Goal: Information Seeking & Learning: Learn about a topic

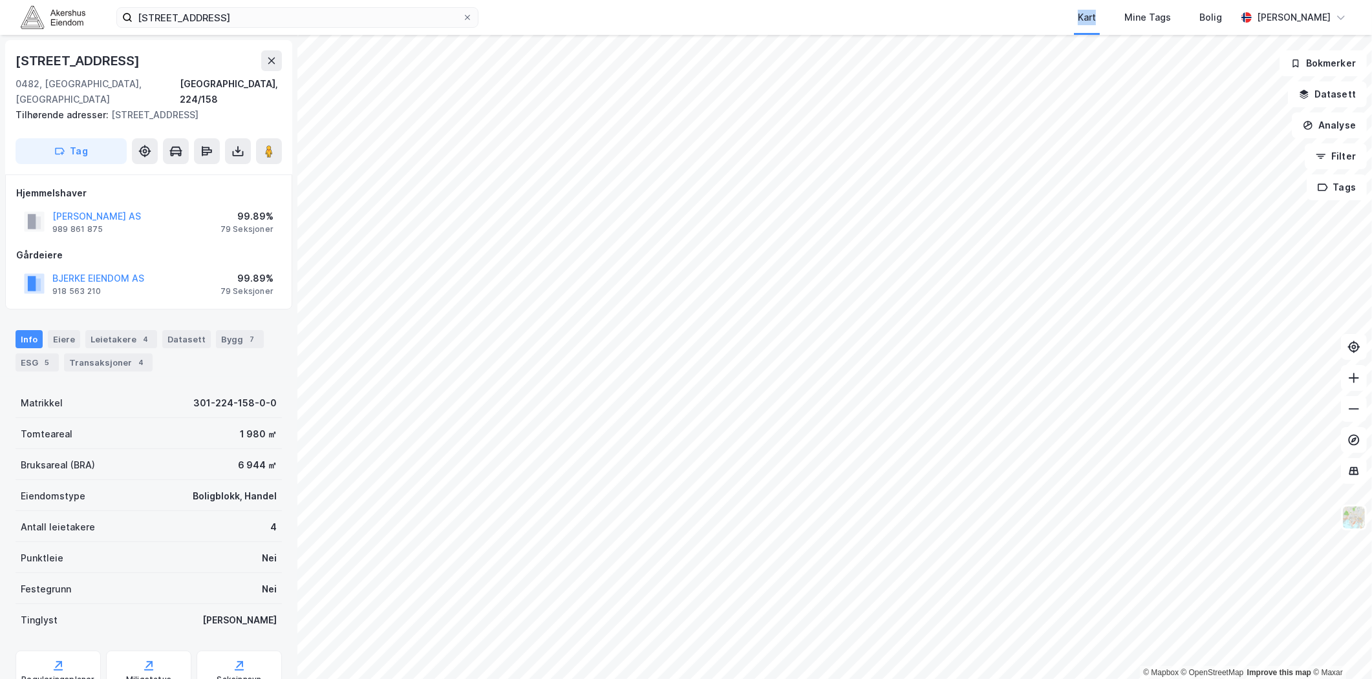
scroll to position [92, 0]
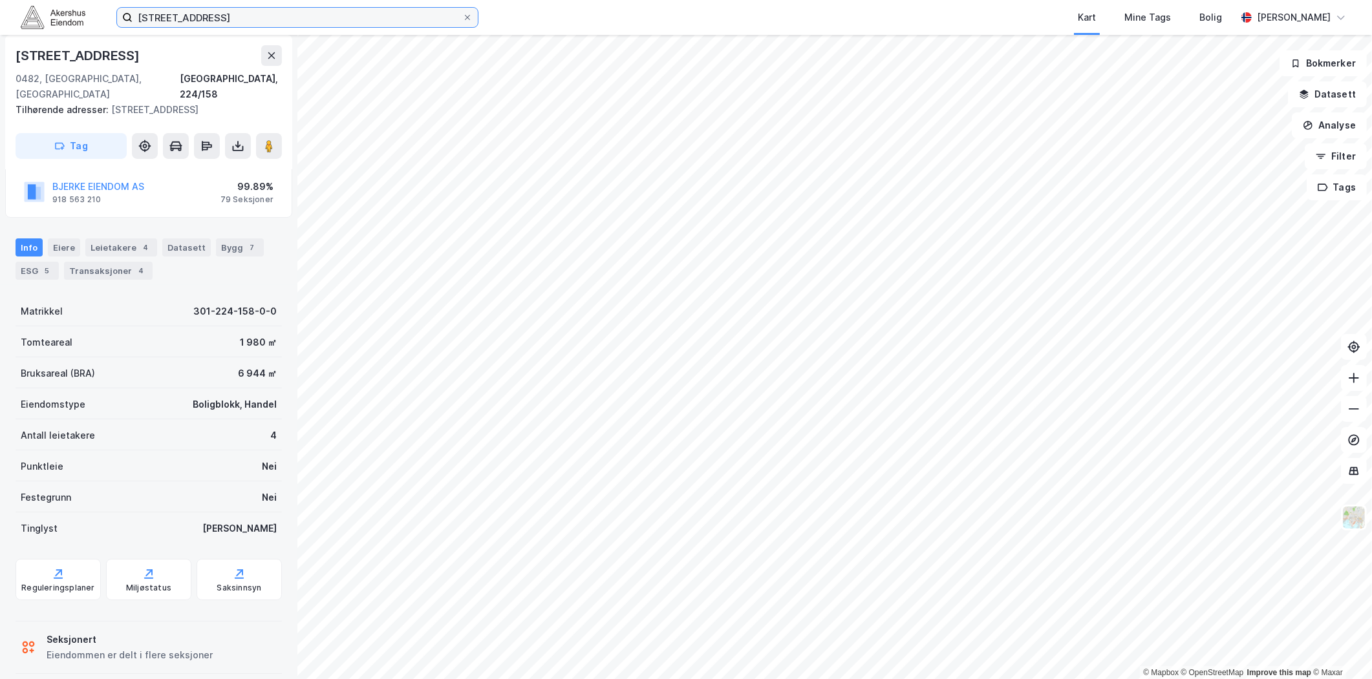
click at [423, 16] on input "Grefsenveien 9A, 0482 Oslo" at bounding box center [298, 17] width 330 height 19
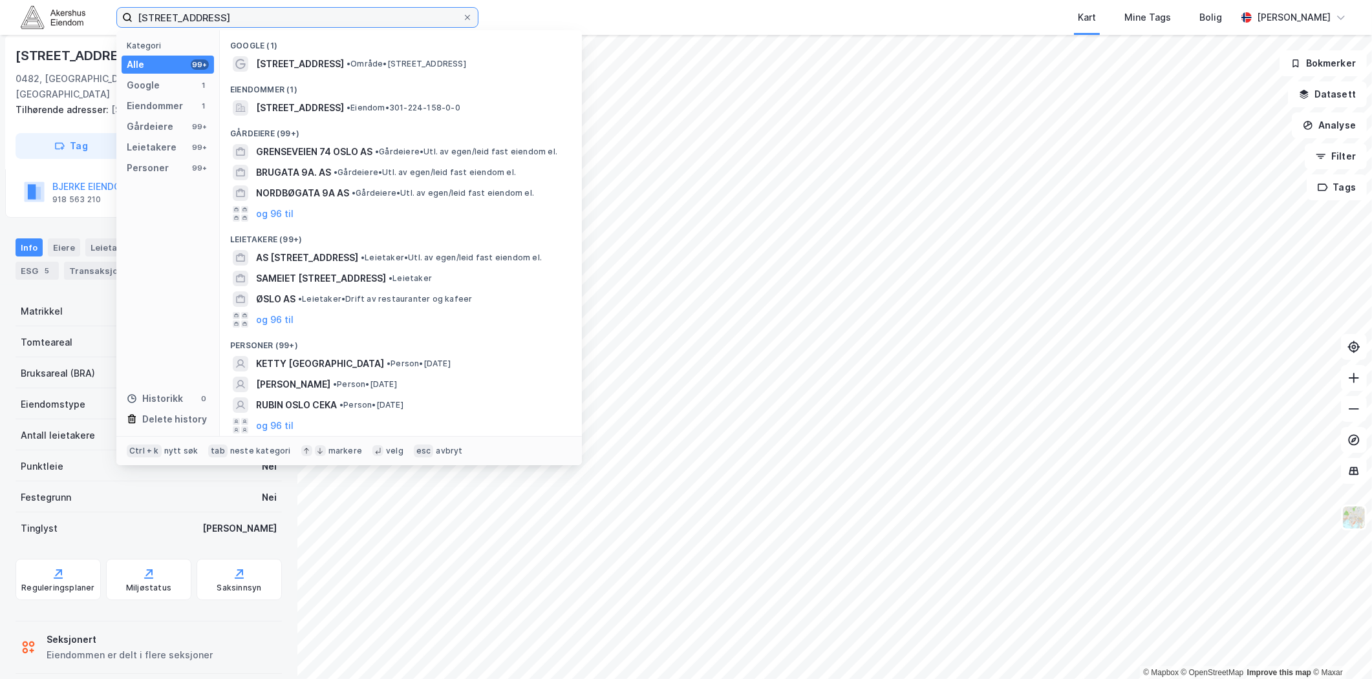
click at [423, 16] on input "Grefsenveien 9A, 0482 Oslo" at bounding box center [298, 17] width 330 height 19
paste input "Maridalsveien 300, 087"
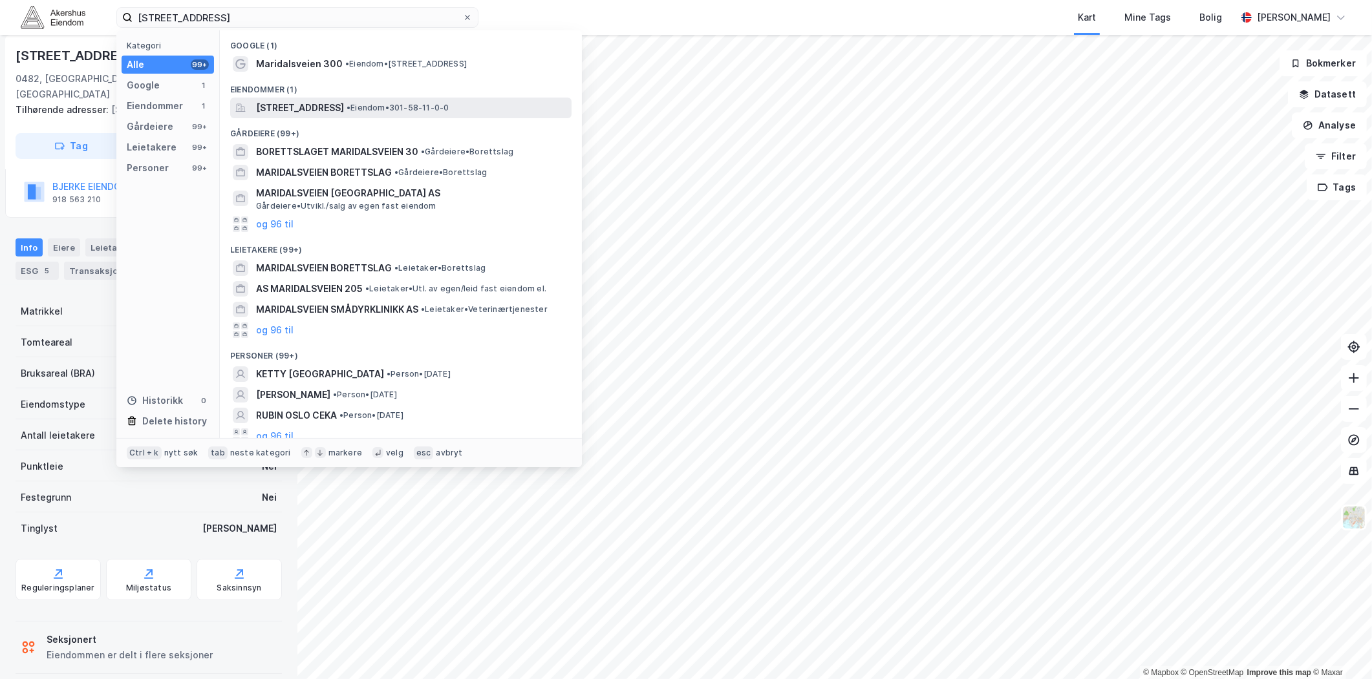
click at [341, 114] on span "Maridalsveien 300, 0872, OSLO, OSLO" at bounding box center [300, 108] width 88 height 16
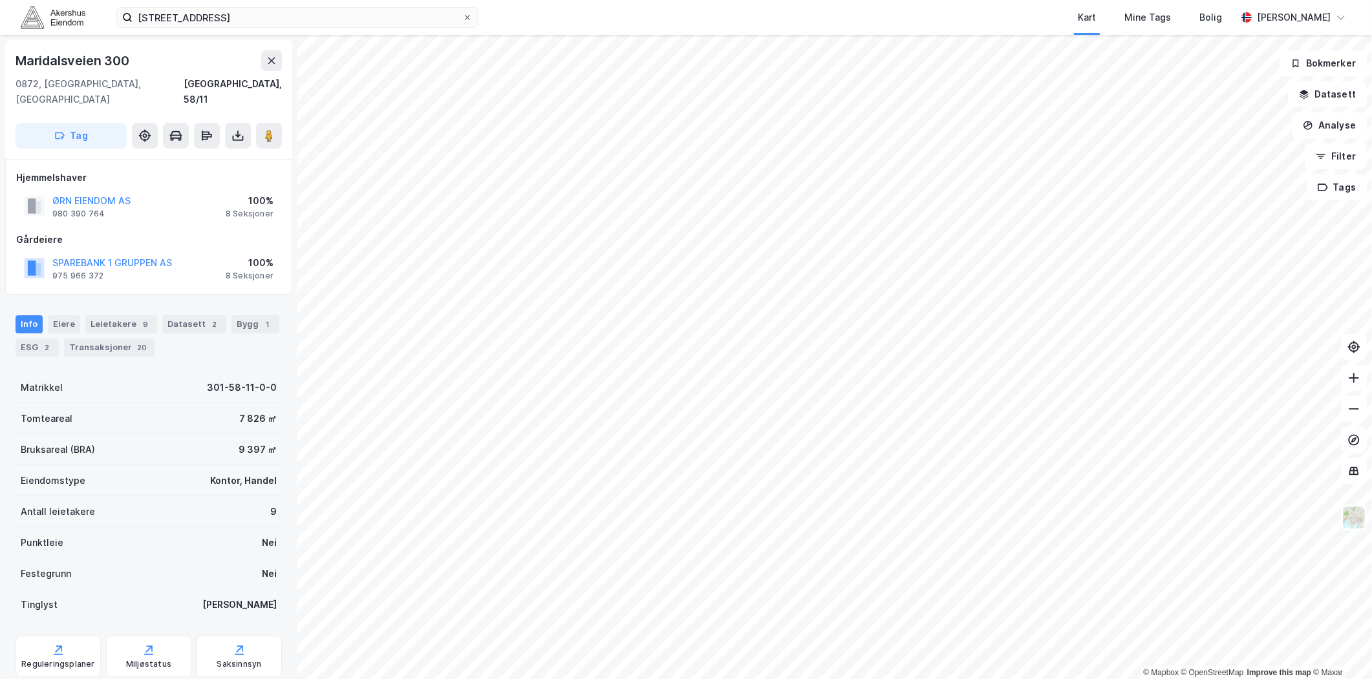
scroll to position [76, 0]
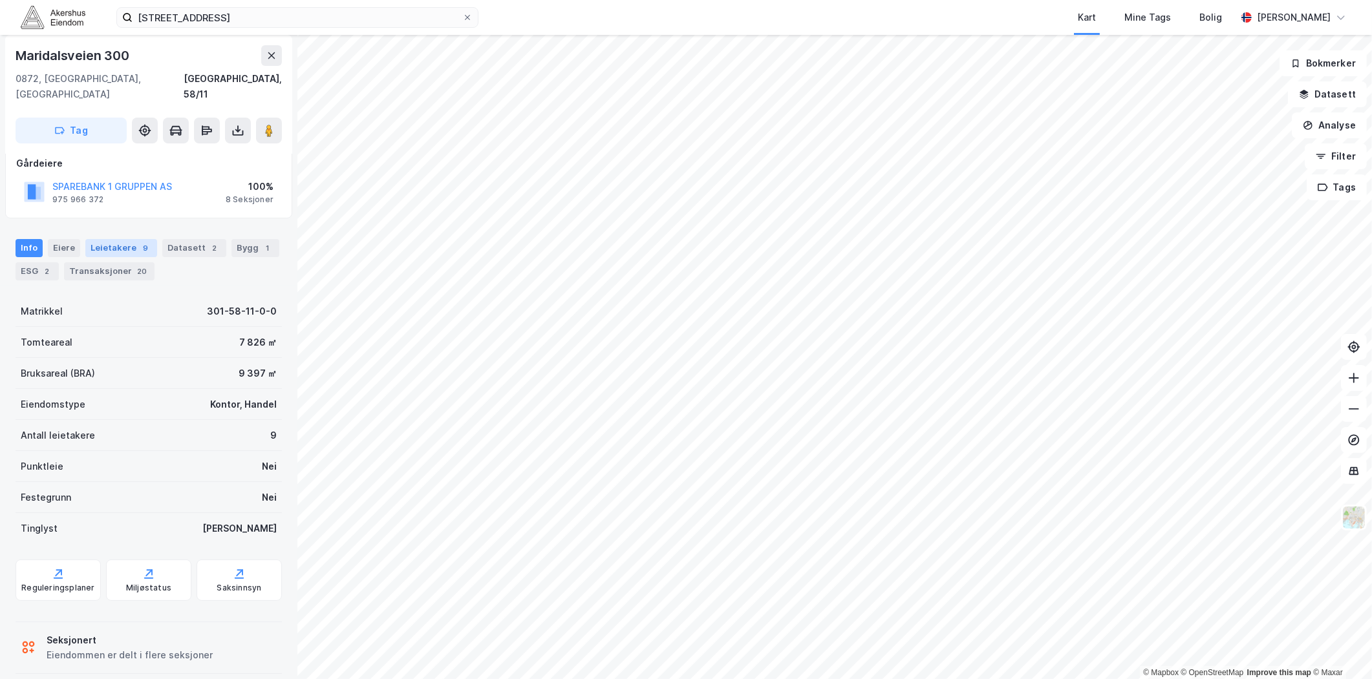
click at [123, 239] on div "Leietakere 9" at bounding box center [121, 248] width 72 height 18
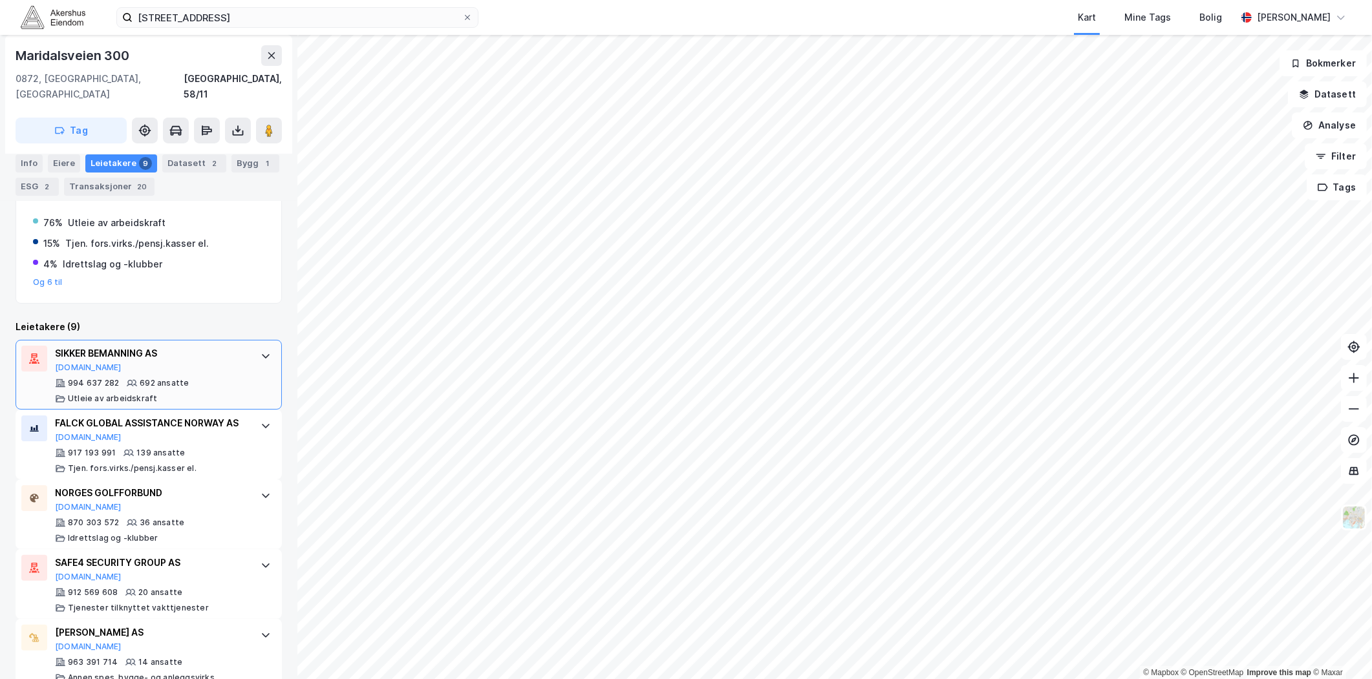
scroll to position [287, 0]
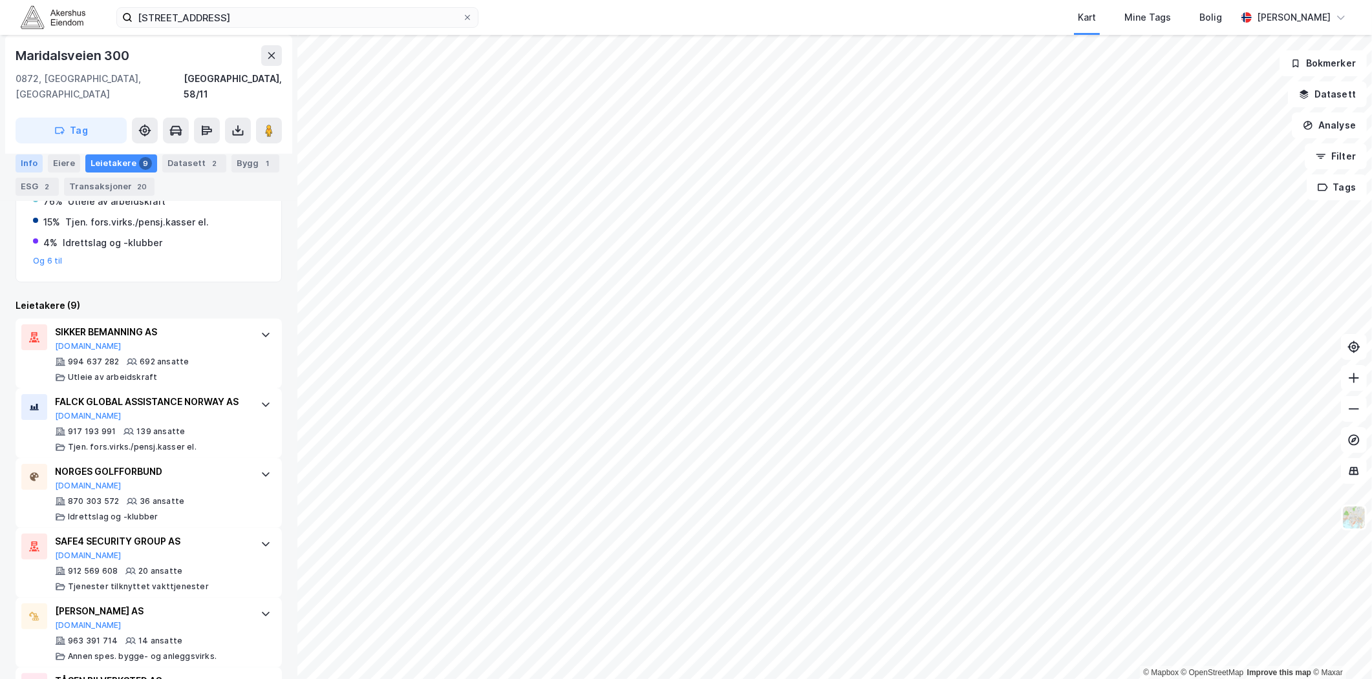
click at [19, 157] on div "Info" at bounding box center [29, 163] width 27 height 18
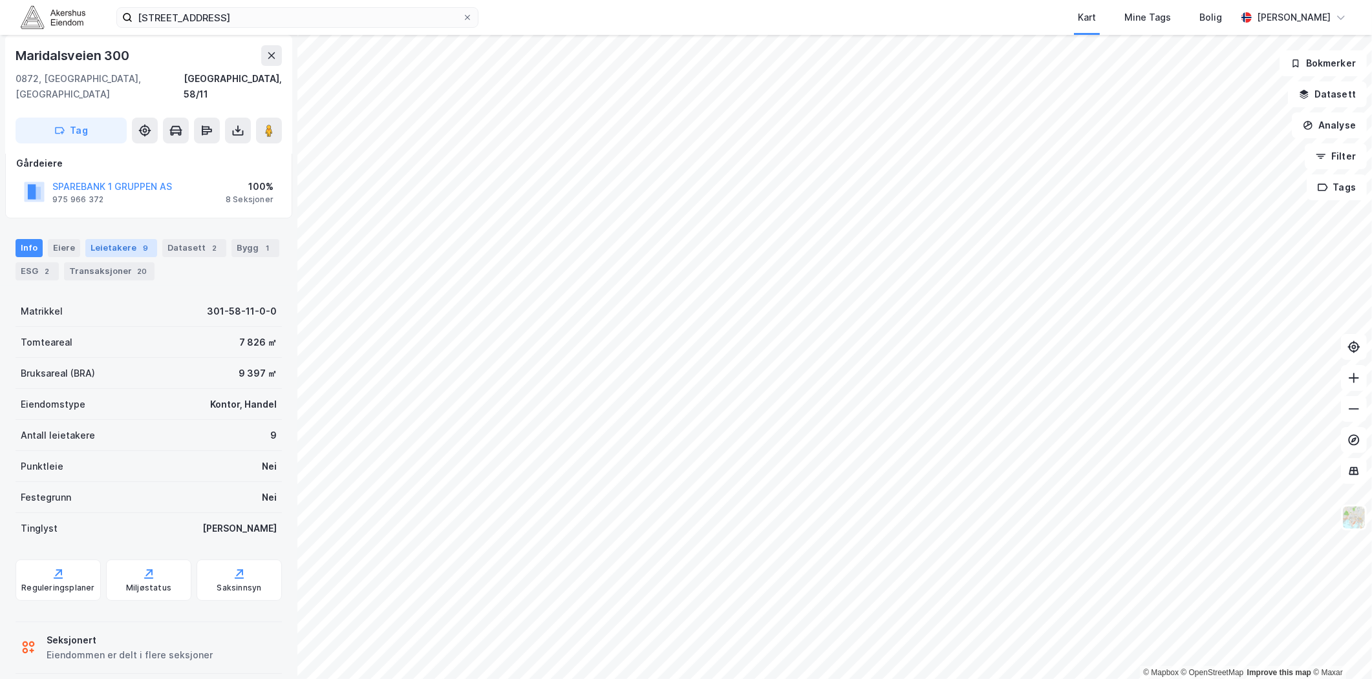
click at [105, 239] on div "Leietakere 9" at bounding box center [121, 248] width 72 height 18
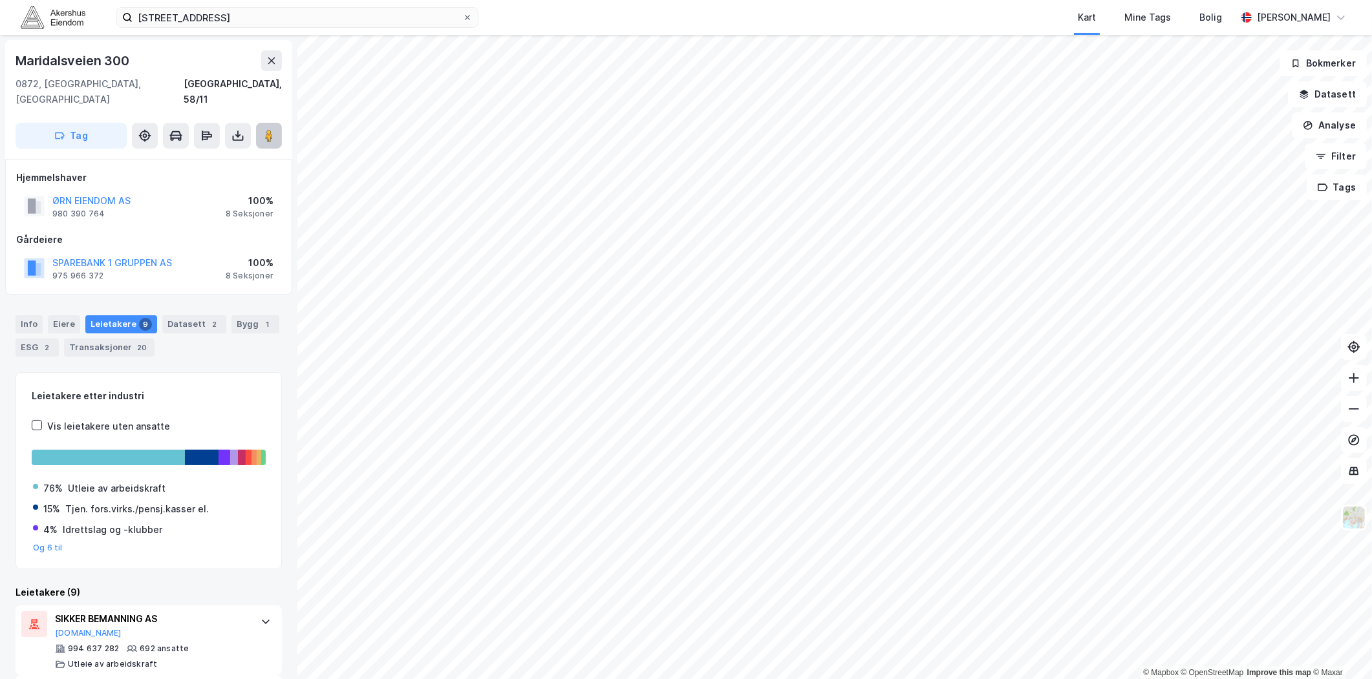
click at [266, 129] on image at bounding box center [269, 135] width 8 height 13
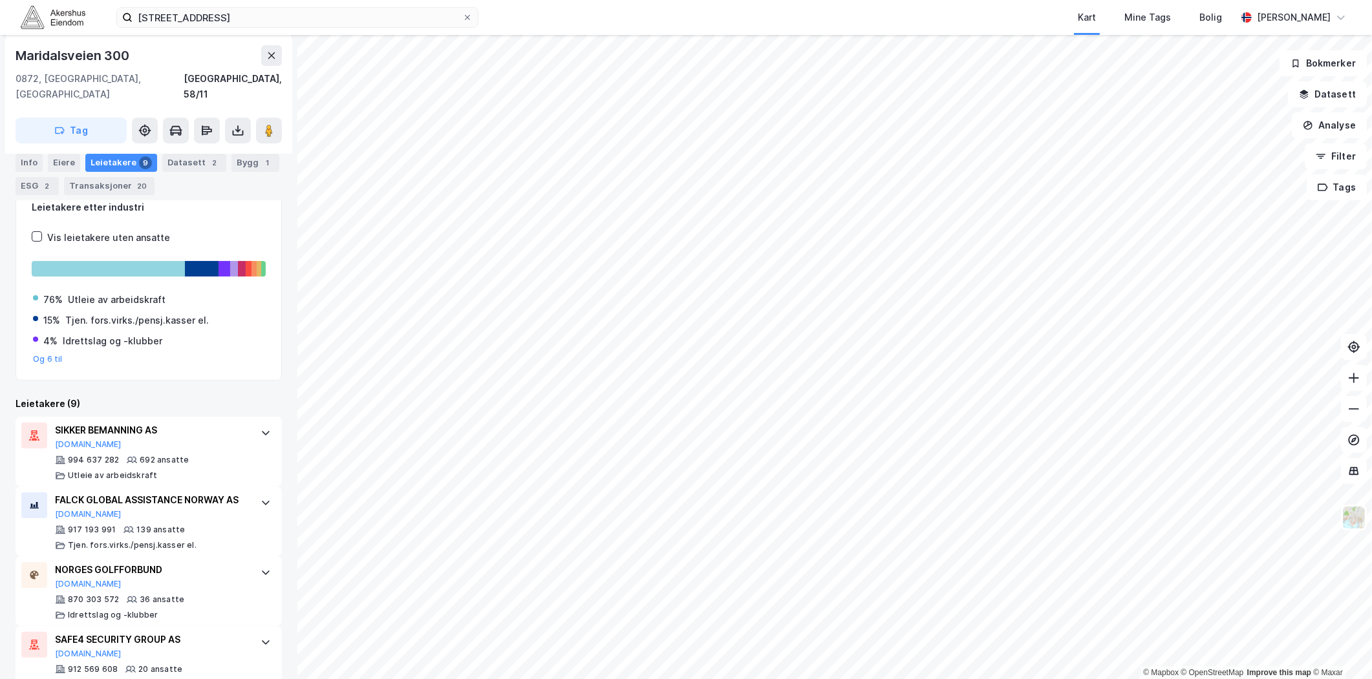
scroll to position [67, 0]
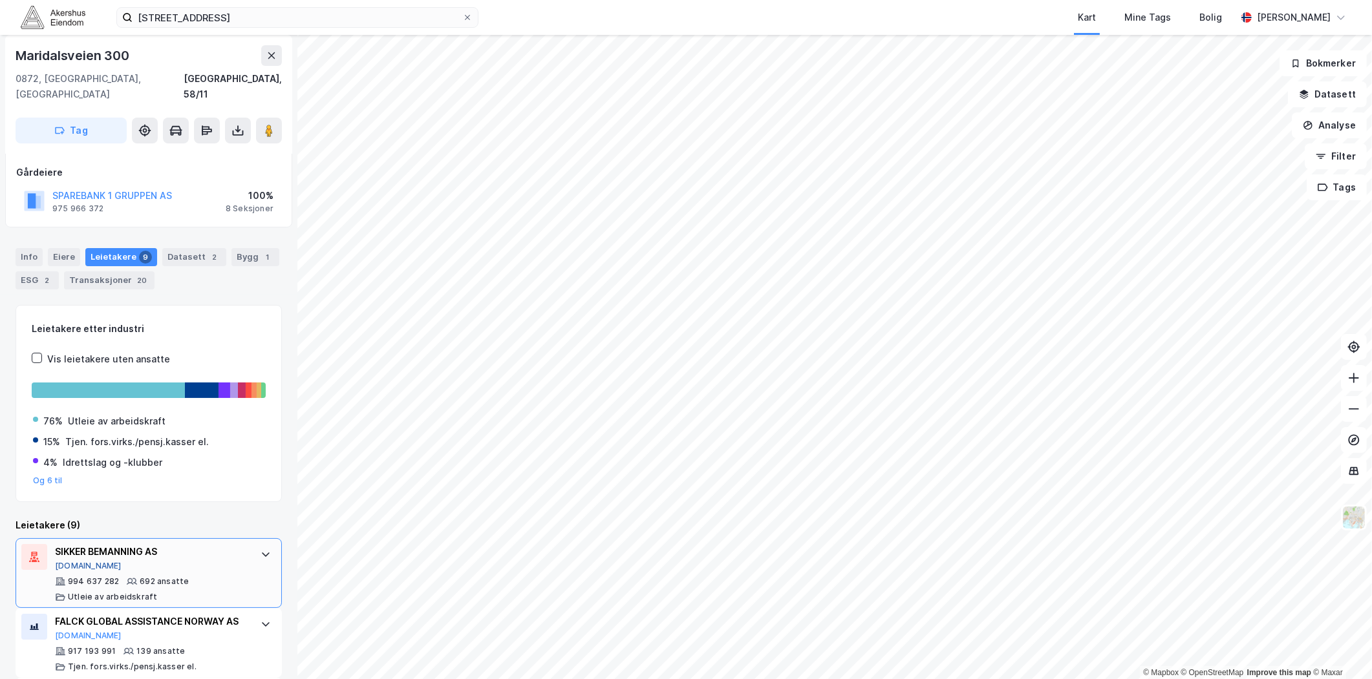
click at [67, 561] on button "[DOMAIN_NAME]" at bounding box center [88, 566] width 67 height 10
click at [451, 5] on div "Maridalsveien 300, 0872 Oslo Kart Mine Tags Bolig Magnus Tveit Geheb" at bounding box center [686, 17] width 1372 height 35
click at [350, 5] on div "Maridalsveien 300, 0872 Oslo Kart Mine Tags Bolig Magnus Tveit Geheb" at bounding box center [686, 17] width 1372 height 35
click at [334, 12] on input "Maridalsveien 300, 0872 Oslo" at bounding box center [298, 17] width 330 height 19
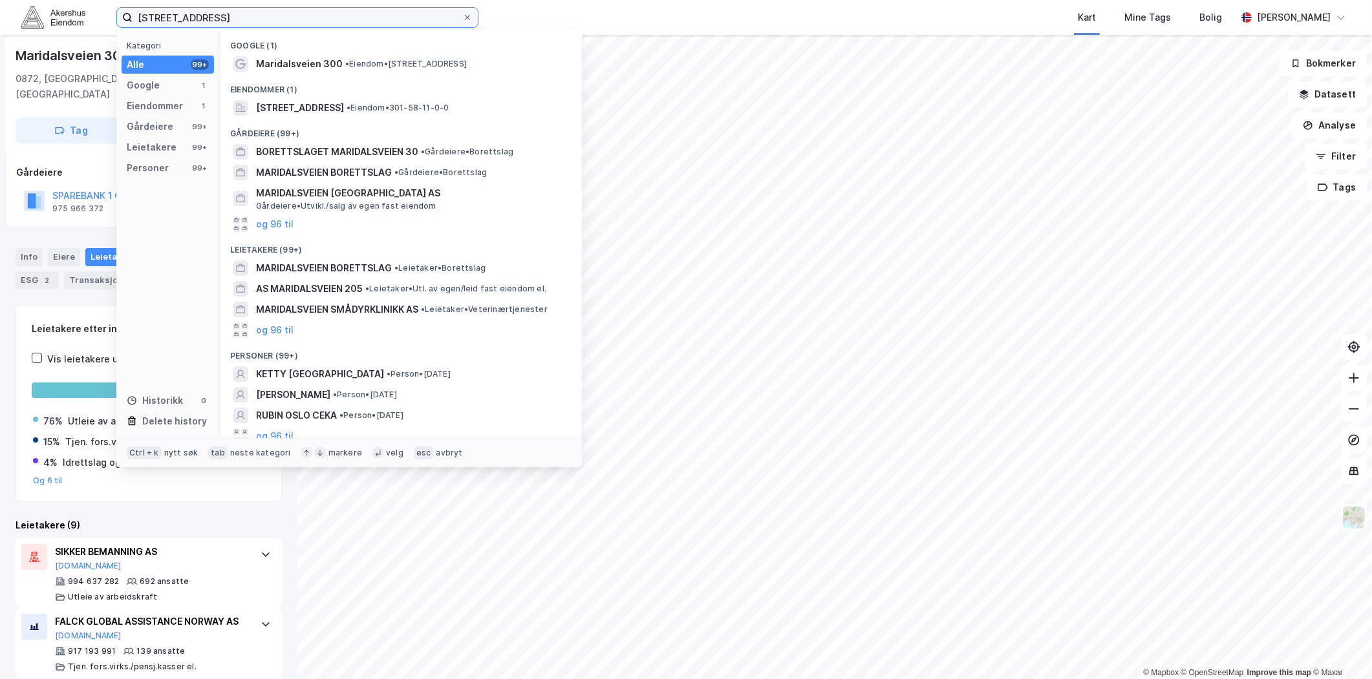
click at [332, 12] on input "Maridalsveien 300, 0872 Oslo" at bounding box center [298, 17] width 330 height 19
click at [328, 15] on input "Maridalsveien 300, 0872 Oslo" at bounding box center [298, 17] width 330 height 19
click at [255, 16] on input "Maridalsveien 300, 0872 Oslo" at bounding box center [298, 17] width 330 height 19
click at [252, 16] on input "Maridalsveien 300, 0872 Oslo" at bounding box center [298, 17] width 330 height 19
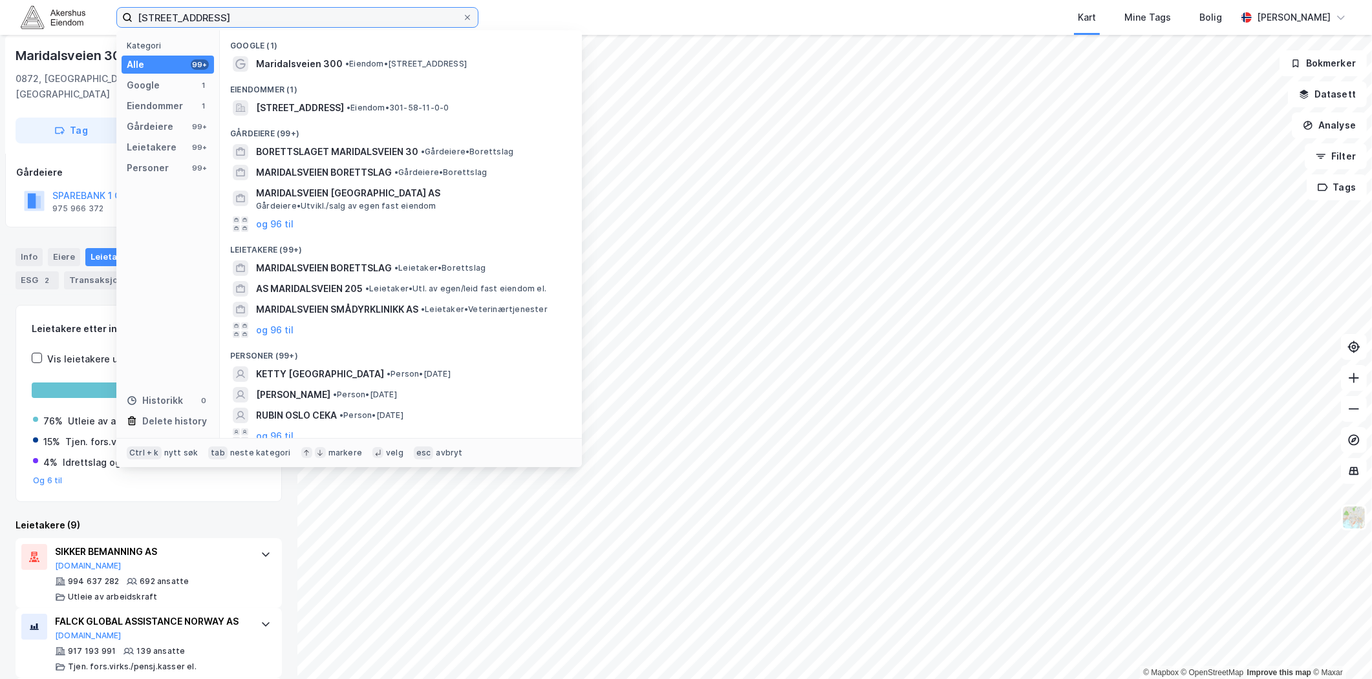
click at [252, 16] on input "Maridalsveien 300, 0872 Oslo" at bounding box center [298, 17] width 330 height 19
paste input "Nydalsveien 12B, 0484"
paste input "Nydalsveien 12B, 0484 Oslo"
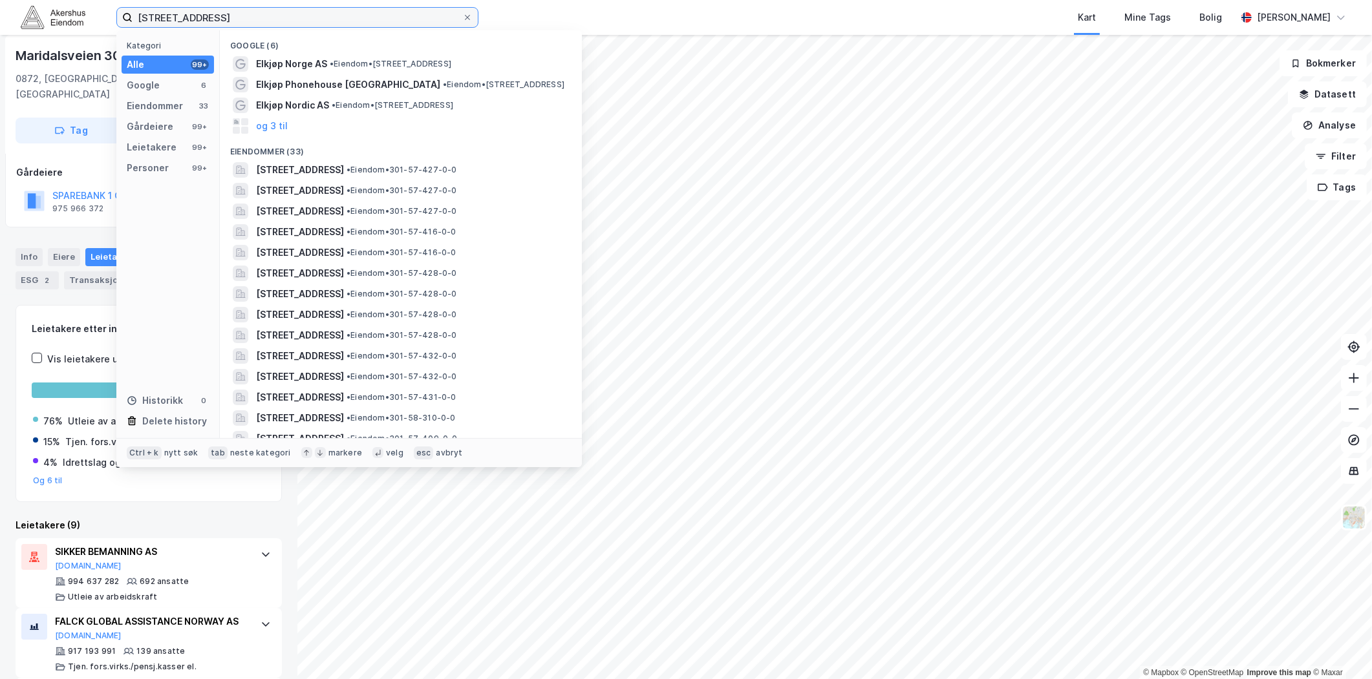
drag, startPoint x: 418, startPoint y: 17, endPoint x: -8, endPoint y: -8, distance: 426.8
click at [0, 0] on html "Nydalsveien 12B, 0484 OsloNydalsveien 12B, 0484 Oslo Kategori Alle 99+ Google 6…" at bounding box center [686, 339] width 1372 height 679
paste input
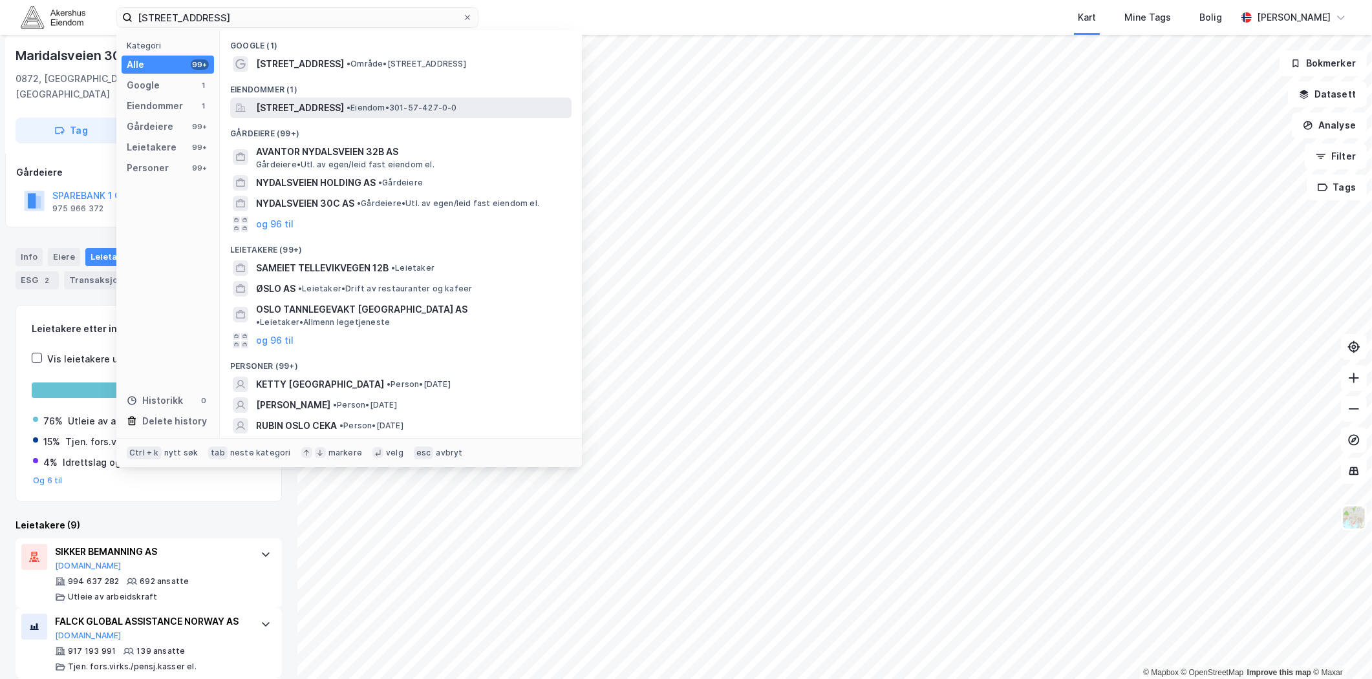
click at [343, 112] on span "Nydalsveien 12B, 0484, OSLO, OSLO" at bounding box center [300, 108] width 88 height 16
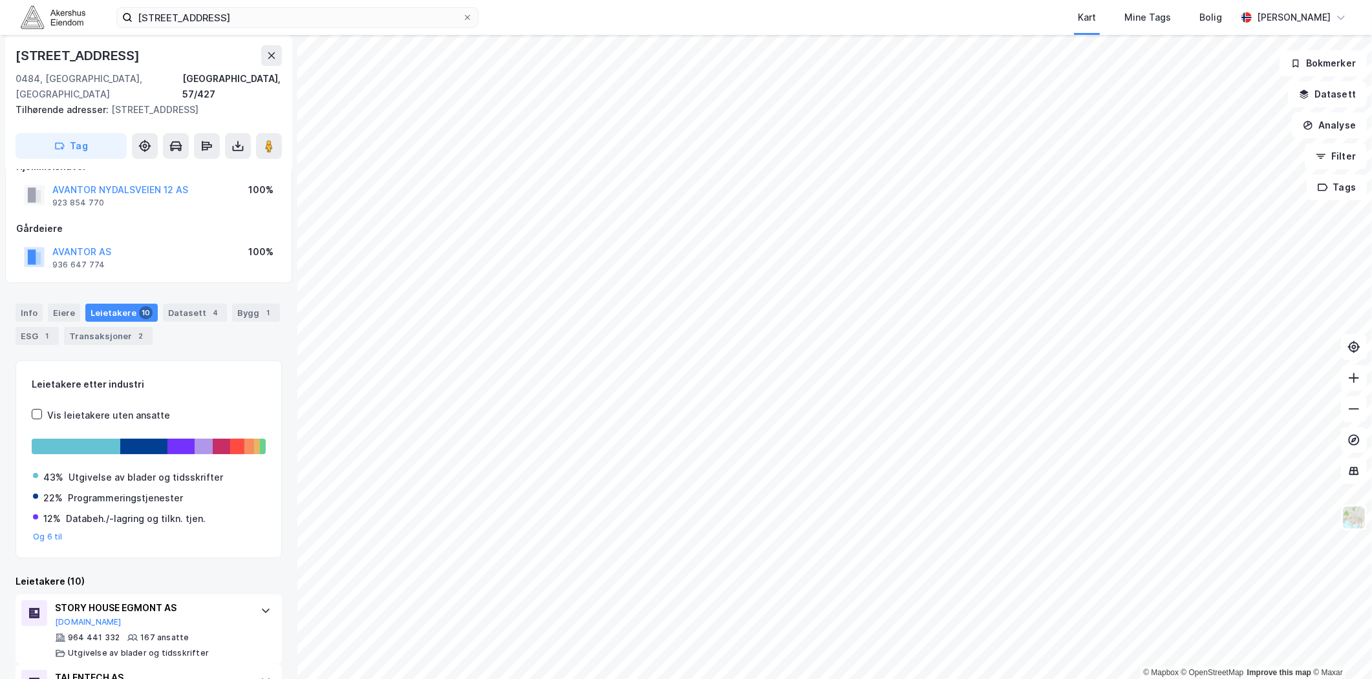
scroll to position [72, 0]
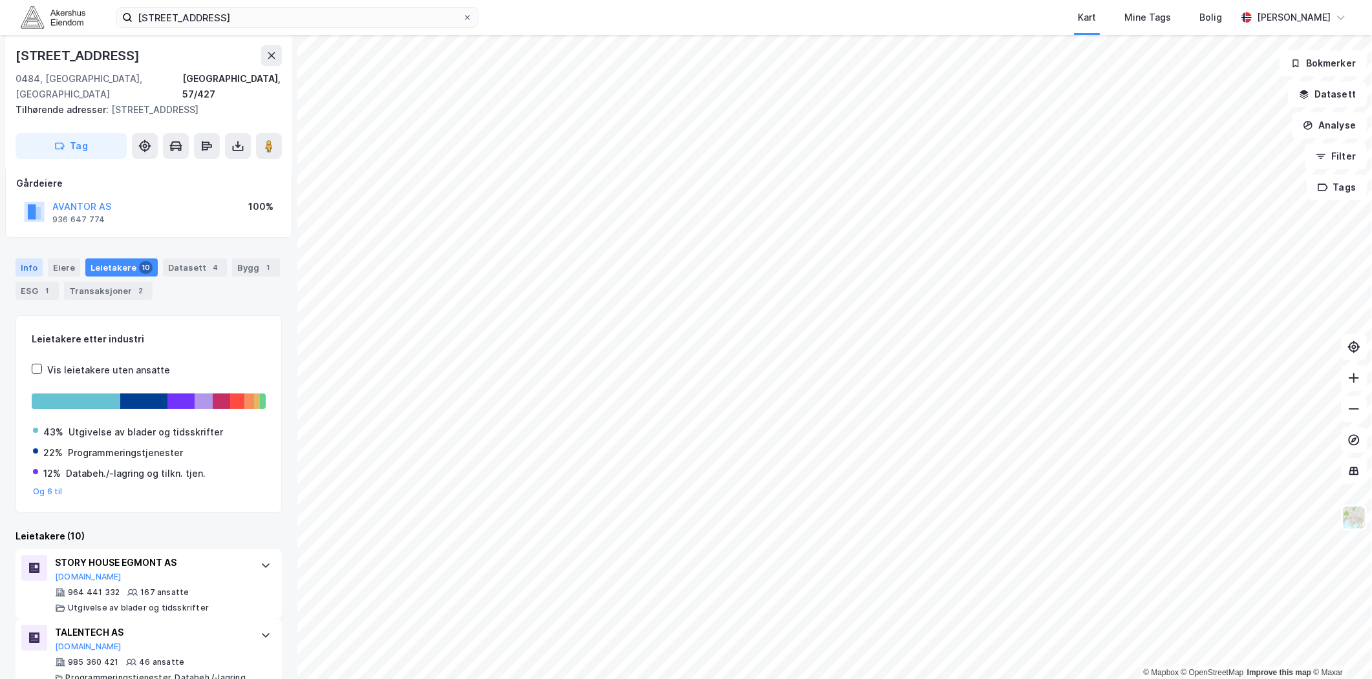
click at [32, 259] on div "Info" at bounding box center [29, 268] width 27 height 18
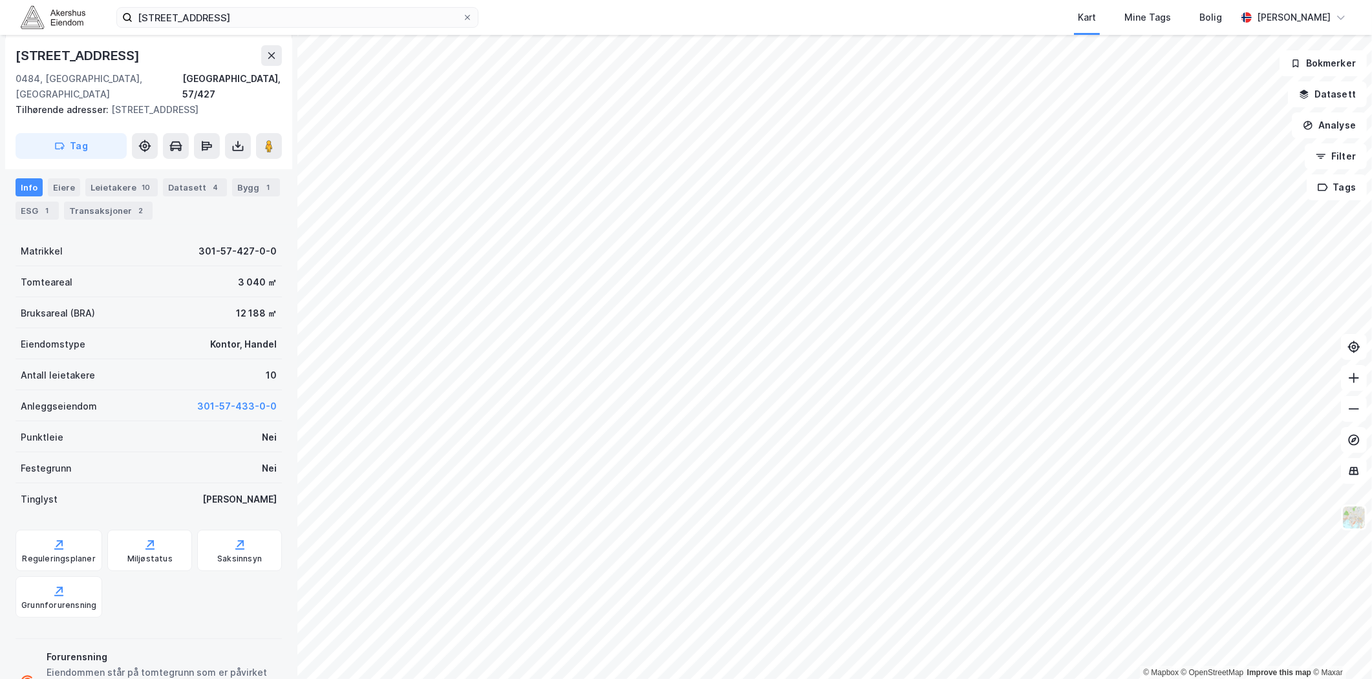
scroll to position [200, 0]
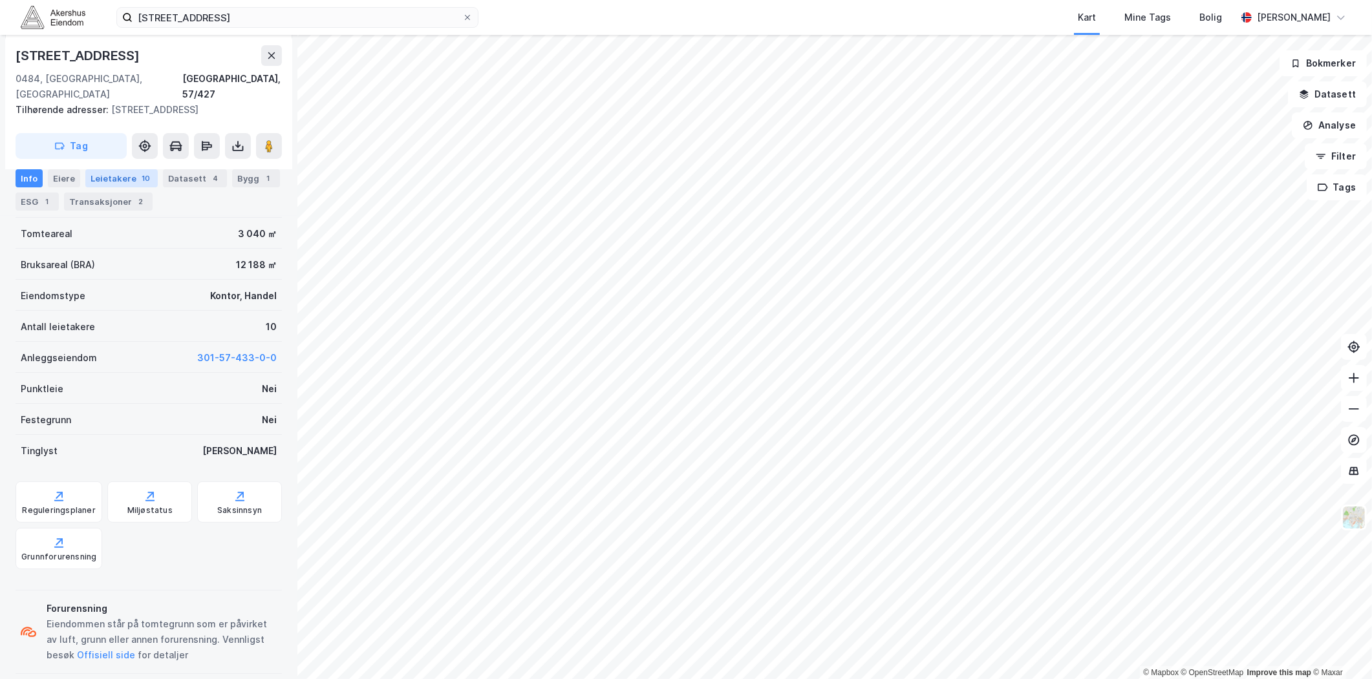
click at [125, 177] on div "Leietakere 10" at bounding box center [121, 178] width 72 height 18
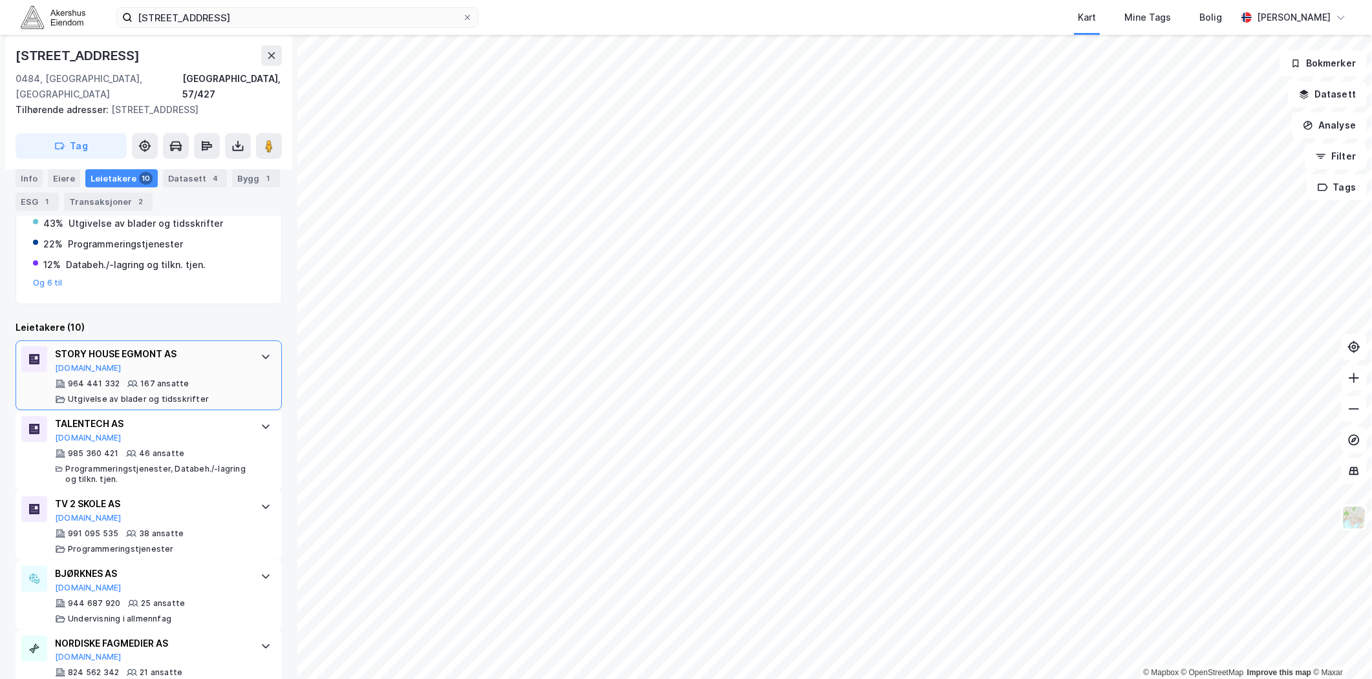
scroll to position [287, 0]
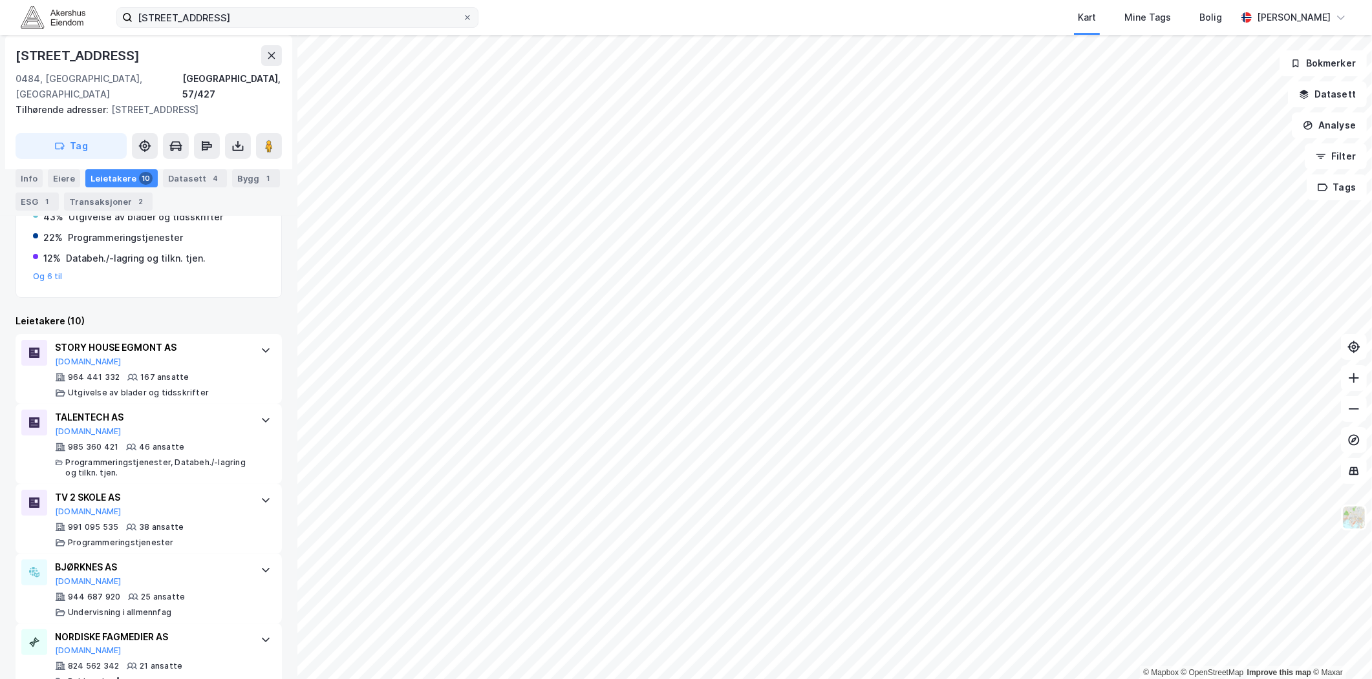
drag, startPoint x: 270, startPoint y: 30, endPoint x: 255, endPoint y: 16, distance: 20.1
click at [268, 28] on div "Nydalsveien 12B, 0484 Oslo Kart Mine Tags Bolig Magnus Tveit Geheb" at bounding box center [686, 17] width 1372 height 35
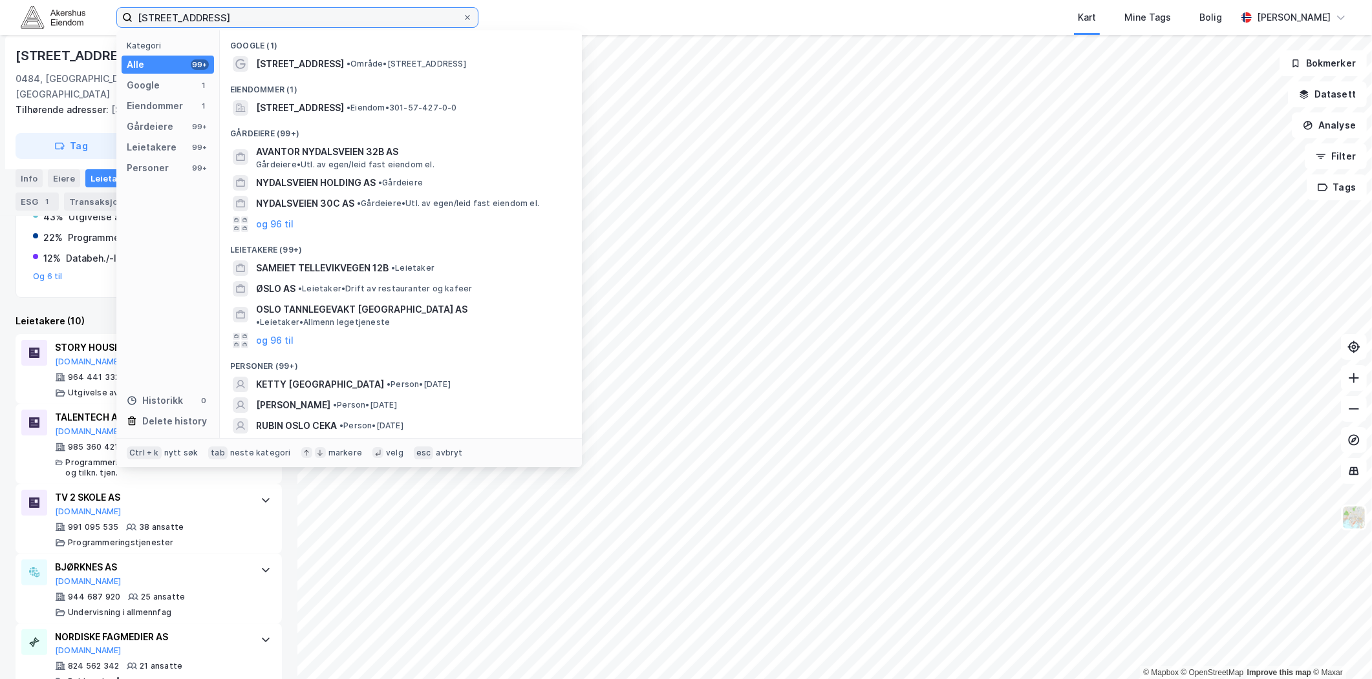
click at [255, 16] on input "Nydalsveien 12B, 0484 Oslo" at bounding box center [298, 17] width 330 height 19
click at [255, 15] on input "Nydalsveien 12B, 0484 Oslo" at bounding box center [298, 17] width 330 height 19
click at [255, 14] on input "Nydalsveien 12B, 0484 Oslo" at bounding box center [298, 17] width 330 height 19
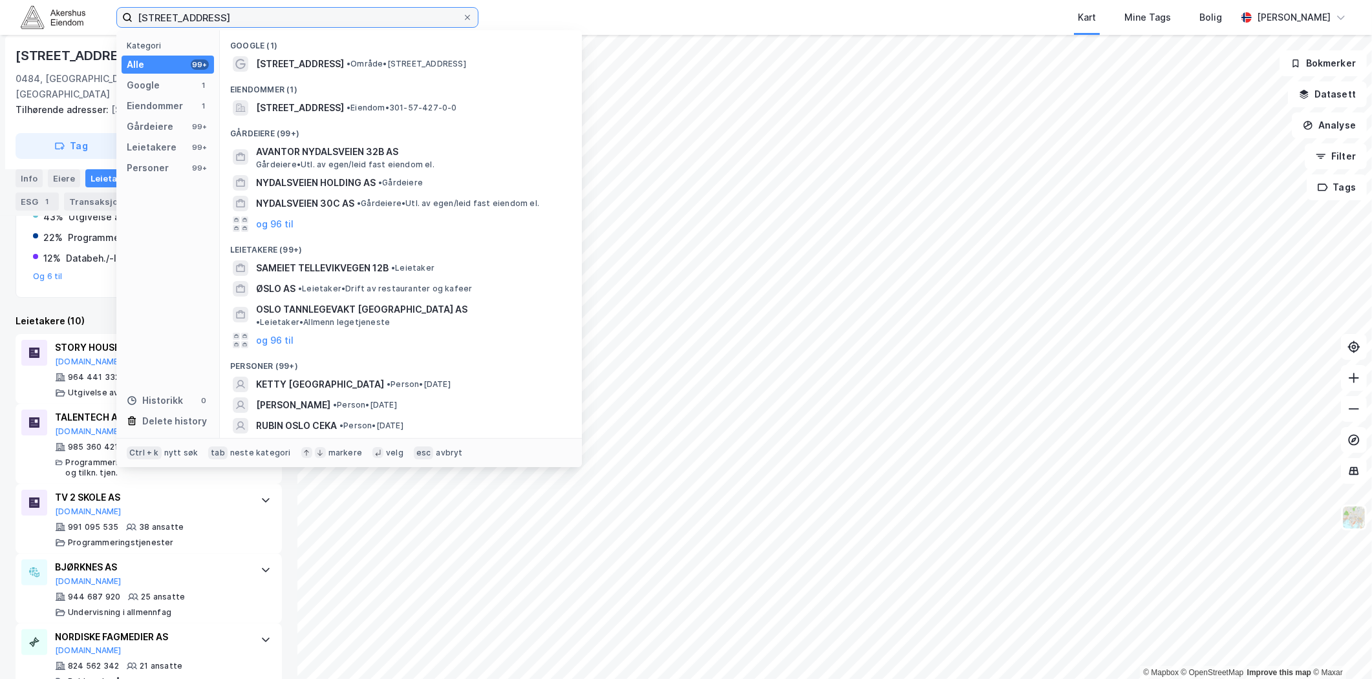
paste input "K"
drag, startPoint x: 273, startPoint y: 17, endPoint x: 65, endPoint y: 19, distance: 207.5
click at [65, 19] on div "Nydalsveien 12B, 0484 Oslo Kategori Alle 99+ Google 1 Eiendommer 1 Gårdeiere 99…" at bounding box center [686, 17] width 1372 height 35
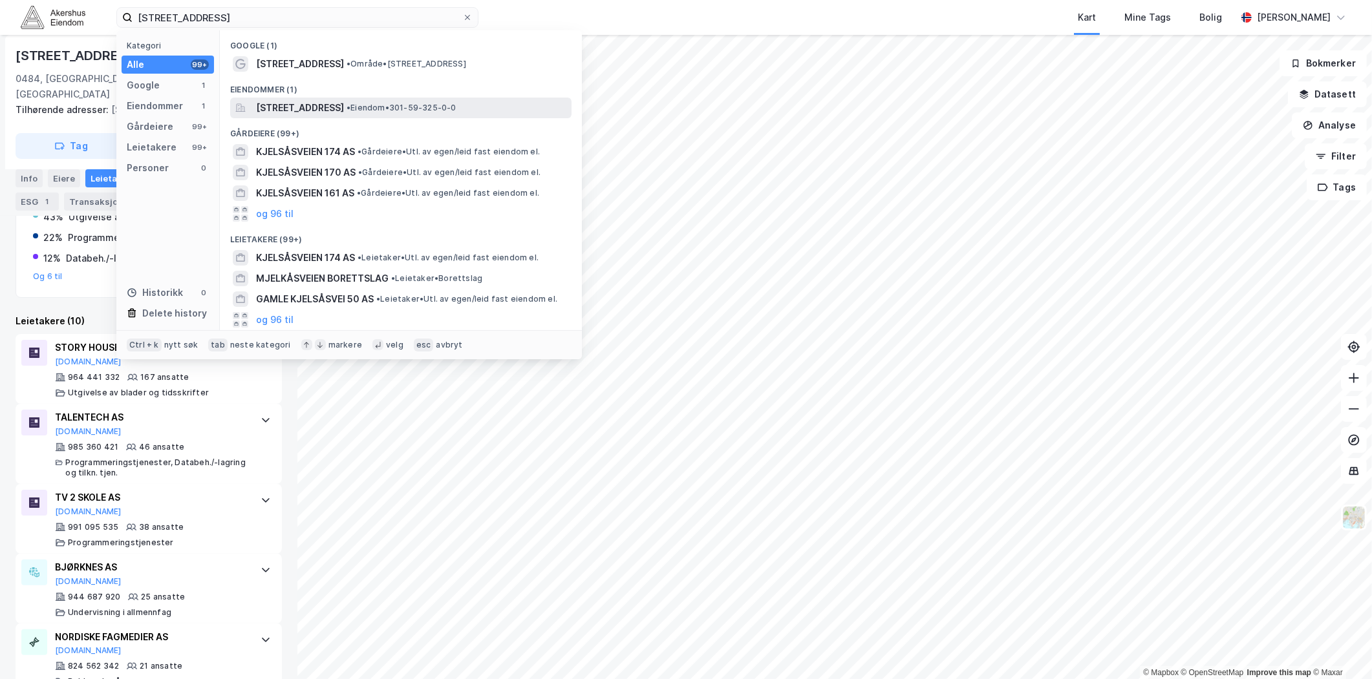
click at [344, 102] on span "Kjelsåsveien 174, 0884, OSLO, OSLO" at bounding box center [300, 108] width 88 height 16
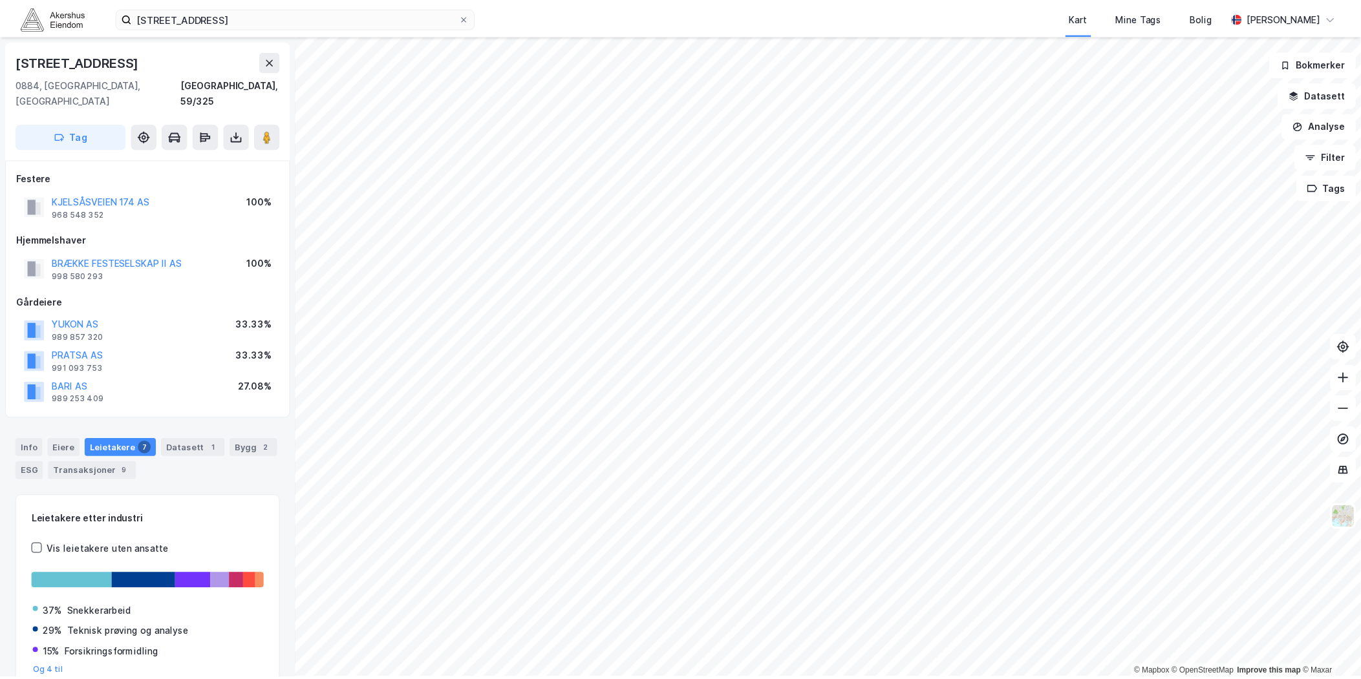
scroll to position [50, 0]
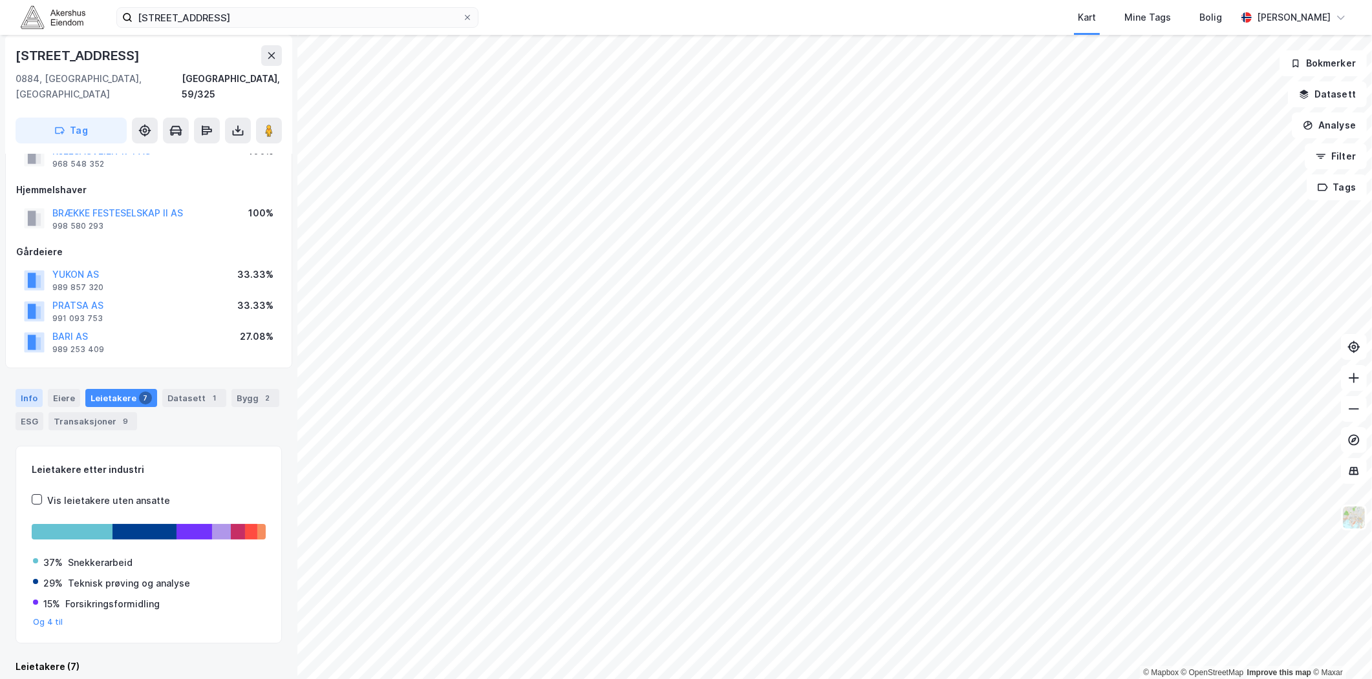
click at [24, 389] on div "Info" at bounding box center [29, 398] width 27 height 18
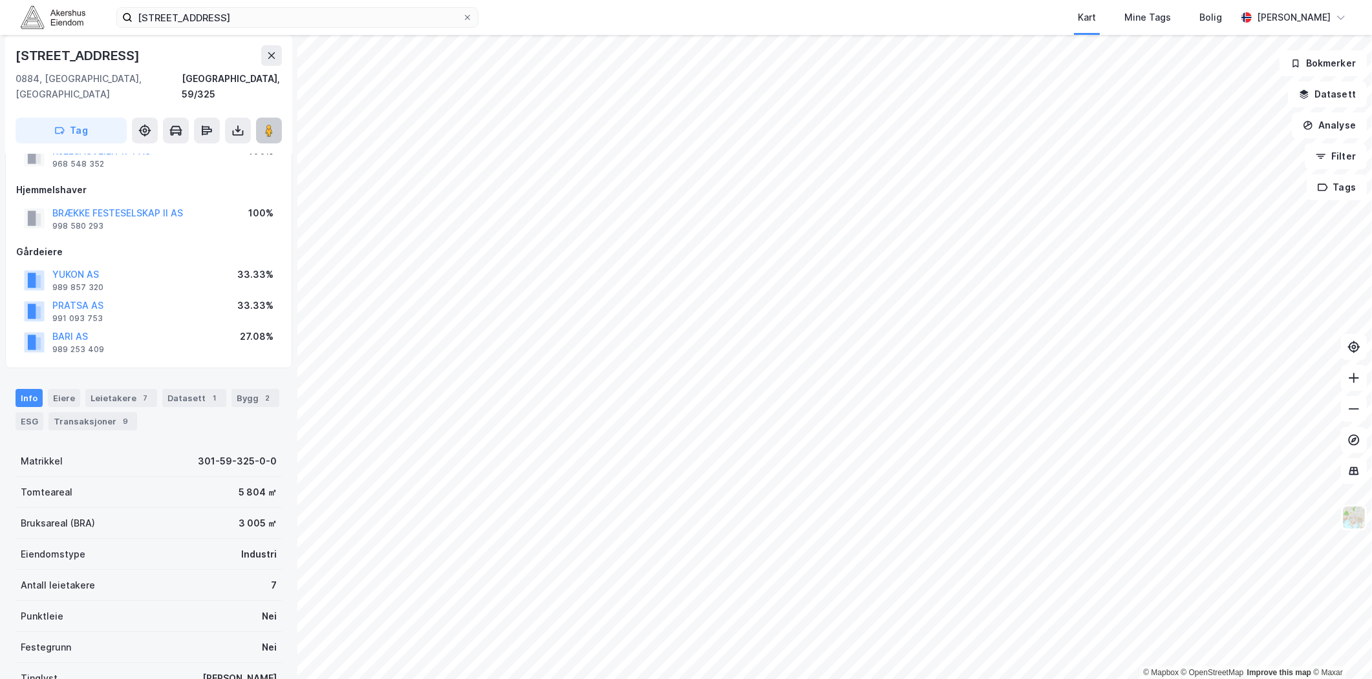
click at [269, 124] on image at bounding box center [269, 130] width 8 height 13
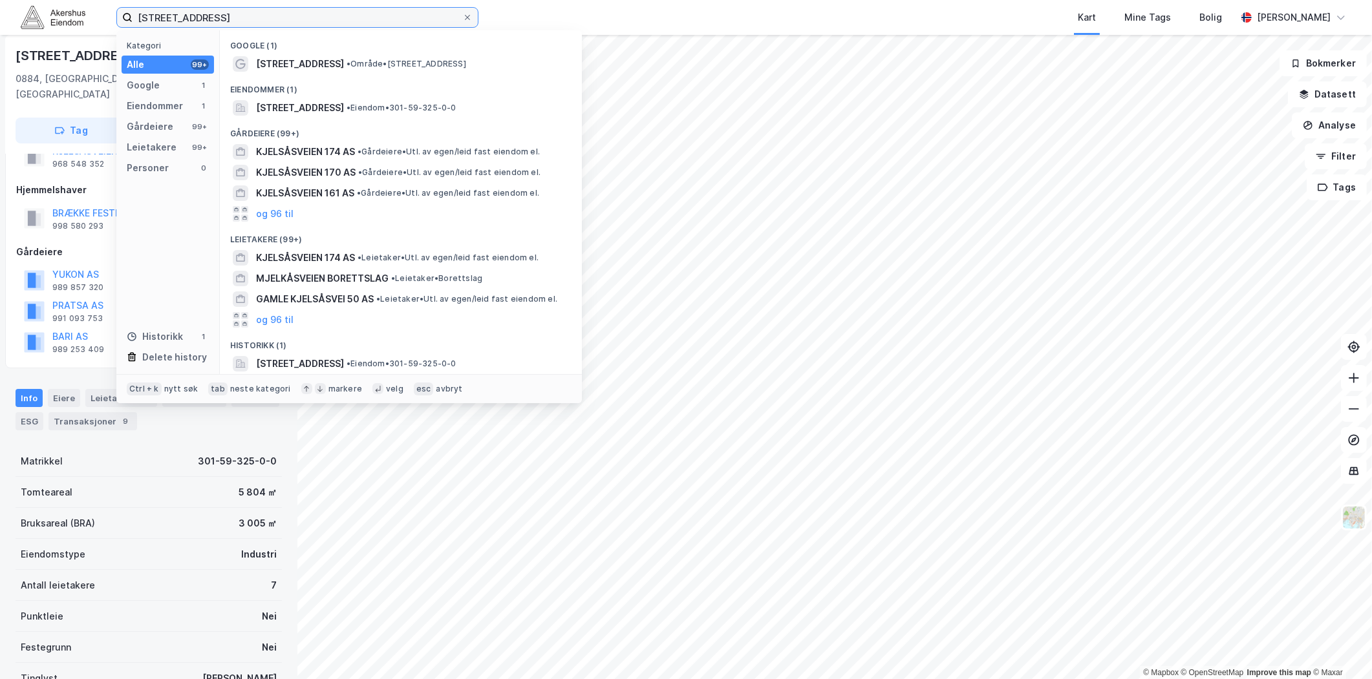
click at [357, 24] on input "Kjelsåsveien 174" at bounding box center [298, 17] width 330 height 19
click at [356, 23] on input "Kjelsåsveien 174" at bounding box center [298, 17] width 330 height 19
click at [354, 22] on input "Kjelsåsveien 174" at bounding box center [298, 17] width 330 height 19
click at [353, 19] on input "Kjelsåsveien 174" at bounding box center [298, 17] width 330 height 19
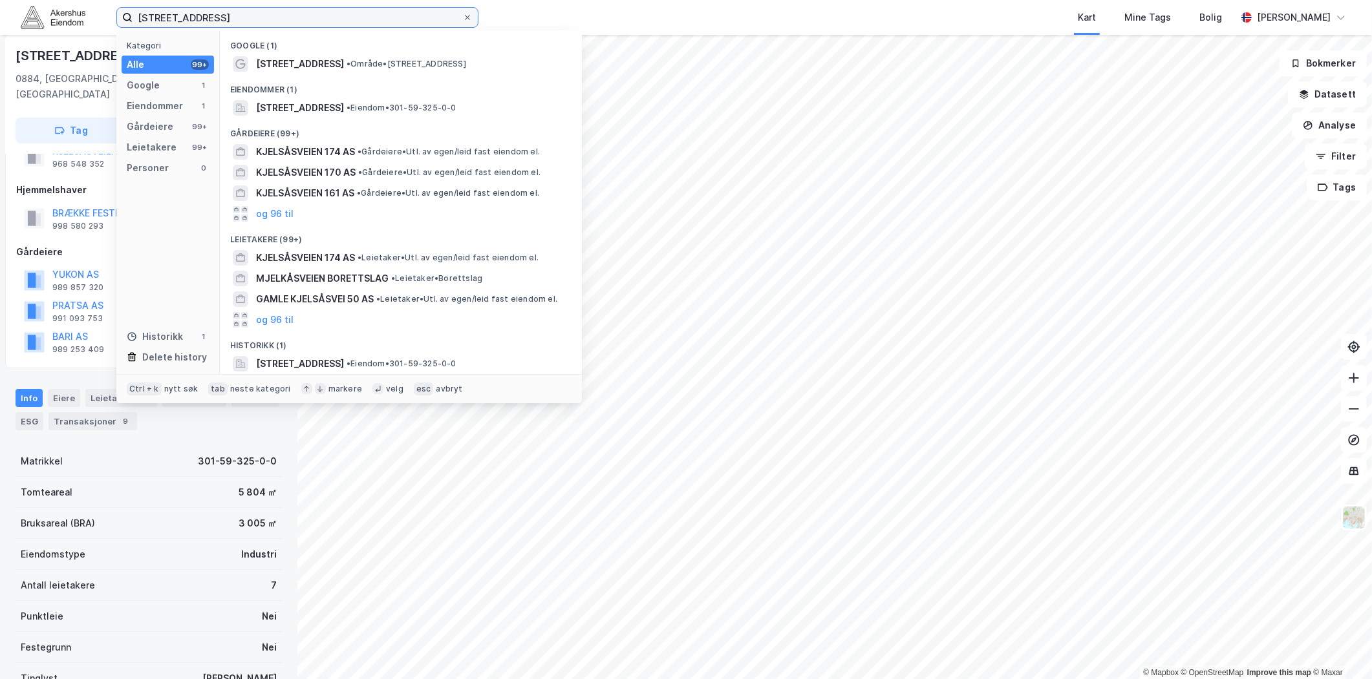
click at [353, 19] on input "Kjelsåsveien 174" at bounding box center [298, 17] width 330 height 19
paste input "Frysjaveien 3, 0883 Oslo"
type input "Frysjaveien 3, 0883 Oslo"
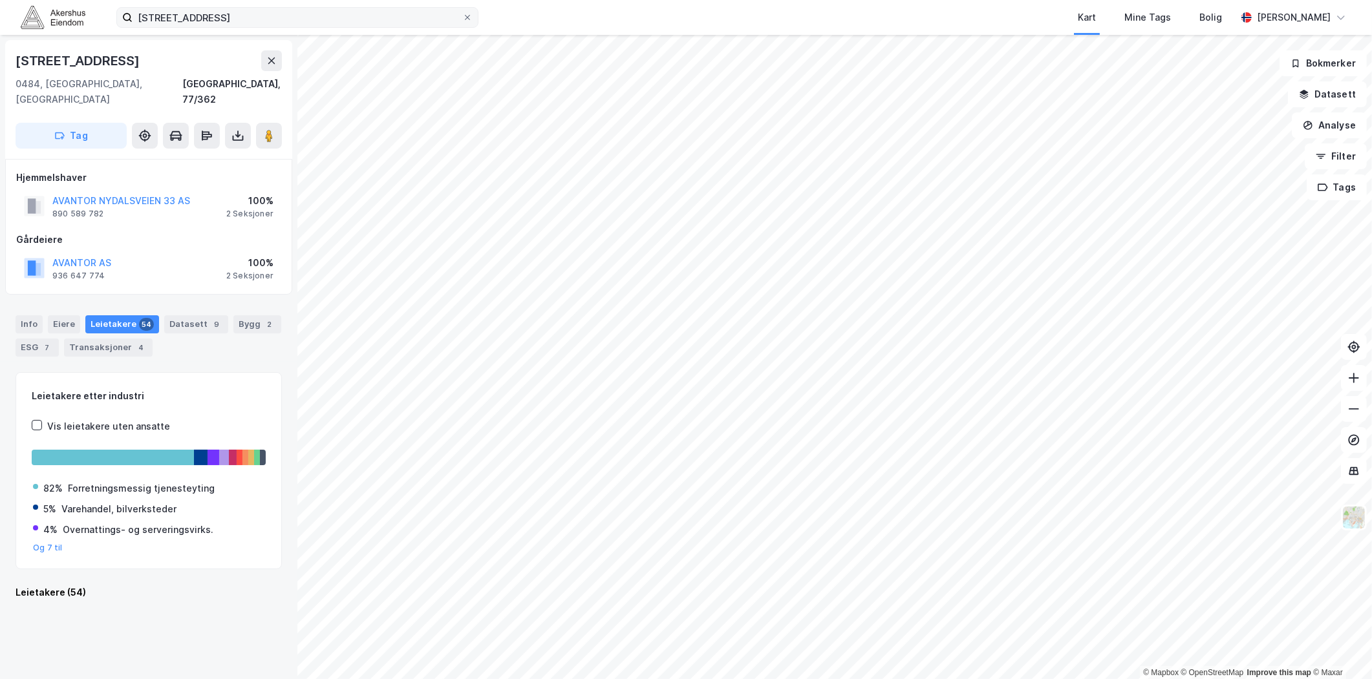
scroll to position [2252, 0]
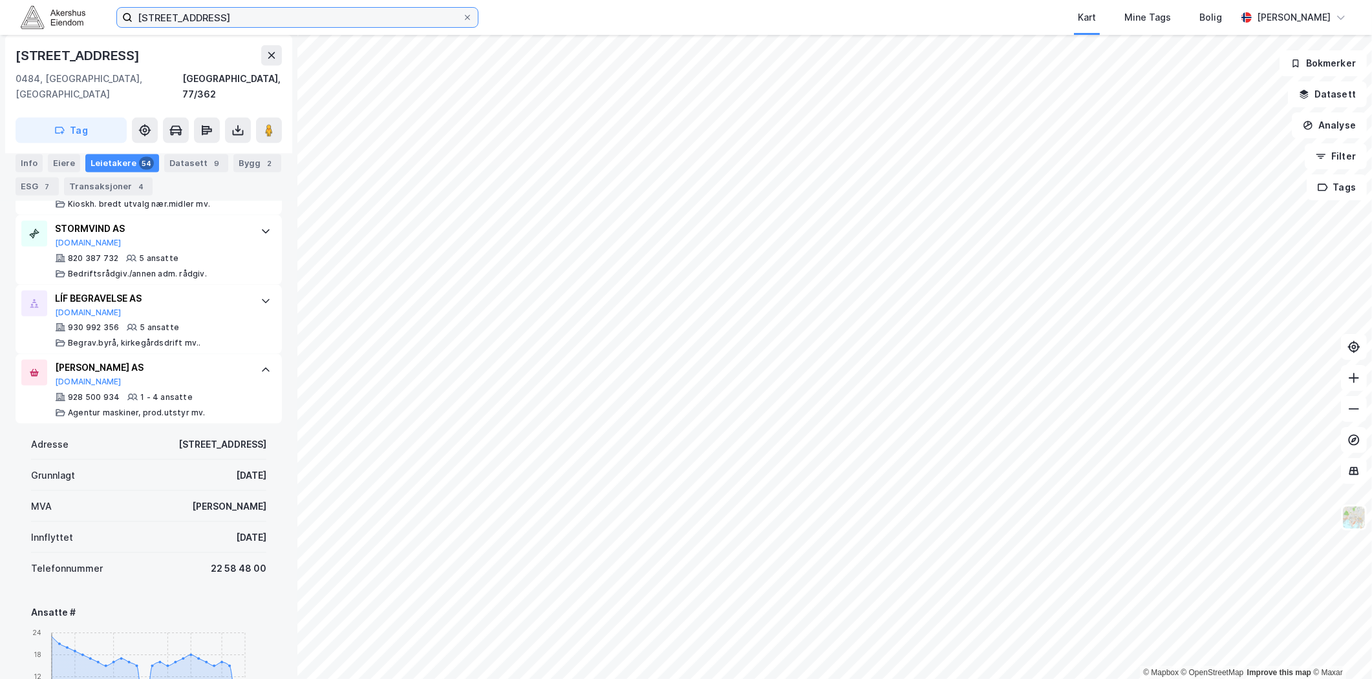
click at [268, 19] on input "Nydalsveien 33, 0484 Oslo" at bounding box center [298, 17] width 330 height 19
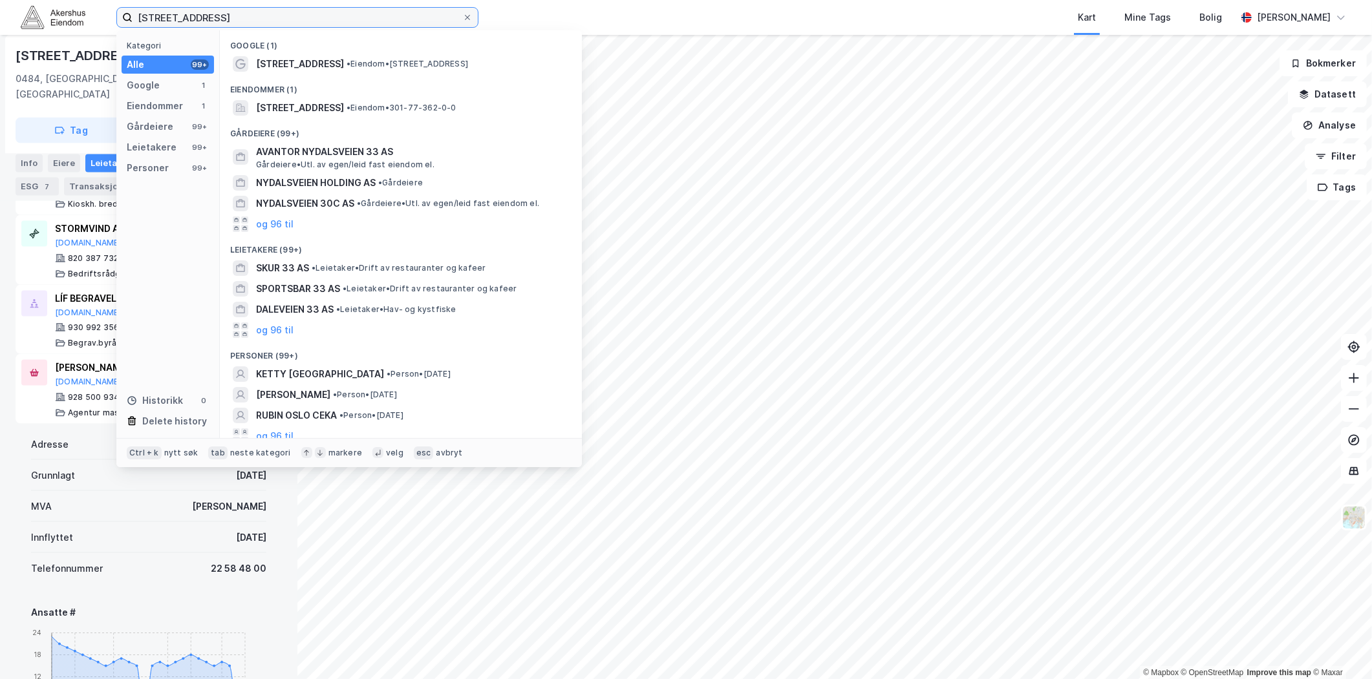
click at [268, 19] on input "Nydalsveien 33, 0484 Oslo" at bounding box center [298, 17] width 330 height 19
paste input "Sognsveien 73, 085"
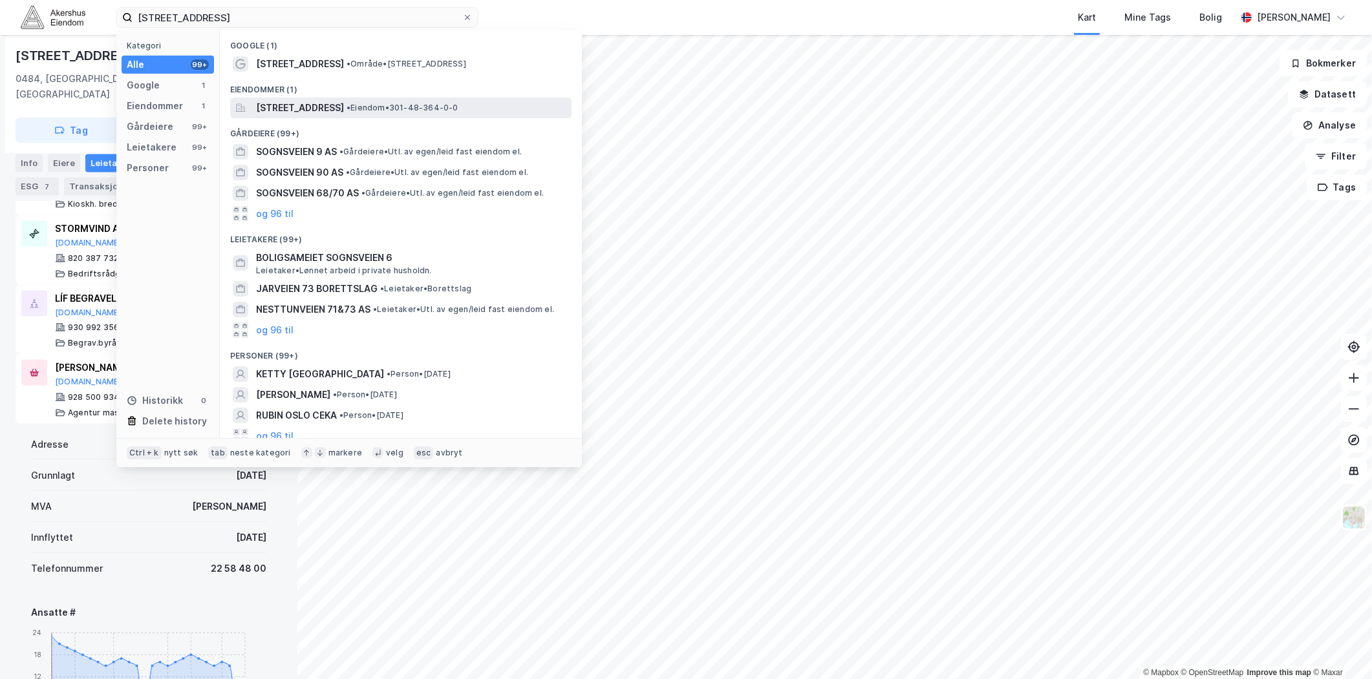
click at [314, 105] on span "Sognsveien 73, 0854, OSLO, OSLO" at bounding box center [300, 108] width 88 height 16
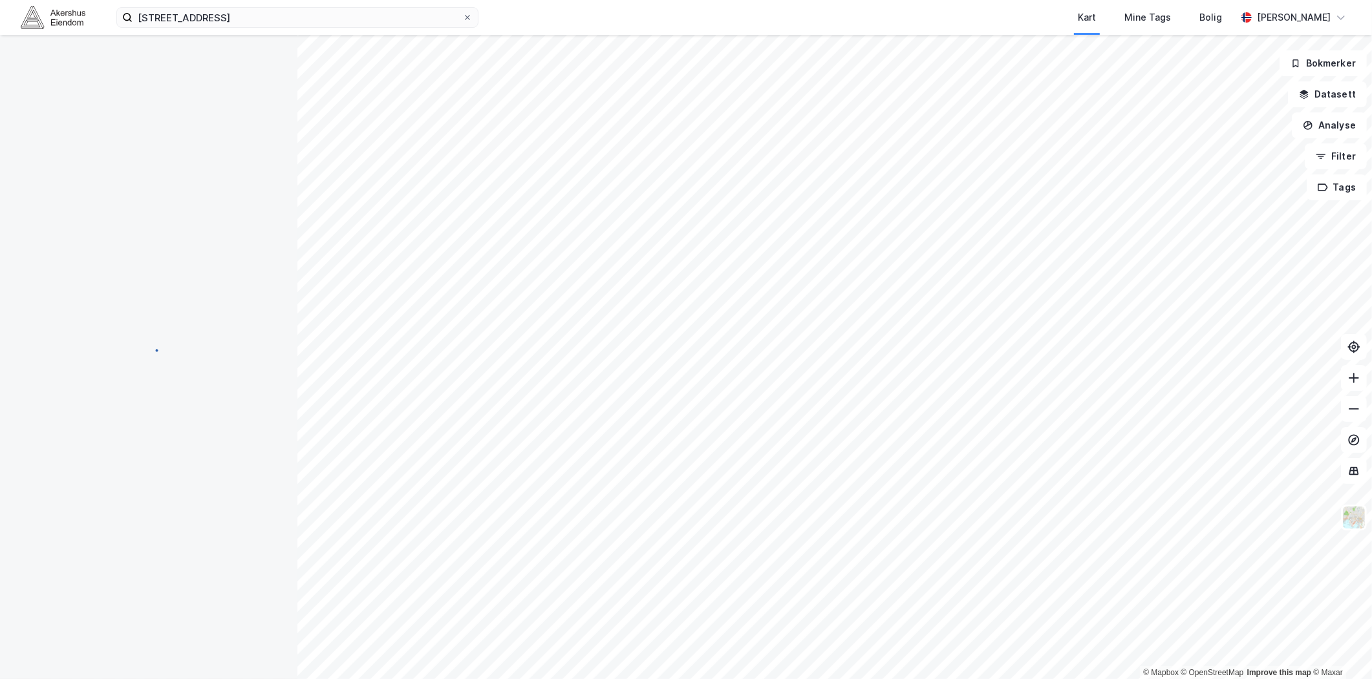
scroll to position [50, 0]
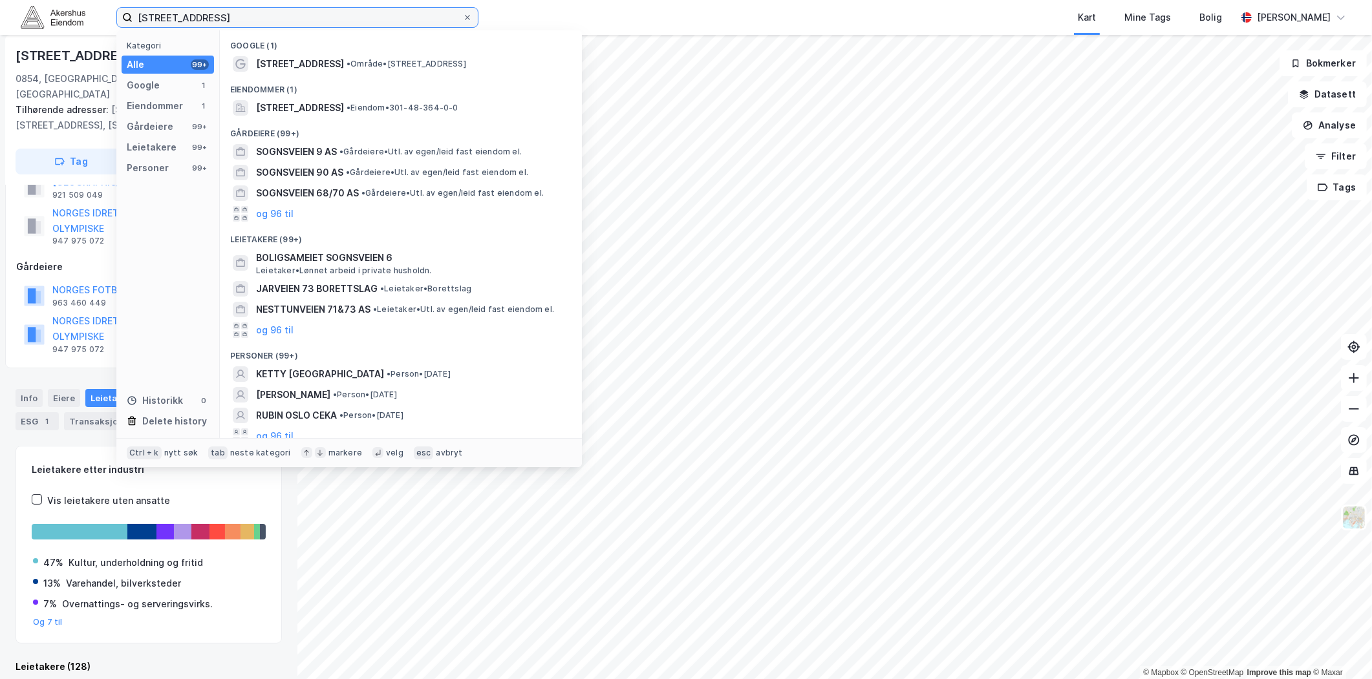
click at [273, 25] on input "Sognsveien 73, 0854 Oslo" at bounding box center [298, 17] width 330 height 19
click at [272, 21] on input "Sognsveien 73, 0854 Oslo" at bounding box center [298, 17] width 330 height 19
paste input "yretårnet 3, Drammen"
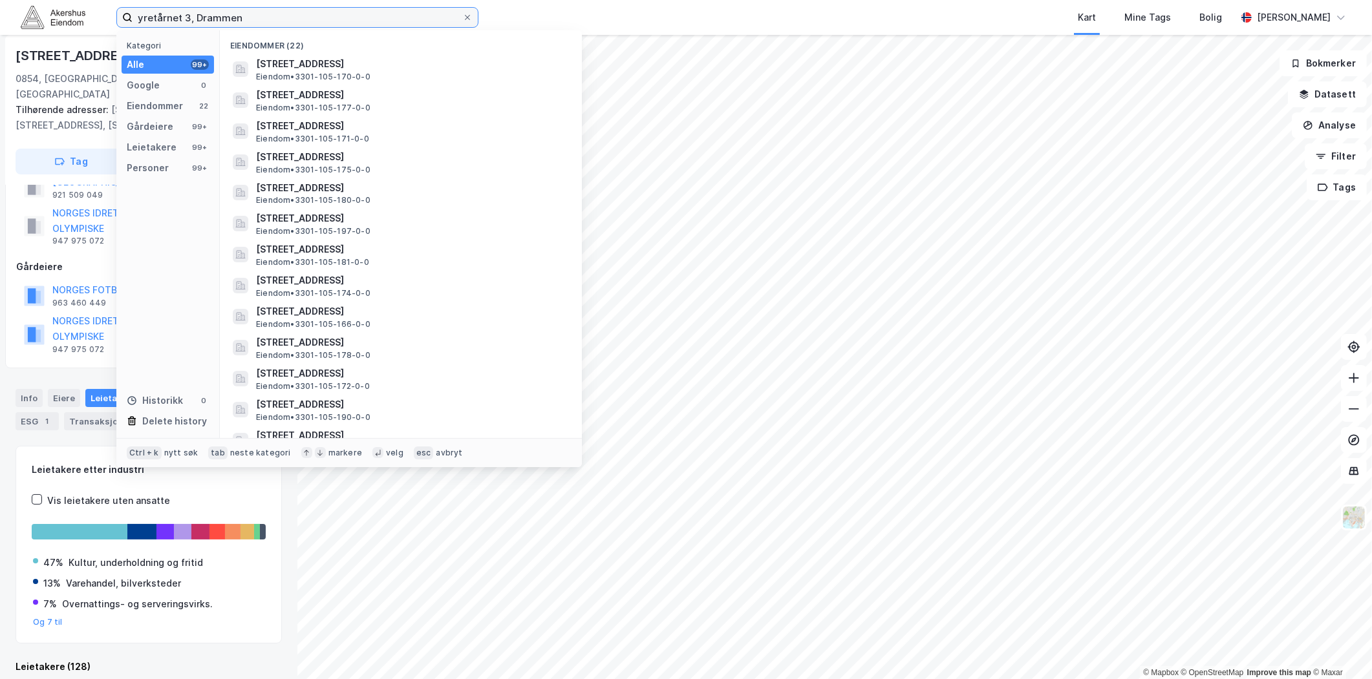
click at [140, 17] on input "yretårnet 3, Drammen" at bounding box center [298, 17] width 330 height 19
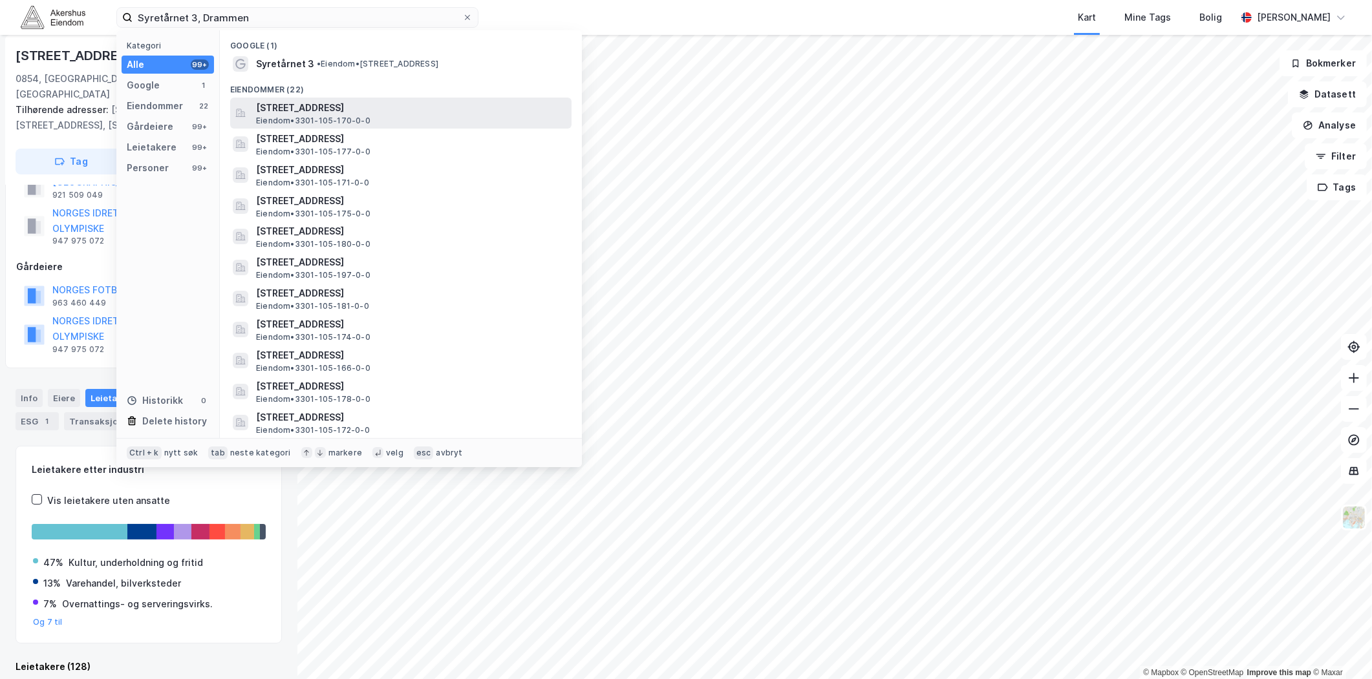
click at [436, 120] on div "Syretårnet 3, 3048, DRAMMEN, DRAMMEN Eiendom • 3301-105-170-0-0" at bounding box center [412, 113] width 313 height 26
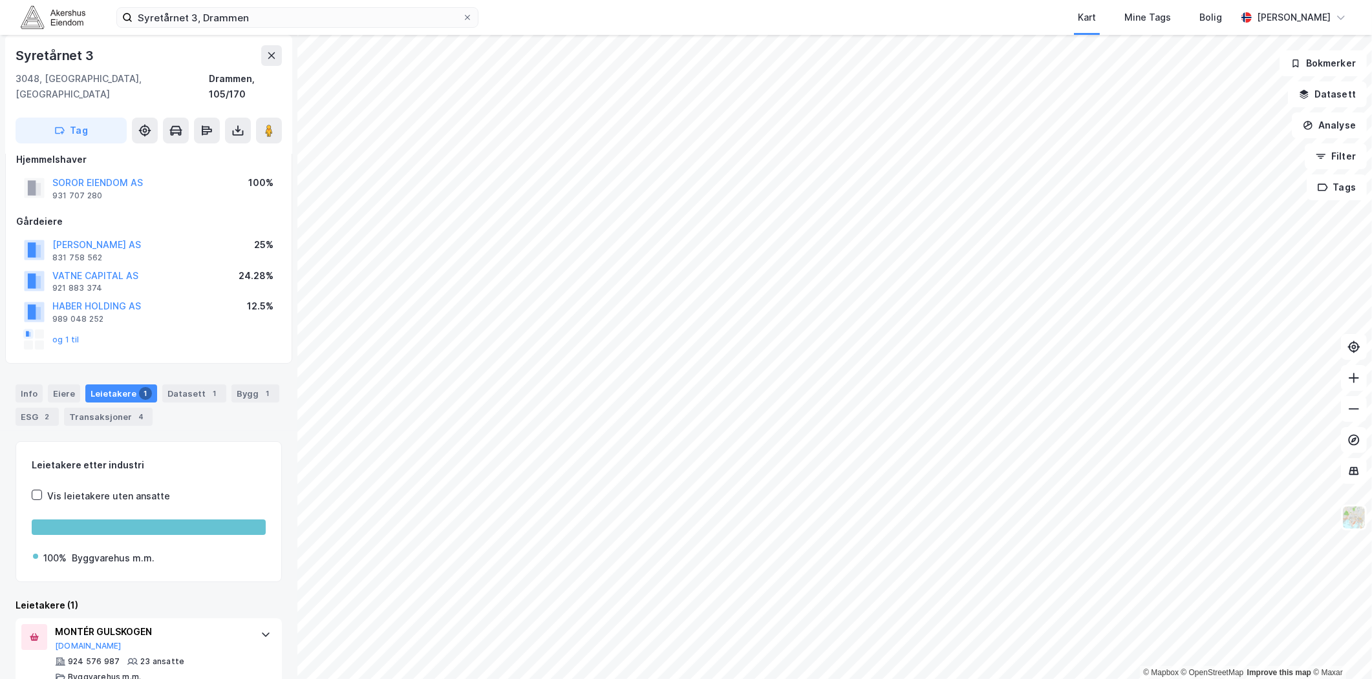
scroll to position [27, 0]
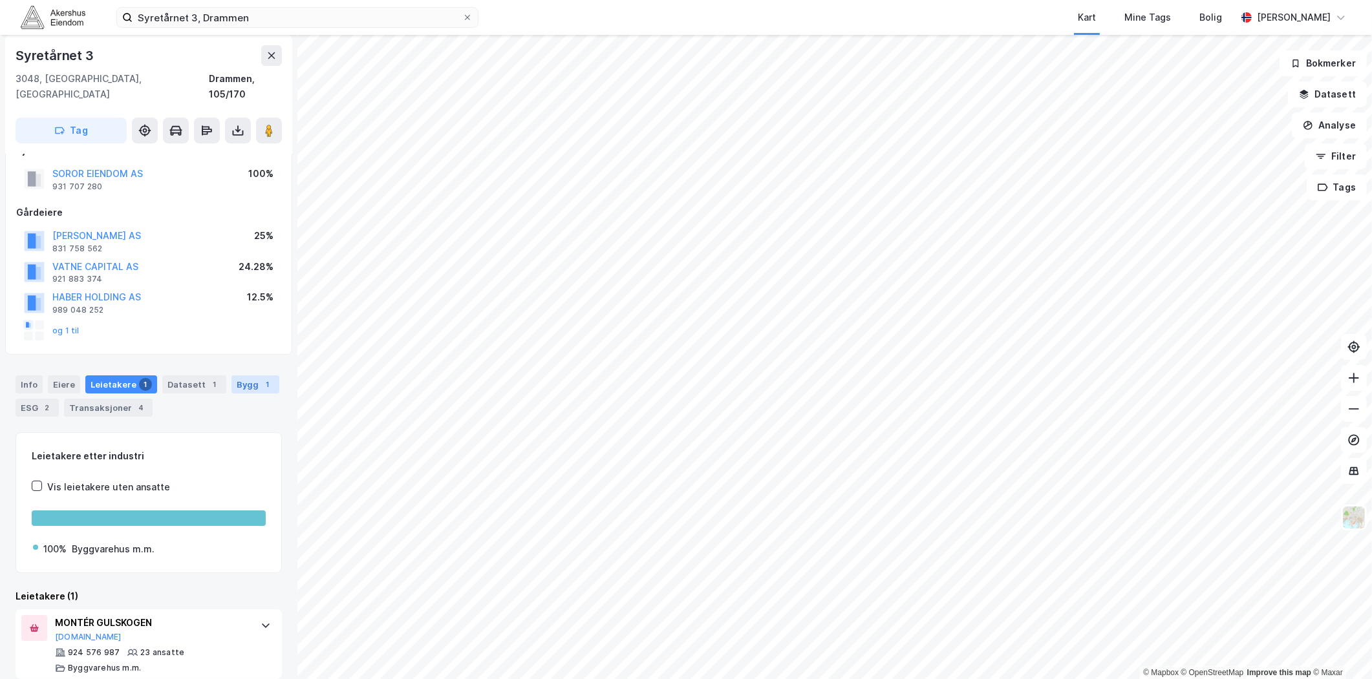
click at [231, 376] on div "Bygg 1" at bounding box center [255, 385] width 48 height 18
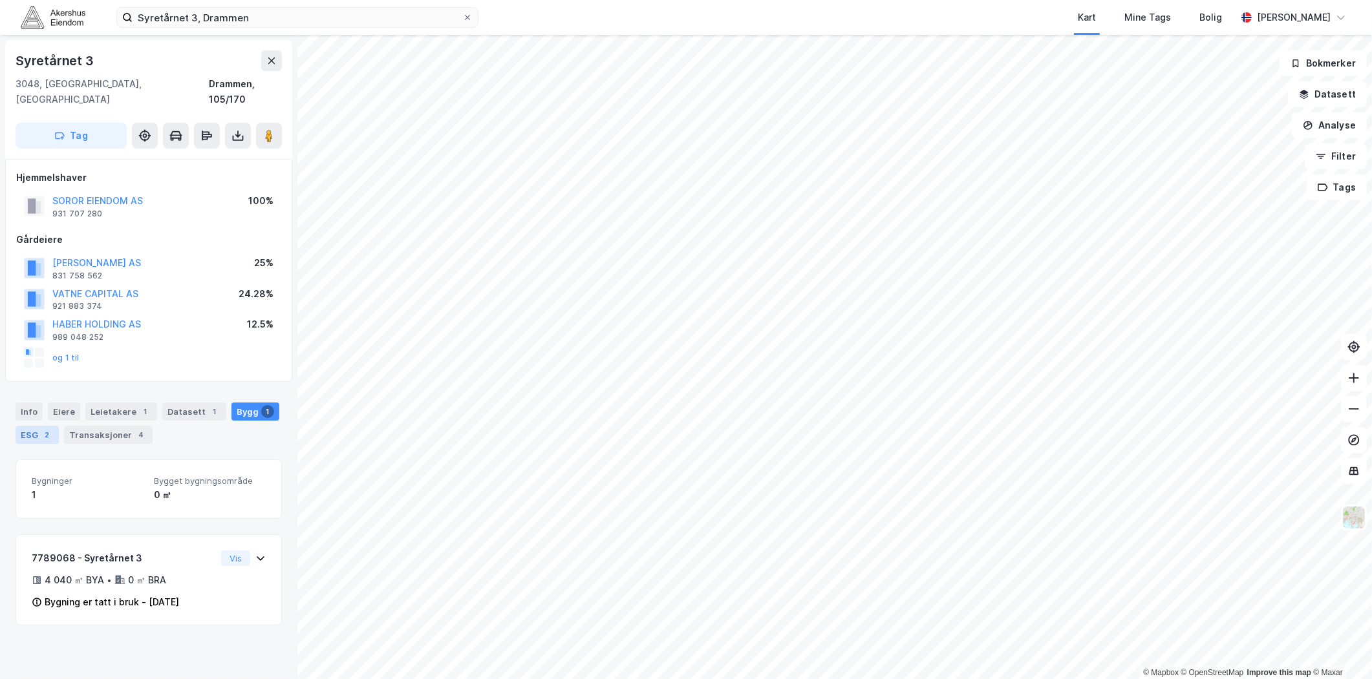
click at [44, 429] on div "2" at bounding box center [47, 435] width 13 height 13
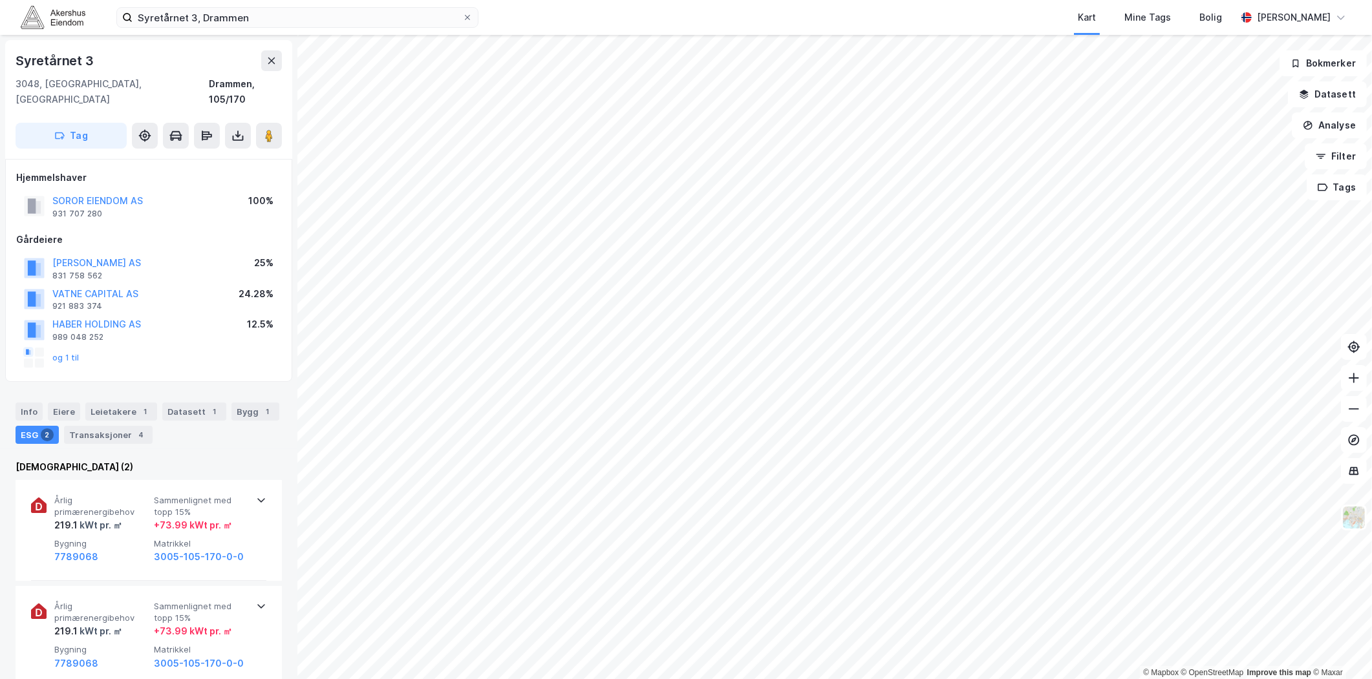
click at [283, 120] on div "Syretårnet 3 3048, Drammen, Buskerud Drammen, 105/170 Tag" at bounding box center [148, 99] width 287 height 119
click at [257, 123] on button at bounding box center [269, 136] width 26 height 26
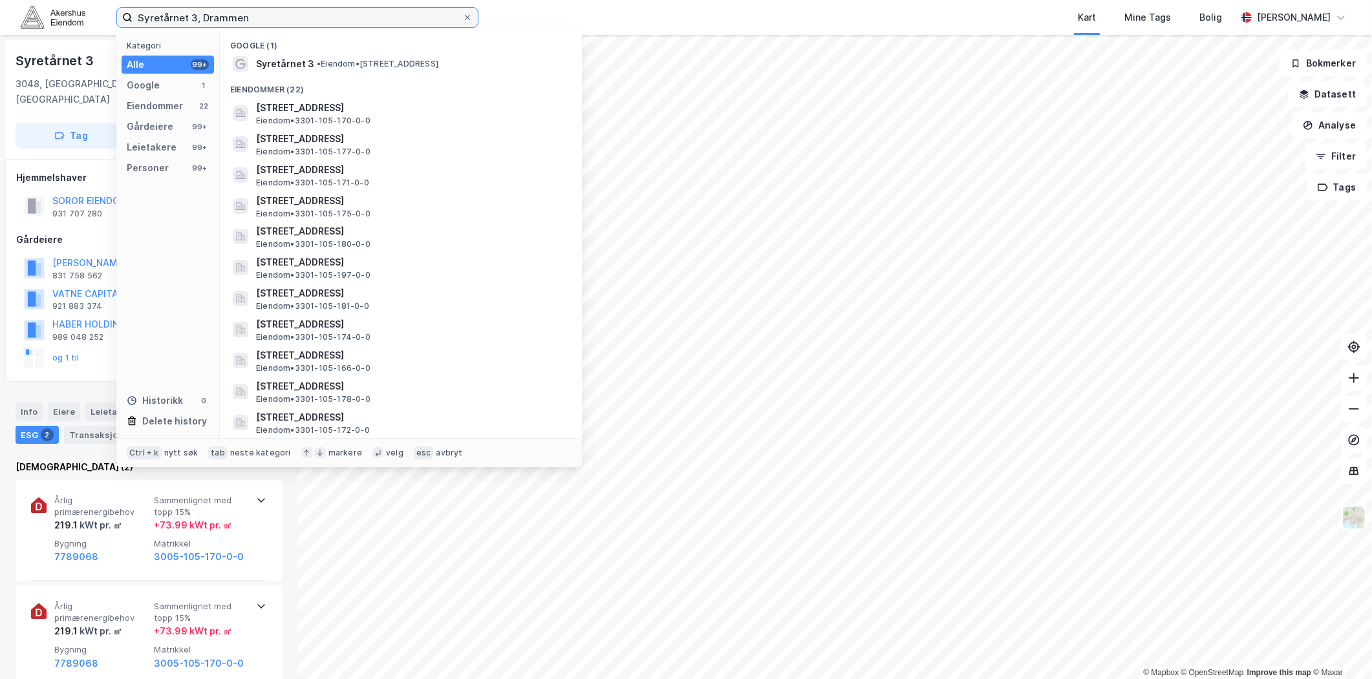
drag, startPoint x: 294, startPoint y: 14, endPoint x: -5, endPoint y: 9, distance: 298.7
click at [0, 9] on html "Syretårnet 3, Drammen Kategori Alle 99+ Google 1 Eiendommer 22 Gårdeiere 99+ Le…" at bounding box center [686, 339] width 1372 height 679
paste input "BERTEL O. STEEN ULLEVÅL AS AVD VERKSTED"
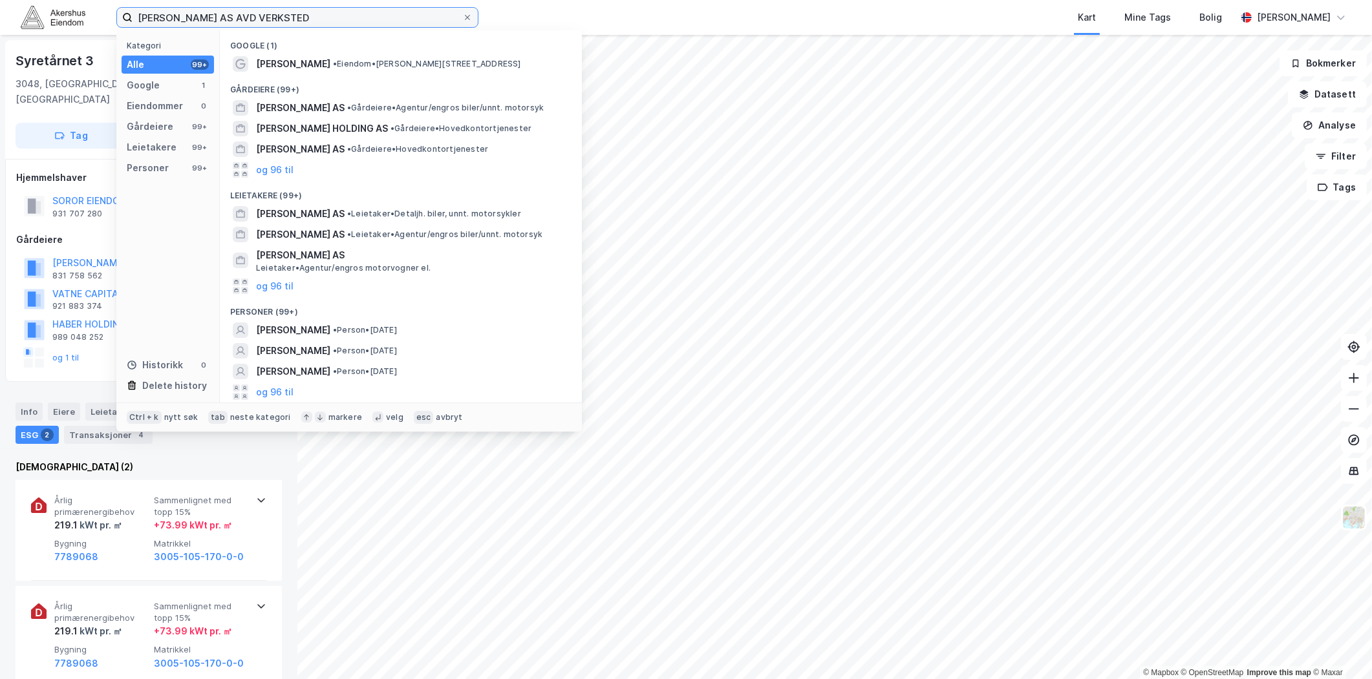
drag, startPoint x: 389, startPoint y: 12, endPoint x: -32, endPoint y: 20, distance: 420.3
click at [0, 20] on html "BERTEL O. STEEN ULLEVÅL AS AVD VERKSTED Kategori Alle 99+ Google 1 Eiendommer 0…" at bounding box center [686, 339] width 1372 height 679
type input "BERTEL O. STEEN ULLEVÅL AS AVD VERKSTED"
click at [379, 65] on span "• Eiendom • Klaus Torgårds vei 3, 0372 Oslo" at bounding box center [427, 64] width 188 height 10
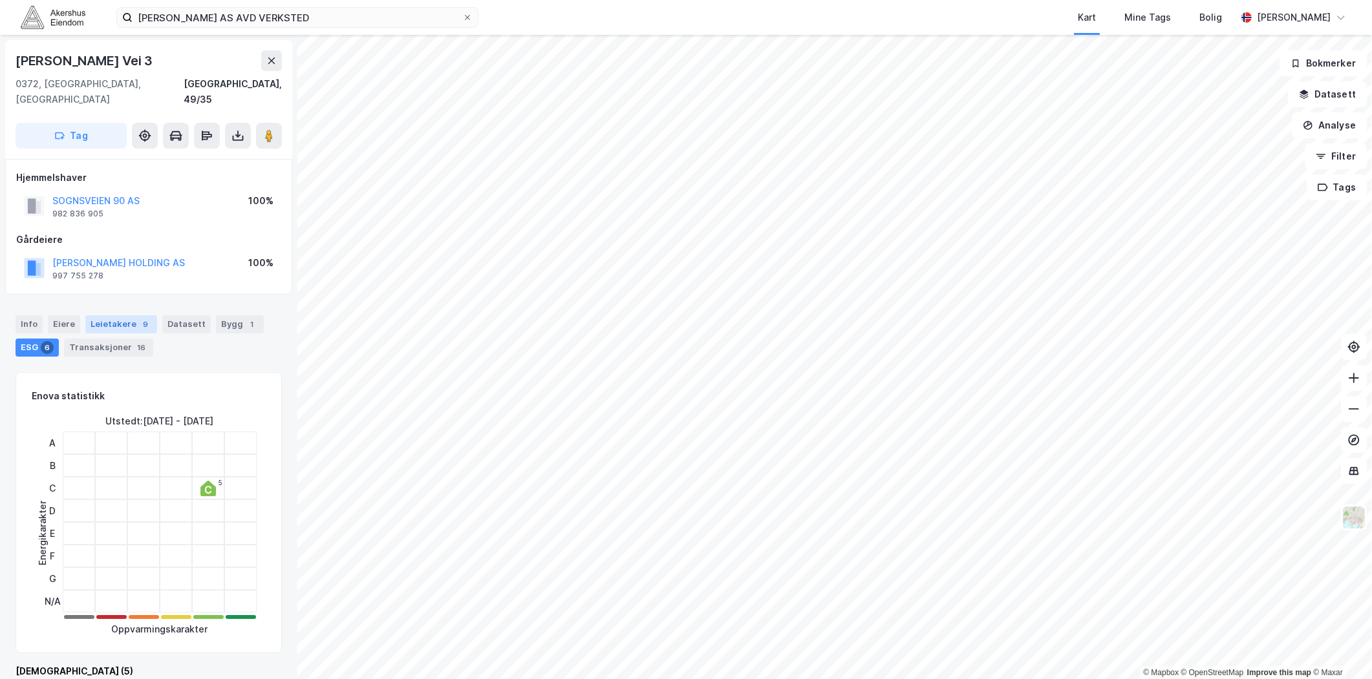
click at [118, 315] on div "Leietakere 9" at bounding box center [121, 324] width 72 height 18
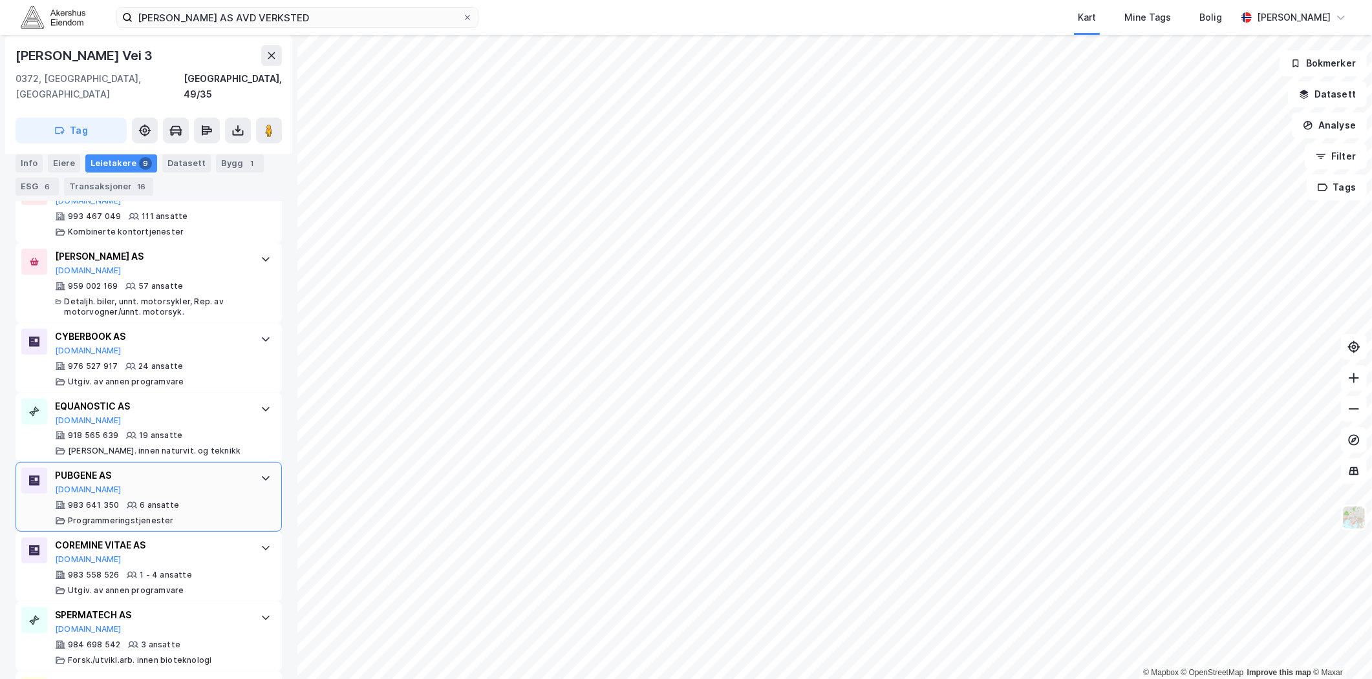
scroll to position [574, 0]
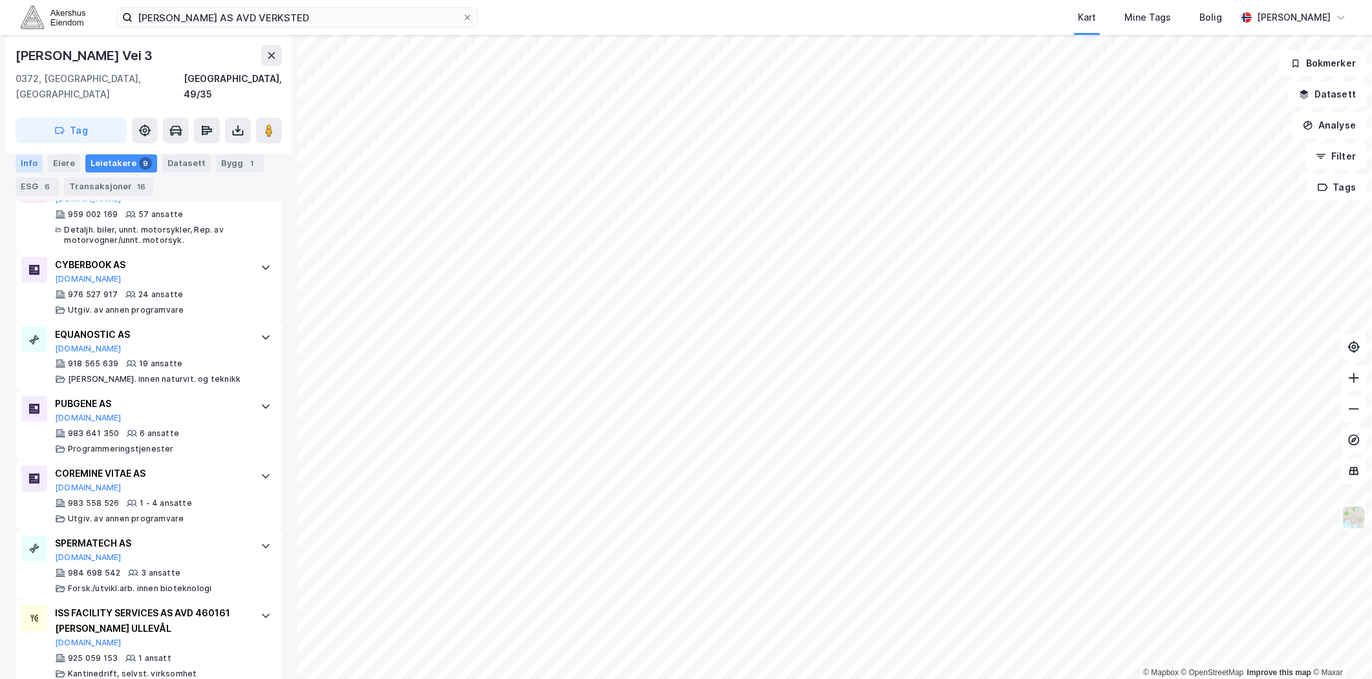
click at [33, 158] on div "Info" at bounding box center [29, 163] width 27 height 18
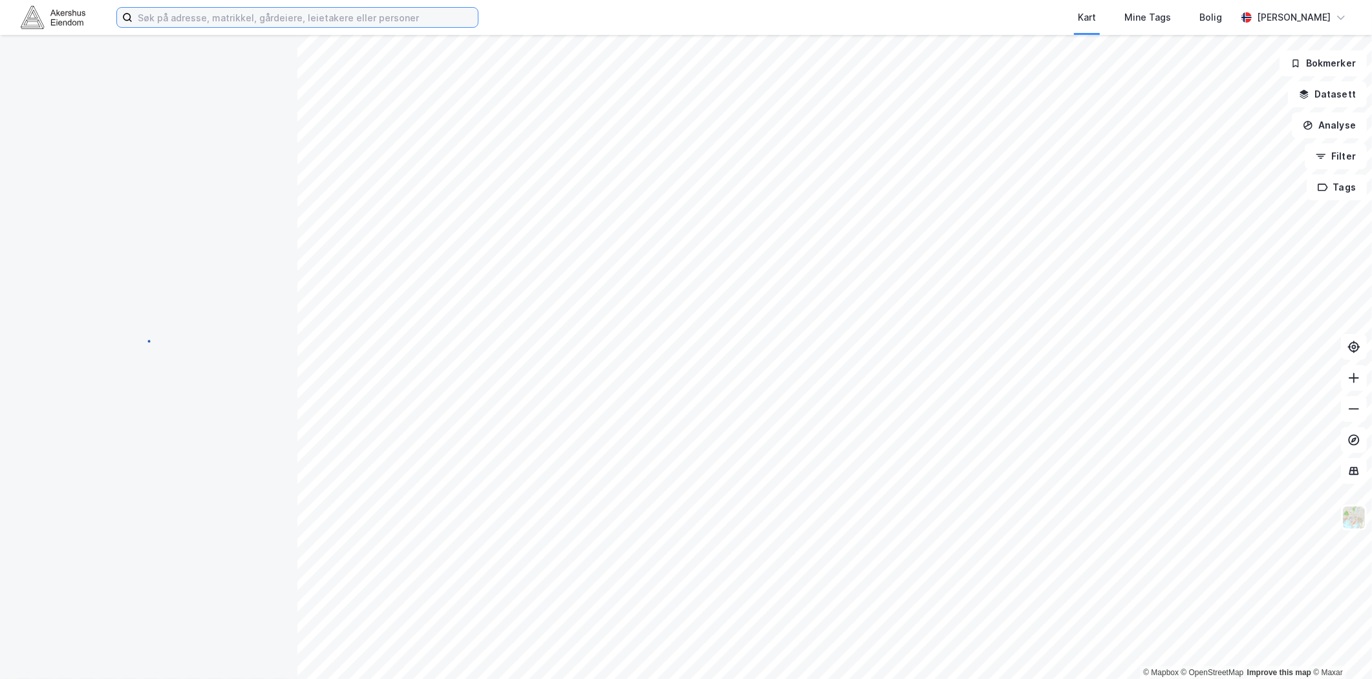
click at [372, 20] on input at bounding box center [305, 17] width 345 height 19
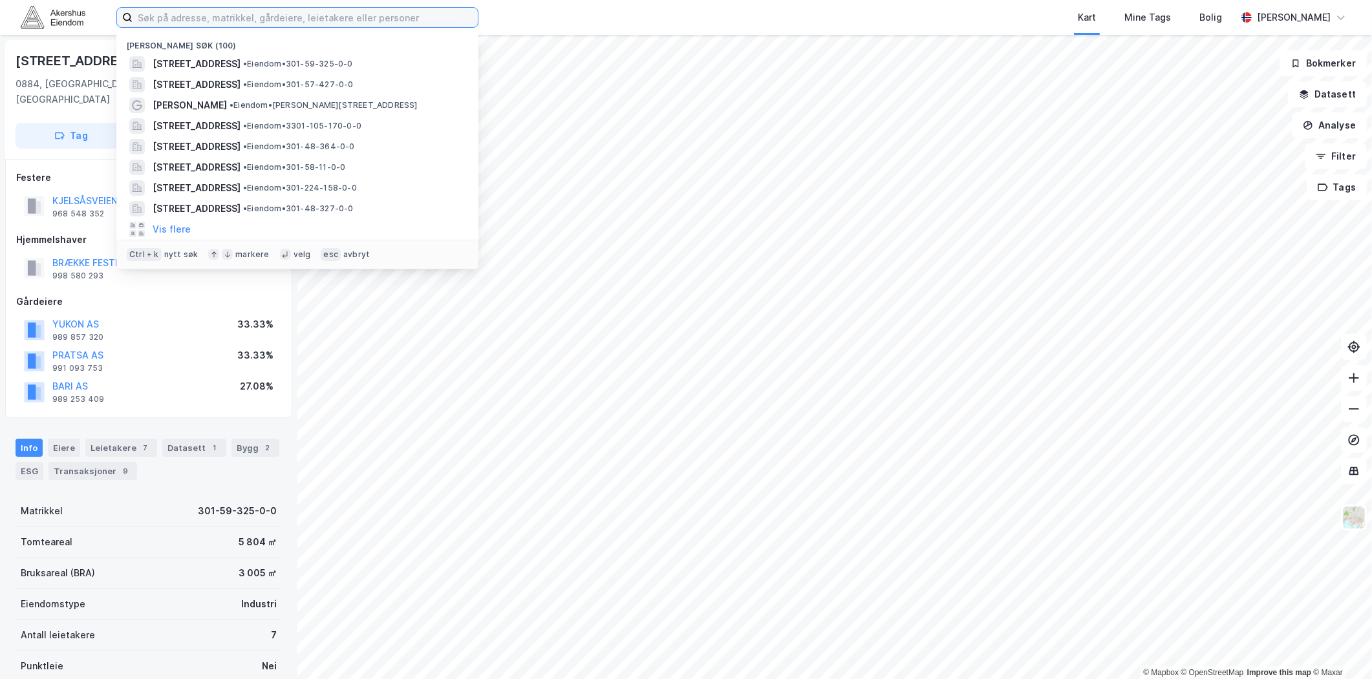
paste input "Frysjaveien 3, 0883 Oslo"
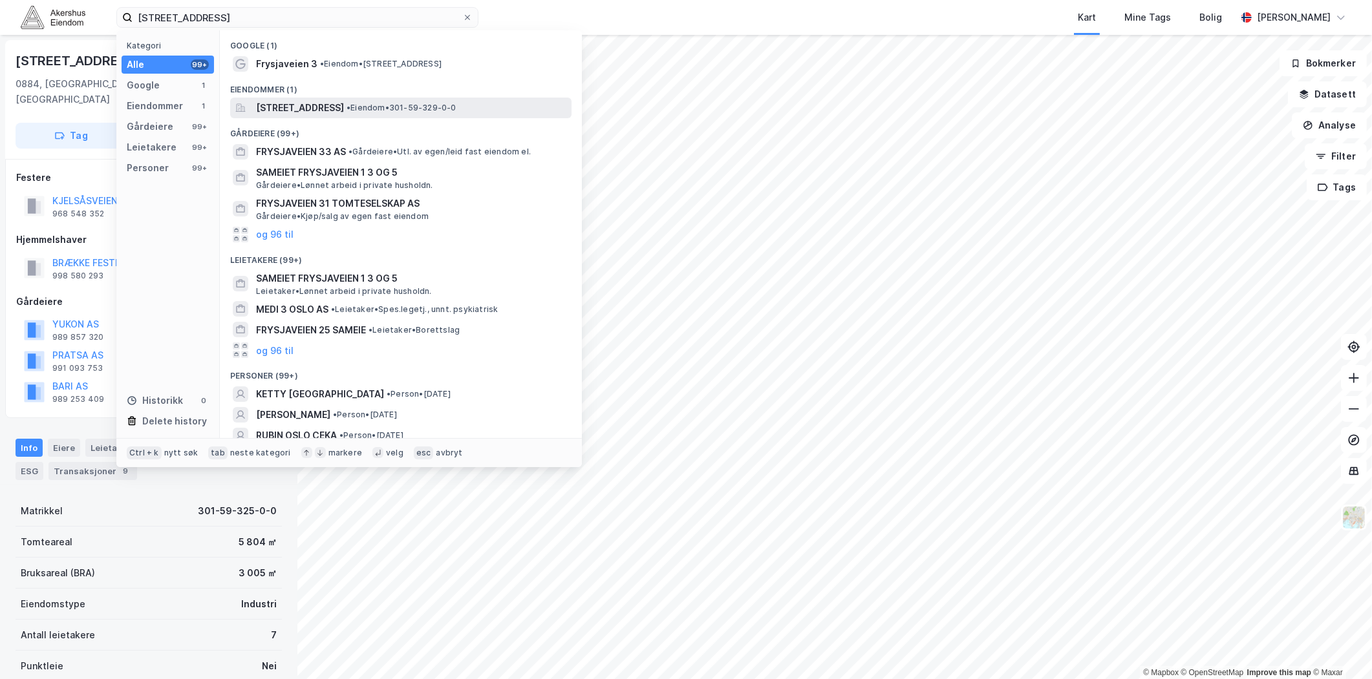
click at [318, 111] on span "Frysjaveien 3, 0883, OSLO, OSLO" at bounding box center [300, 108] width 88 height 16
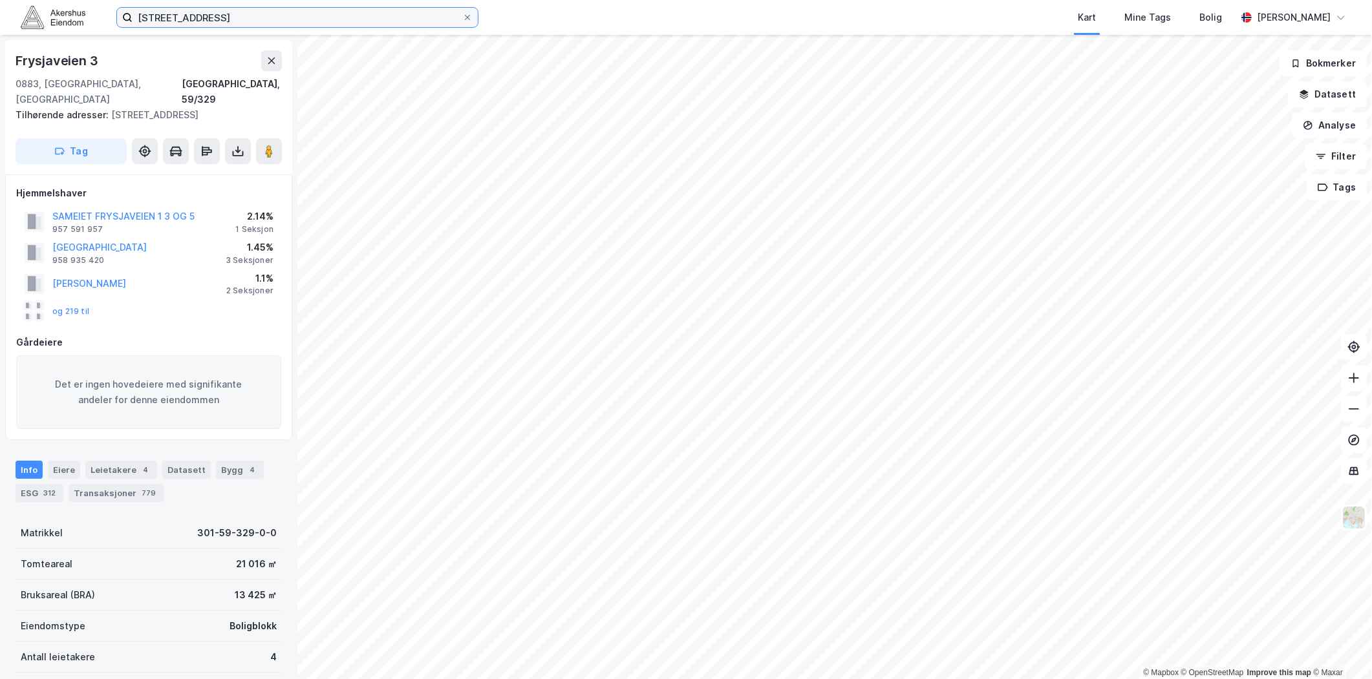
click at [333, 16] on input "Frysjaveien 3, 0883 Oslo" at bounding box center [298, 17] width 330 height 19
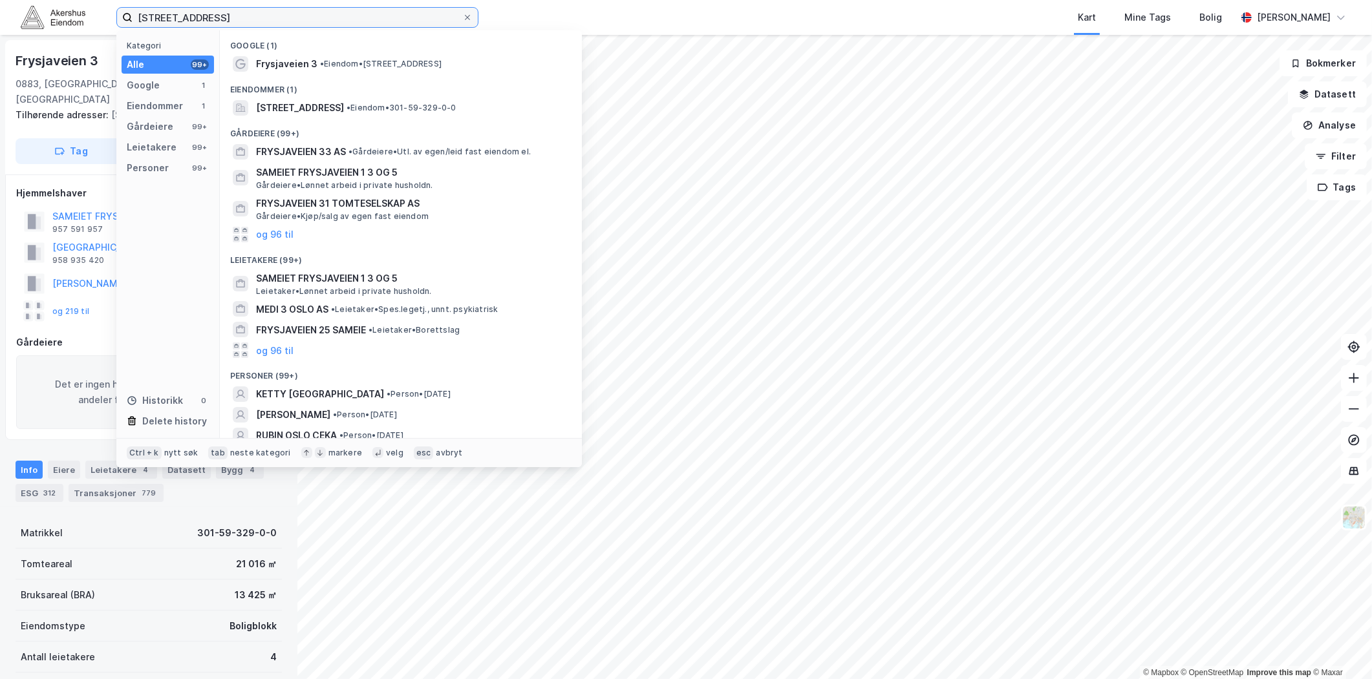
click at [333, 16] on input "Frysjaveien 3, 0883 Oslo" at bounding box center [298, 17] width 330 height 19
paste input "Økernveien 147, 0580"
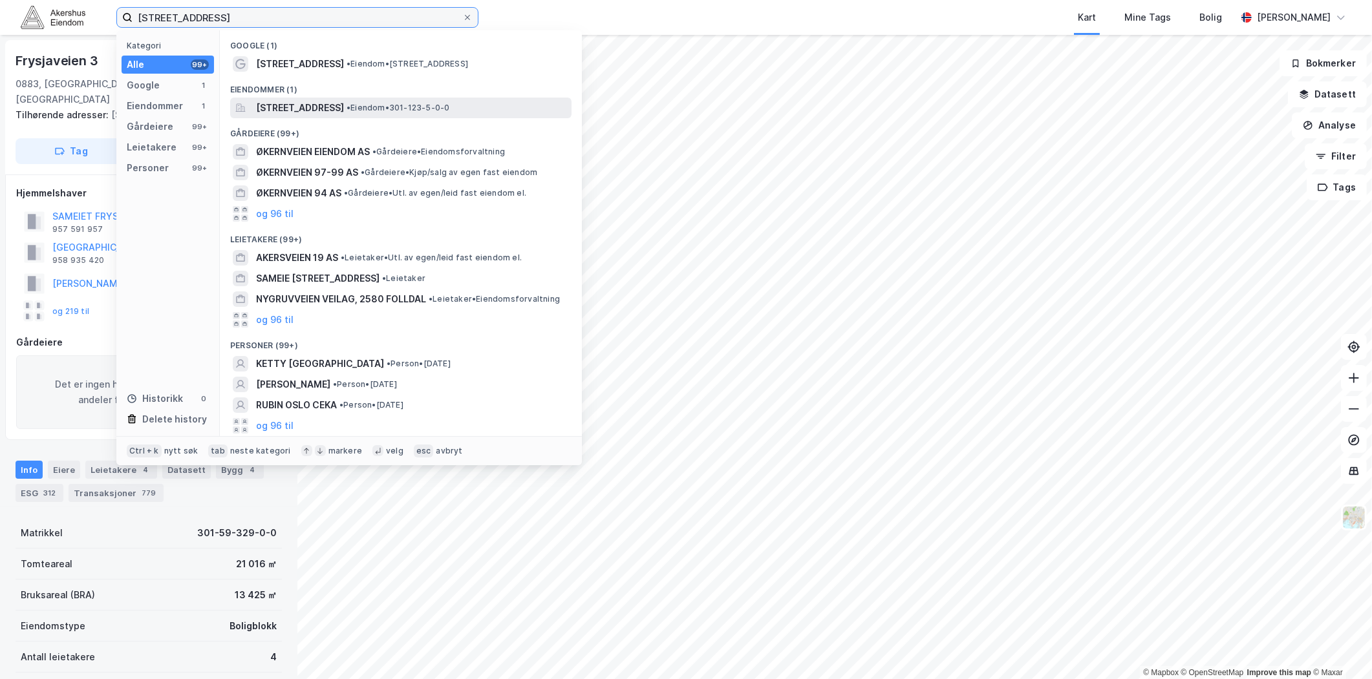
type input "Økernveien 147, 0580 Oslo"
click at [344, 107] on span "[STREET_ADDRESS]" at bounding box center [300, 108] width 88 height 16
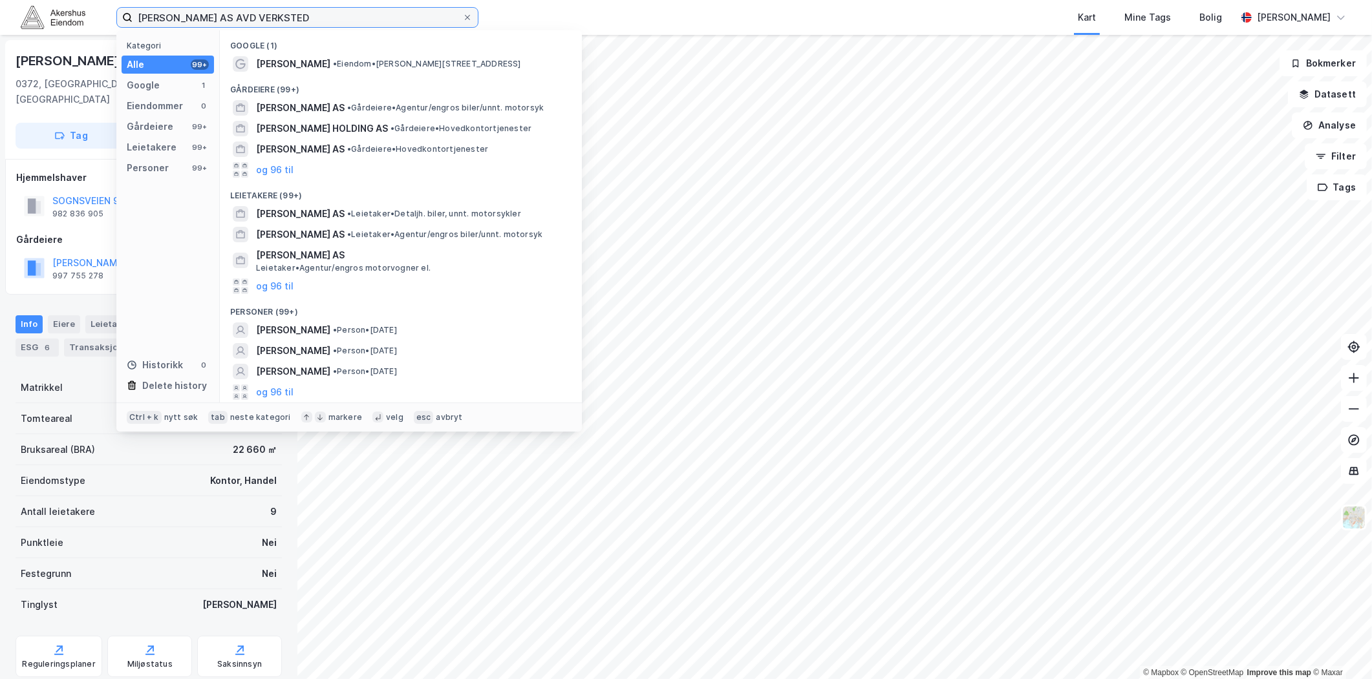
drag, startPoint x: 369, startPoint y: 16, endPoint x: -241, endPoint y: 18, distance: 610.3
click at [0, 18] on html "[PERSON_NAME] AS AVD VERKSTED Kategori Alle 99+ Google 1 Eiendommer 0 Gårdeiere…" at bounding box center [686, 339] width 1372 height 679
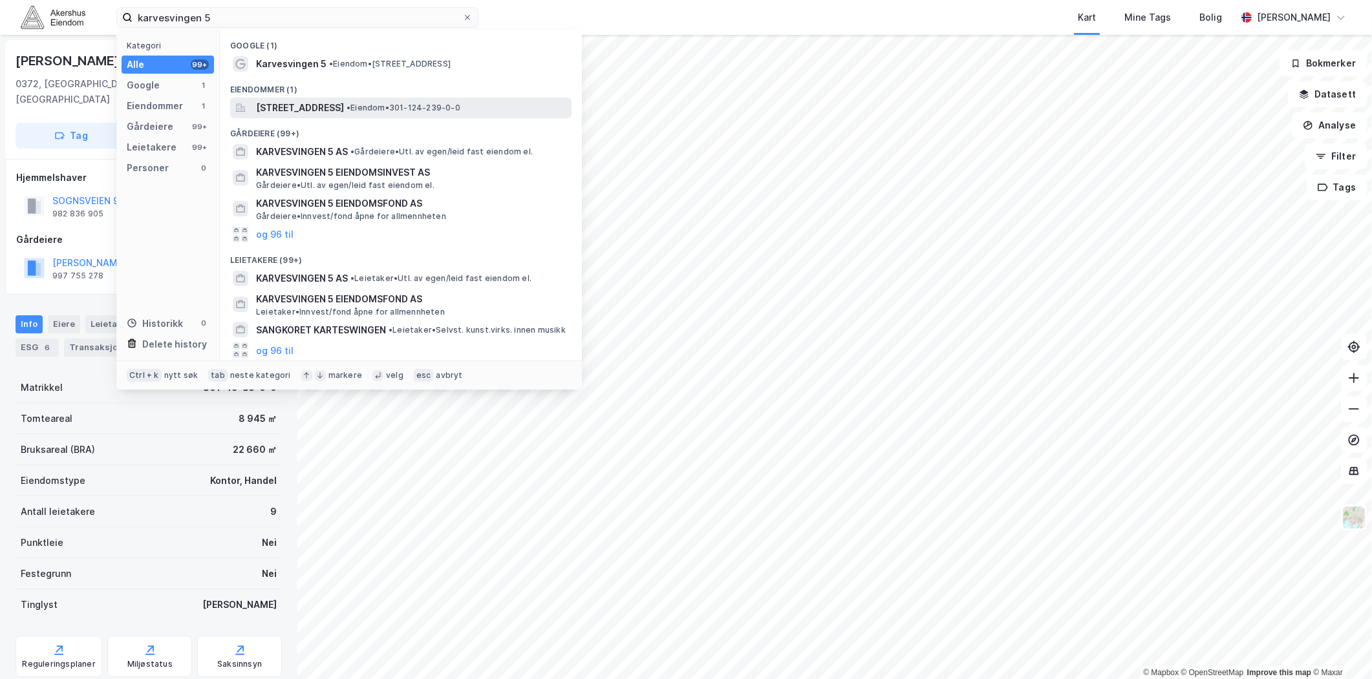
click at [306, 98] on div "[STREET_ADDRESS] • Eiendom • 301-124-239-0-0" at bounding box center [400, 108] width 341 height 21
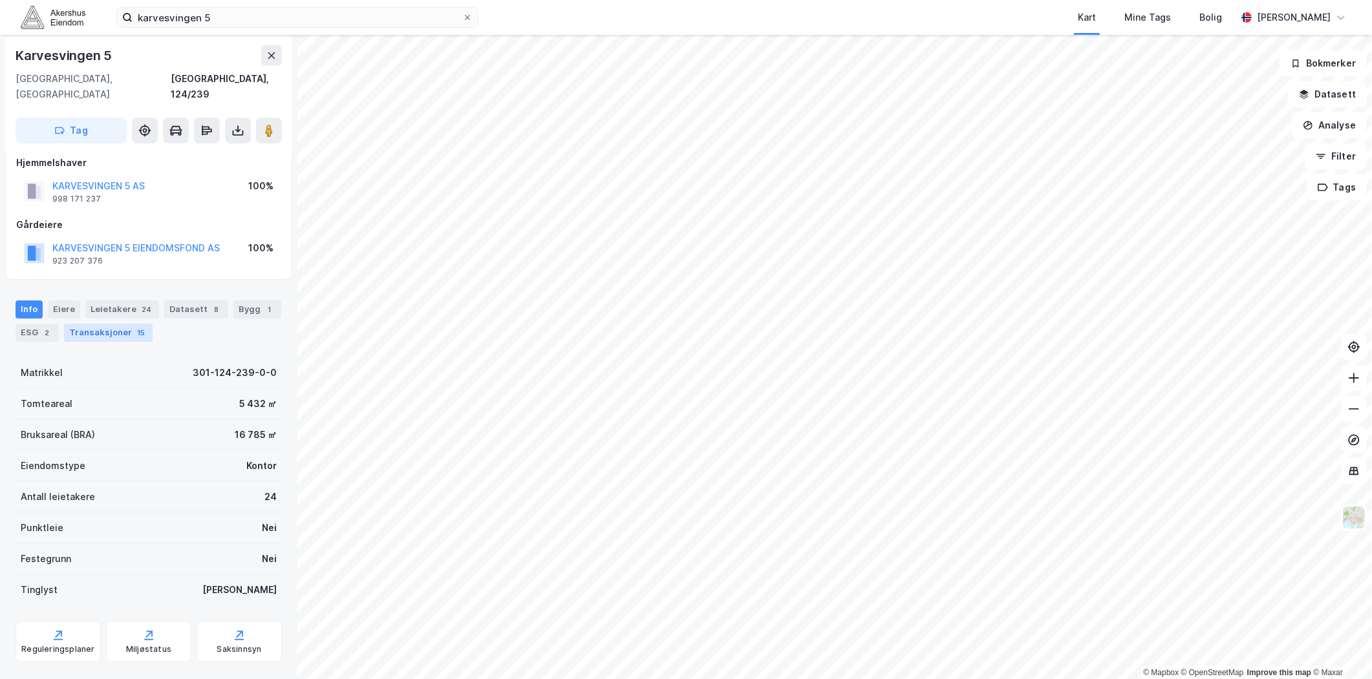
scroll to position [24, 0]
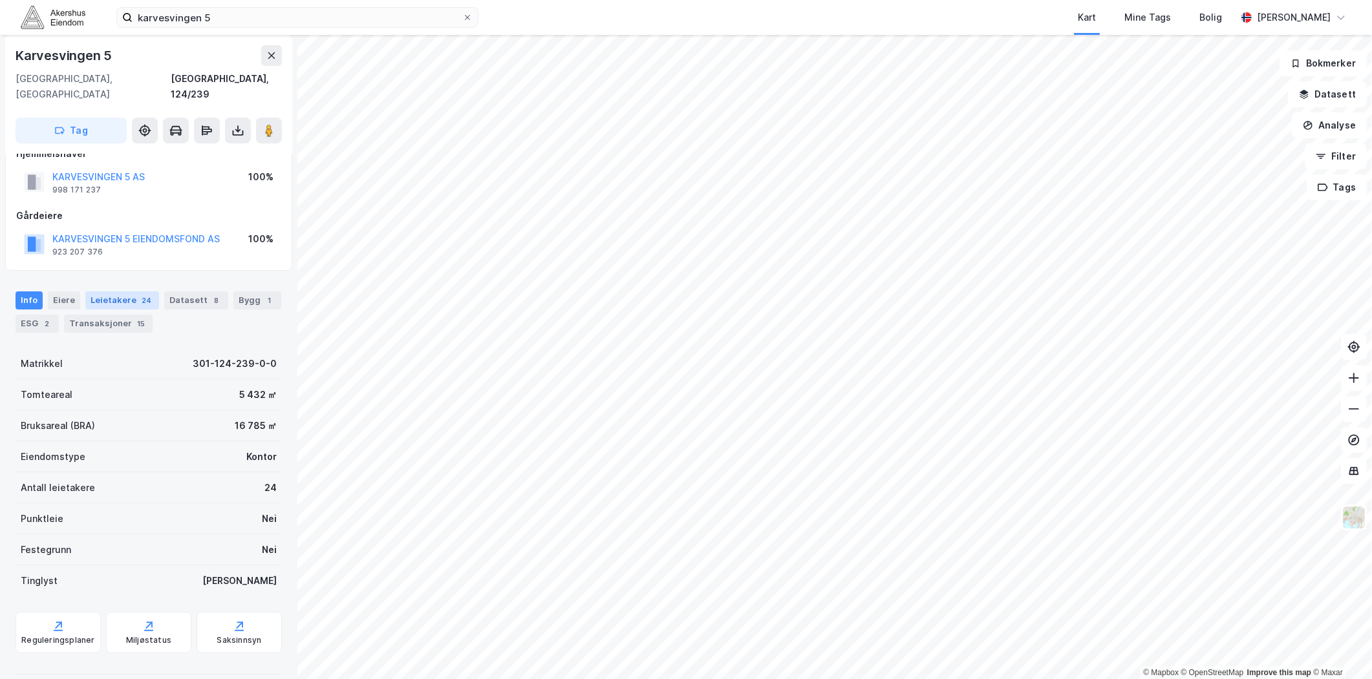
click at [115, 292] on div "Leietakere 24" at bounding box center [122, 301] width 74 height 18
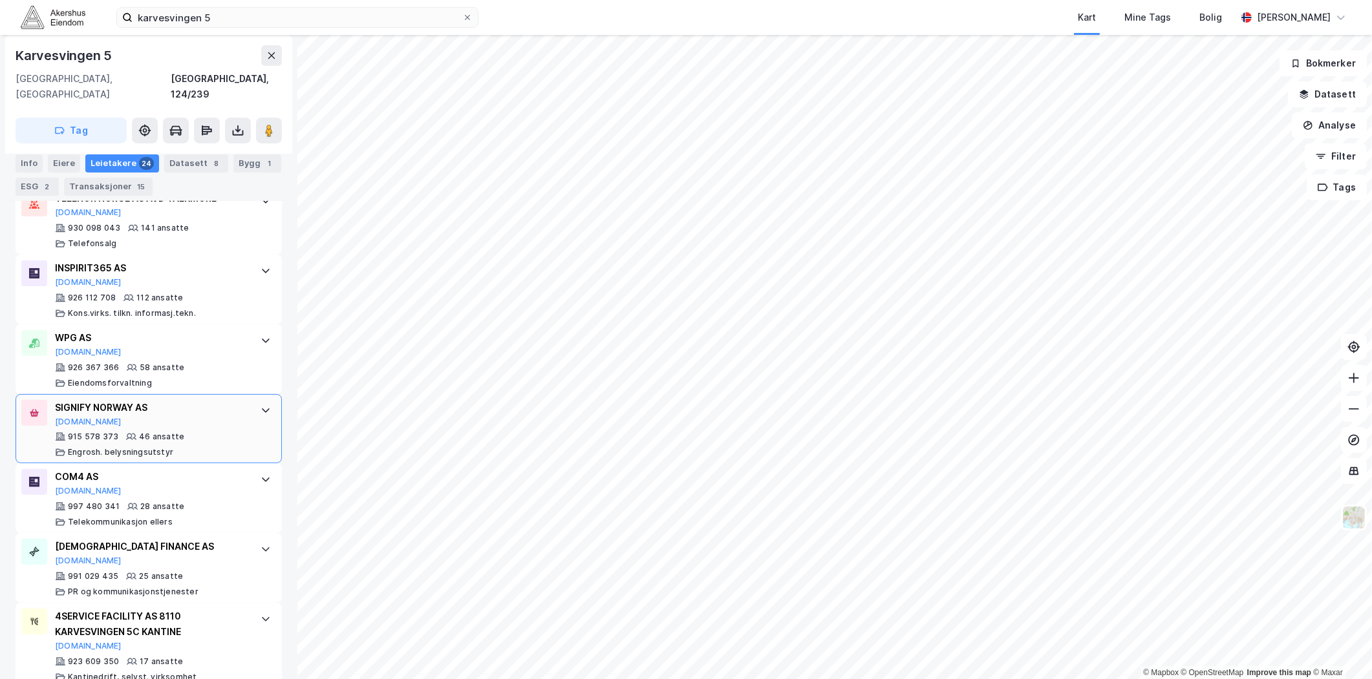
scroll to position [502, 0]
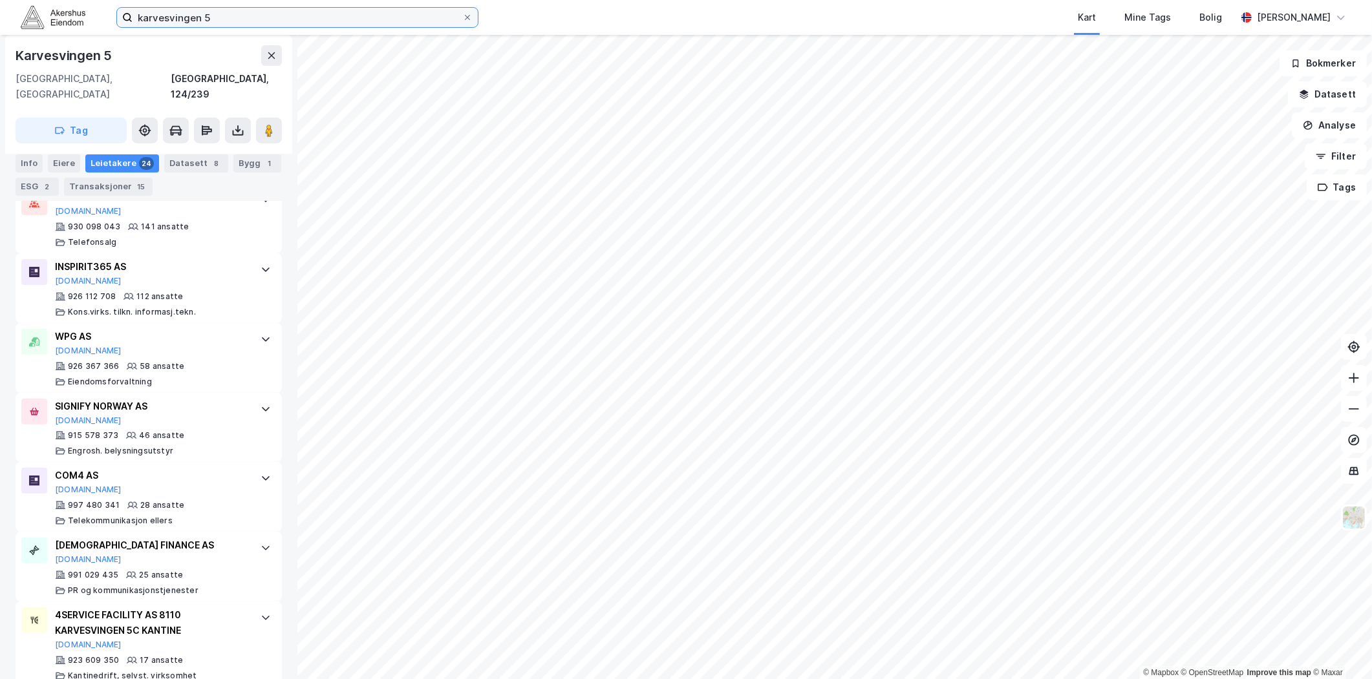
click at [160, 21] on input "karvesvingen 5" at bounding box center [298, 17] width 330 height 19
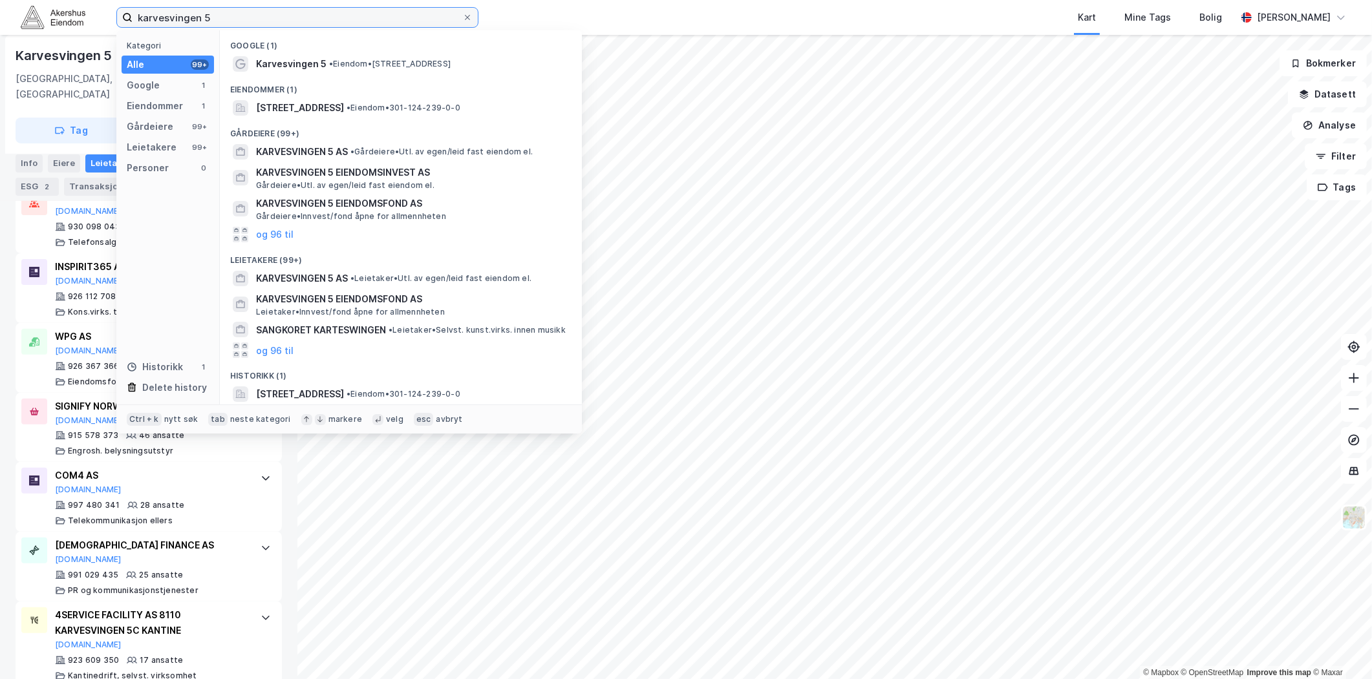
click at [160, 20] on input "karvesvingen 5" at bounding box center [298, 17] width 330 height 19
click at [162, 19] on input "karvesvingen 5" at bounding box center [298, 17] width 330 height 19
click at [165, 18] on input "karvesvingen 5" at bounding box center [298, 17] width 330 height 19
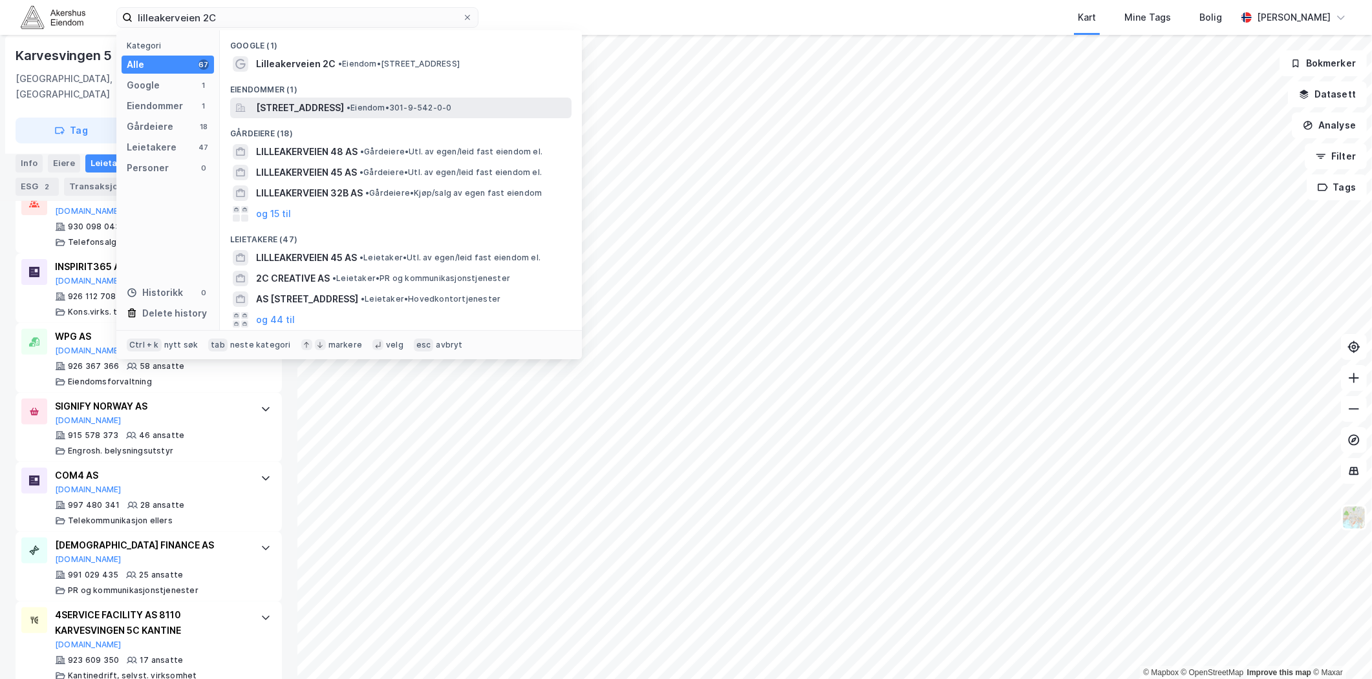
click at [338, 105] on span "Lilleakerveien 2C, 0283, OSLO, OSLO" at bounding box center [300, 108] width 88 height 16
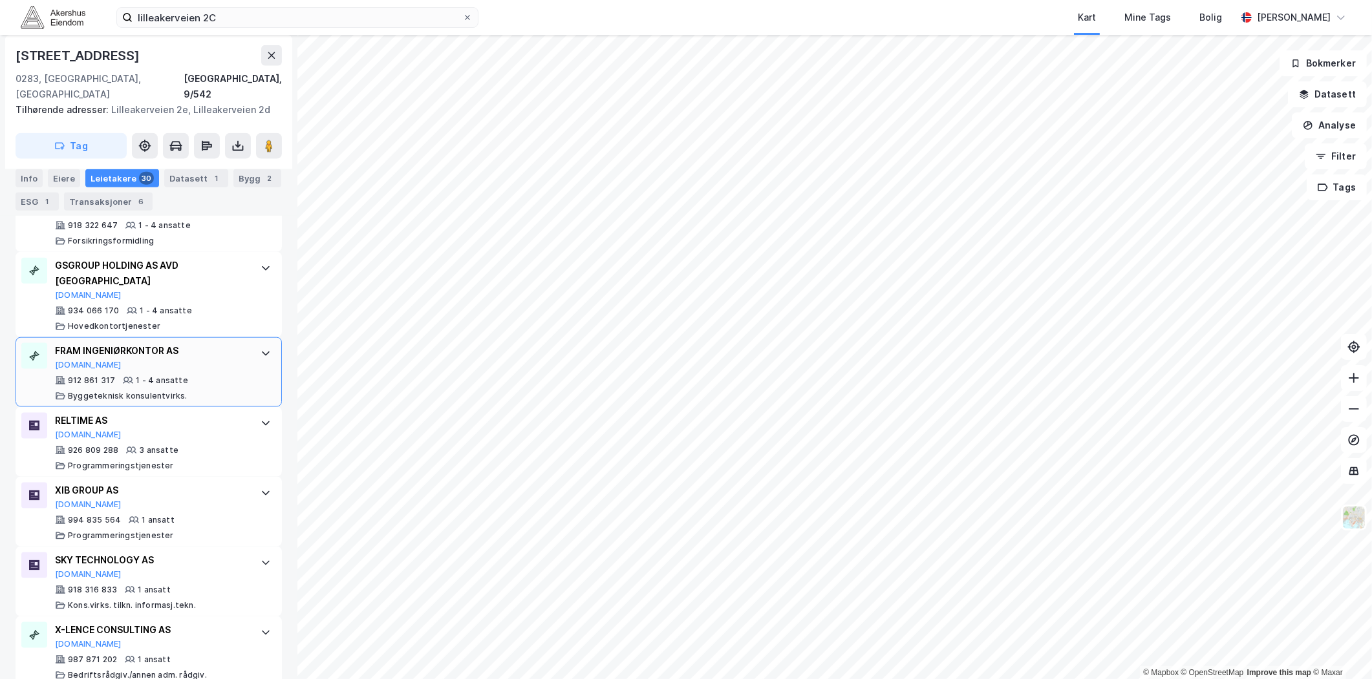
scroll to position [2011, 0]
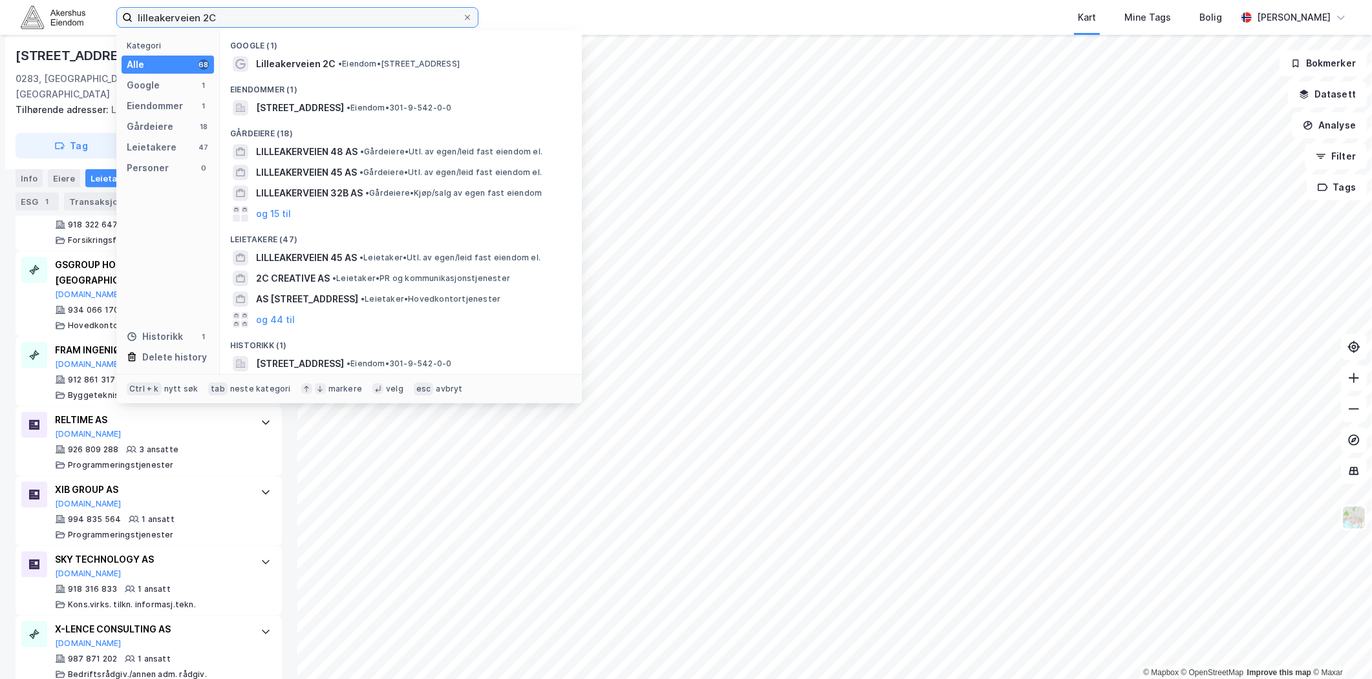
click at [288, 20] on input "lilleakerveien 2C" at bounding box center [298, 17] width 330 height 19
click at [286, 20] on input "lilleakerveien 2C" at bounding box center [298, 17] width 330 height 19
click at [284, 20] on input "lilleakerveien 2C" at bounding box center [298, 17] width 330 height 19
click at [283, 20] on input "lilleakerveien 2C" at bounding box center [298, 17] width 330 height 19
paste input "Bredo Stabells vei 17 A, 0853 Oslo"
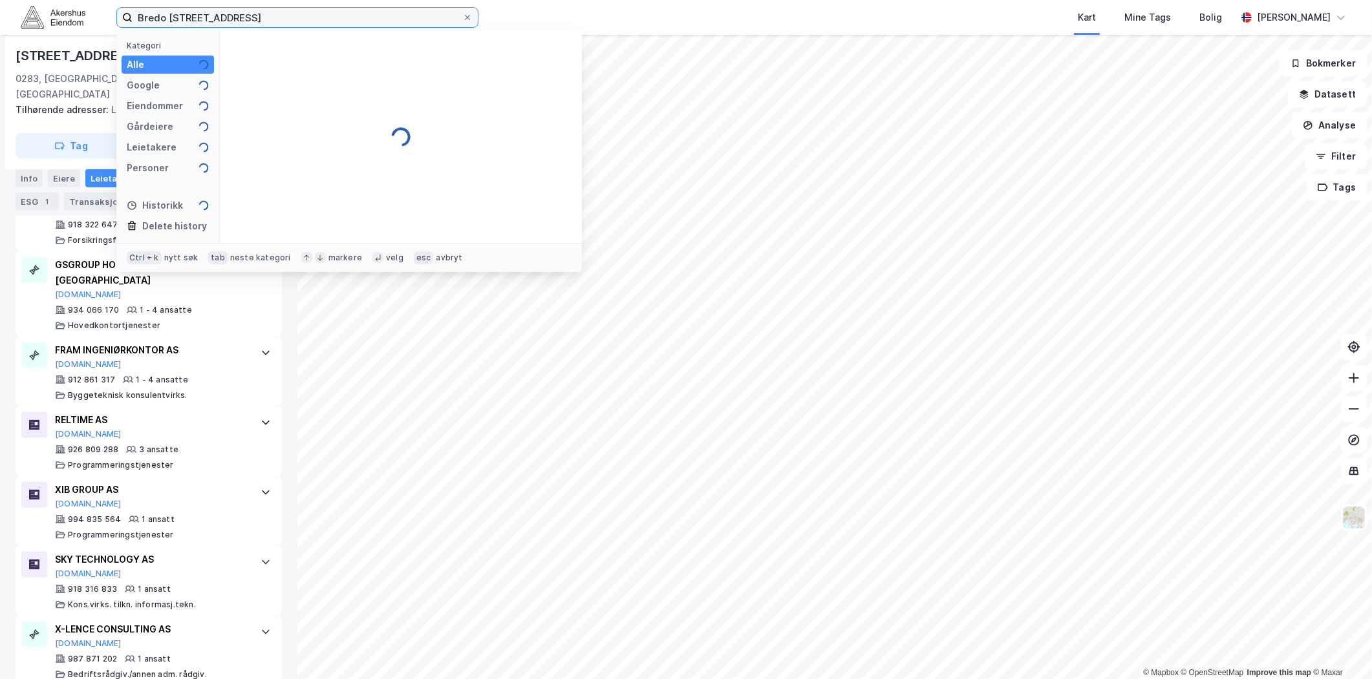
drag, startPoint x: 278, startPoint y: 18, endPoint x: 249, endPoint y: 17, distance: 29.1
click at [250, 17] on input "Bredo Stabells vei 17 A, 0853 Oslo" at bounding box center [298, 17] width 330 height 19
click at [249, 17] on input "Bredo Stabells vei 17 A, 0853 Oslo" at bounding box center [298, 17] width 330 height 19
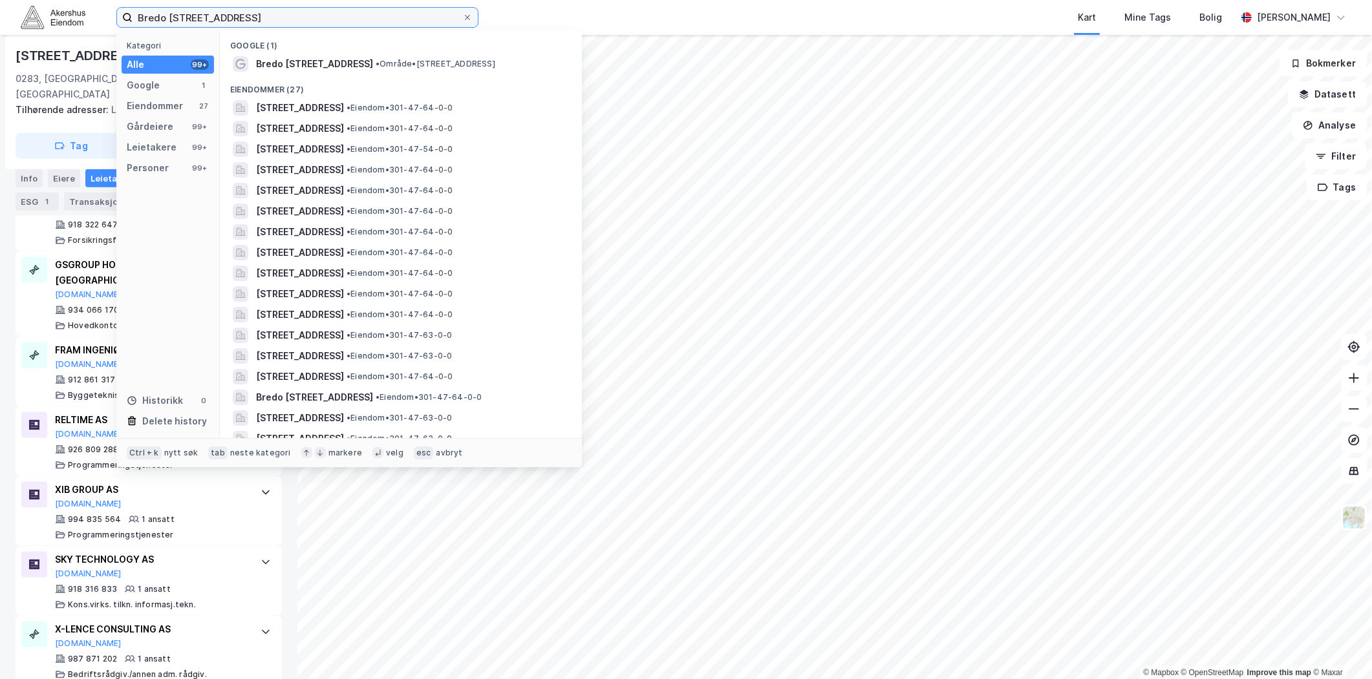
click at [248, 16] on input "Bredo Stabells vei 17 A, 0853 Oslo" at bounding box center [298, 17] width 330 height 19
click at [344, 111] on span "Bredo Stabells vei 17A, 0853, OSLO, OSLO" at bounding box center [300, 108] width 88 height 16
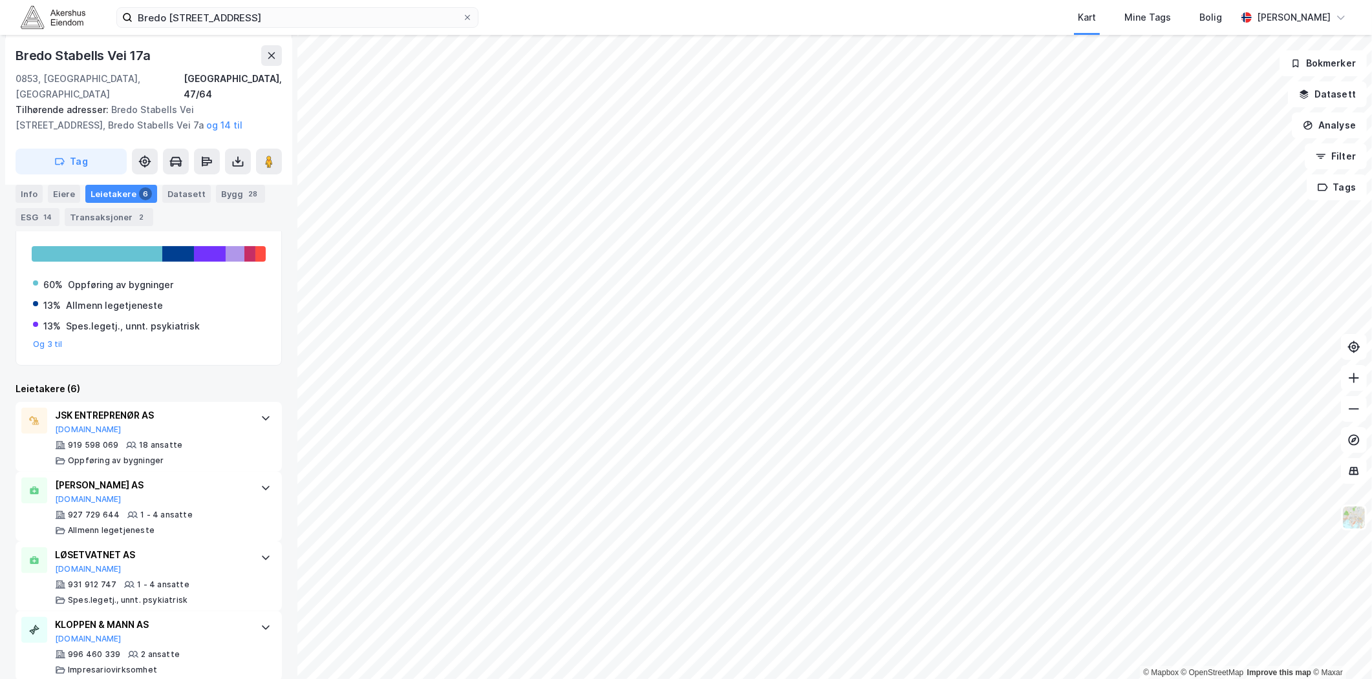
scroll to position [287, 0]
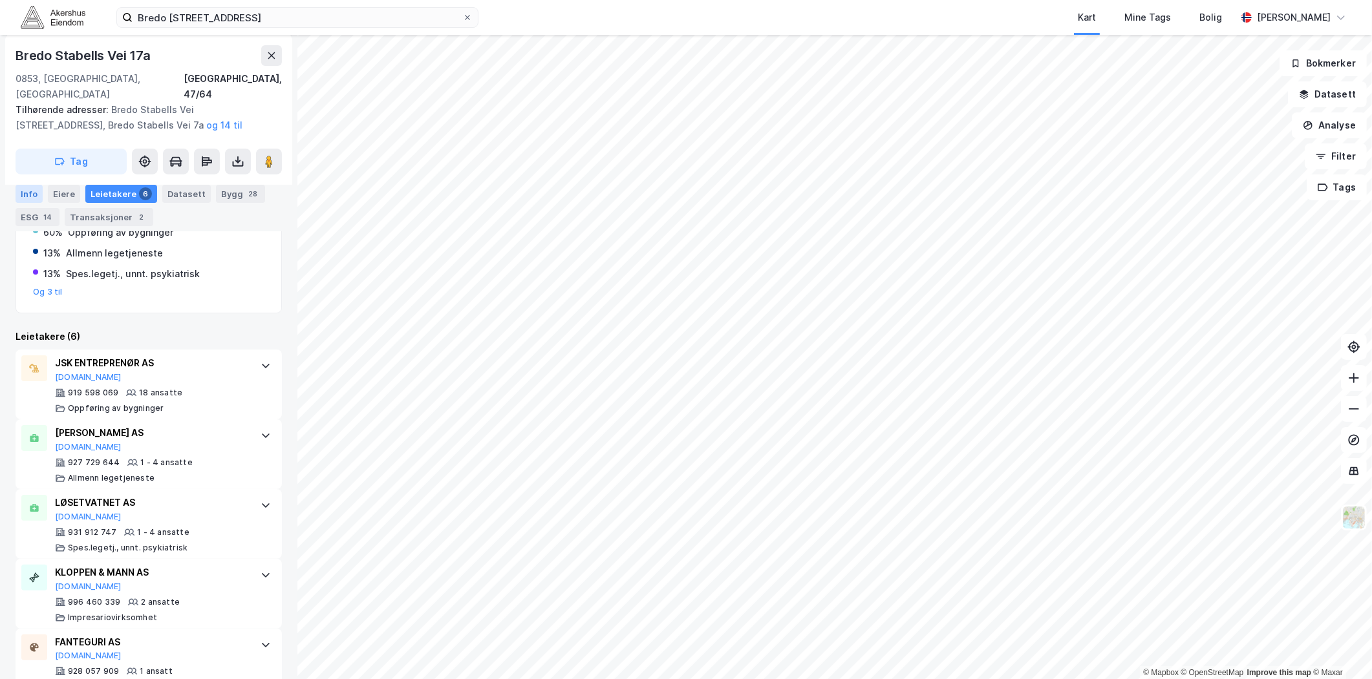
click at [34, 195] on div "Info" at bounding box center [29, 194] width 27 height 18
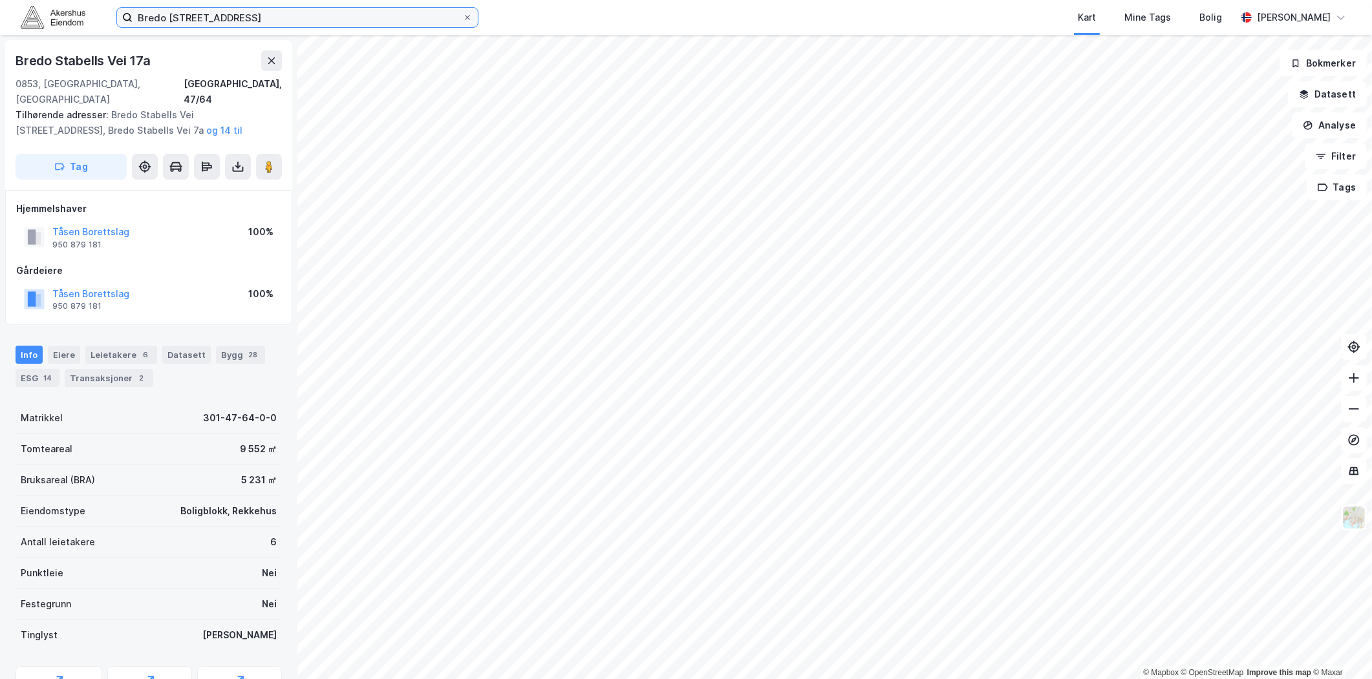
click at [303, 23] on input "Bredo Stabells vei 17 A, 0853 Oslo" at bounding box center [298, 17] width 330 height 19
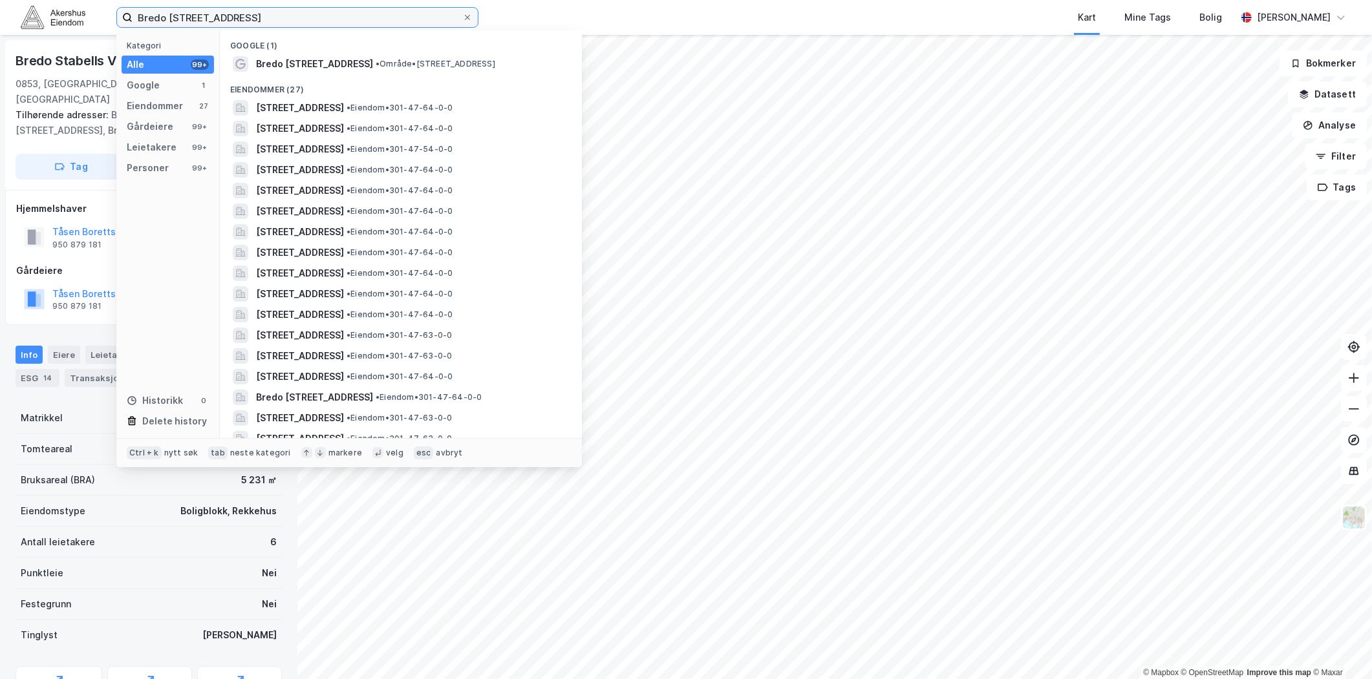
click at [303, 21] on input "Bredo Stabells vei 17 A, 0853 Oslo" at bounding box center [298, 17] width 330 height 19
click at [303, 20] on input "Bredo Stabells vei 17 A, 0853 Oslo" at bounding box center [298, 17] width 330 height 19
paste input "Nydalsveien 37, 0484"
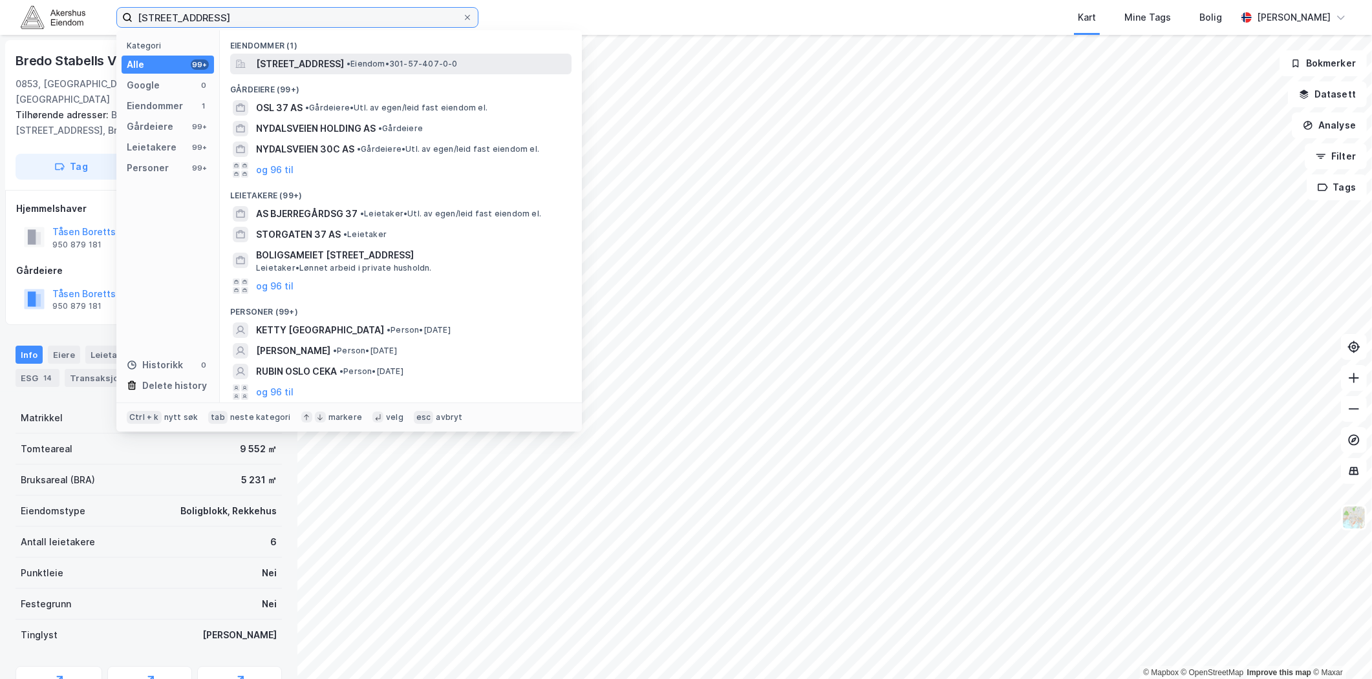
type input "Nydalsveien 37, 0484 Oslo"
click at [338, 69] on span "Nydalsveien 37, 0484, OSLO, OSLO" at bounding box center [300, 64] width 88 height 16
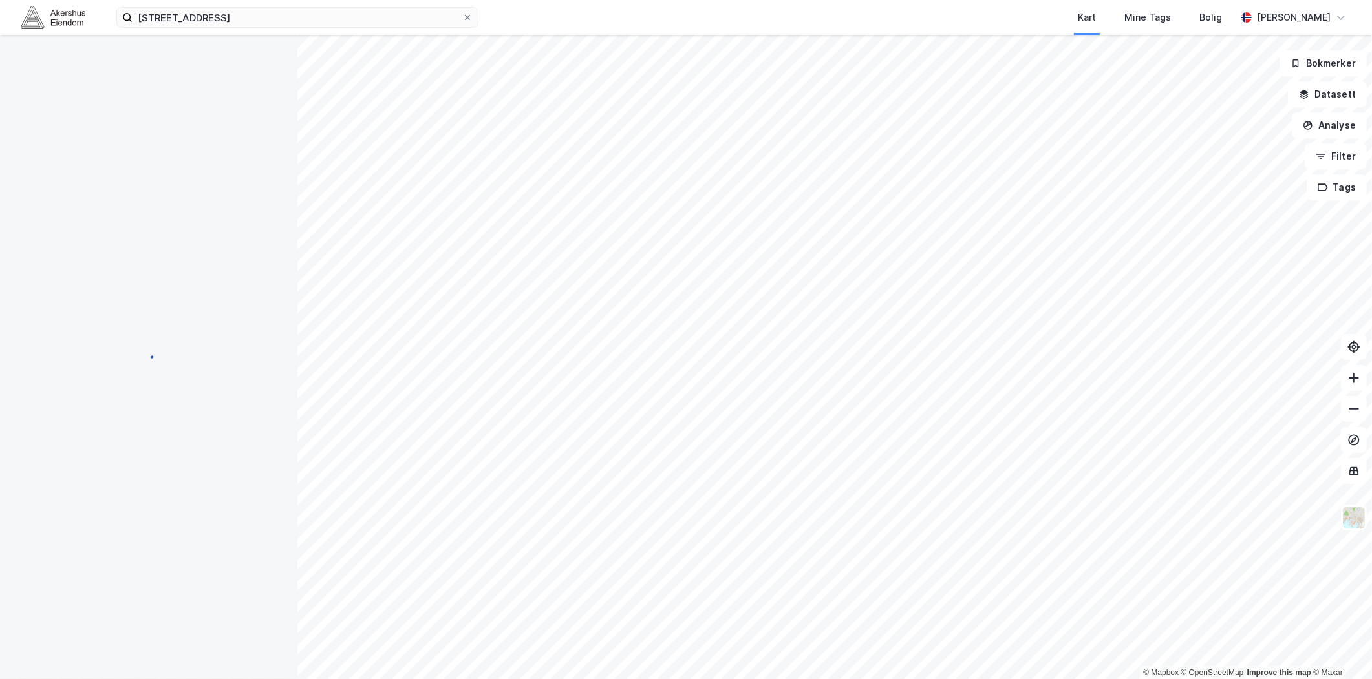
scroll to position [1, 0]
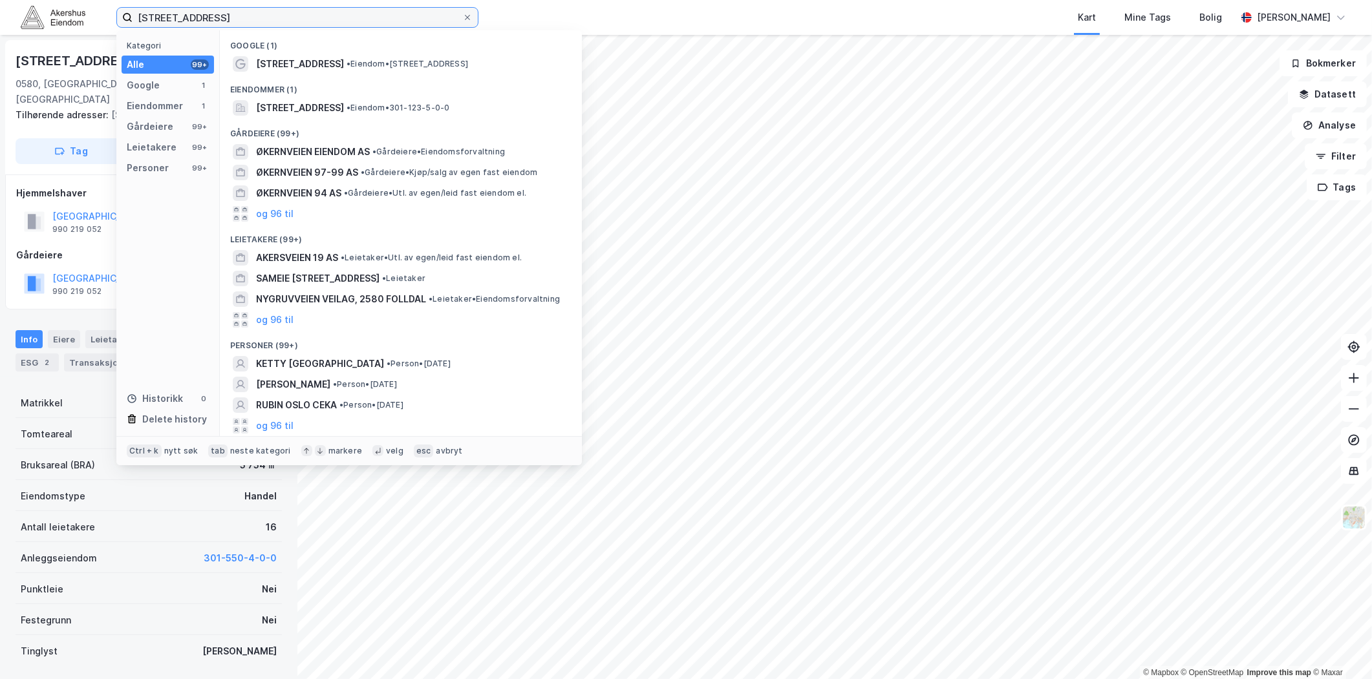
click at [376, 14] on input "[STREET_ADDRESS]" at bounding box center [298, 17] width 330 height 19
paste input "Seljeveien 6, 0575"
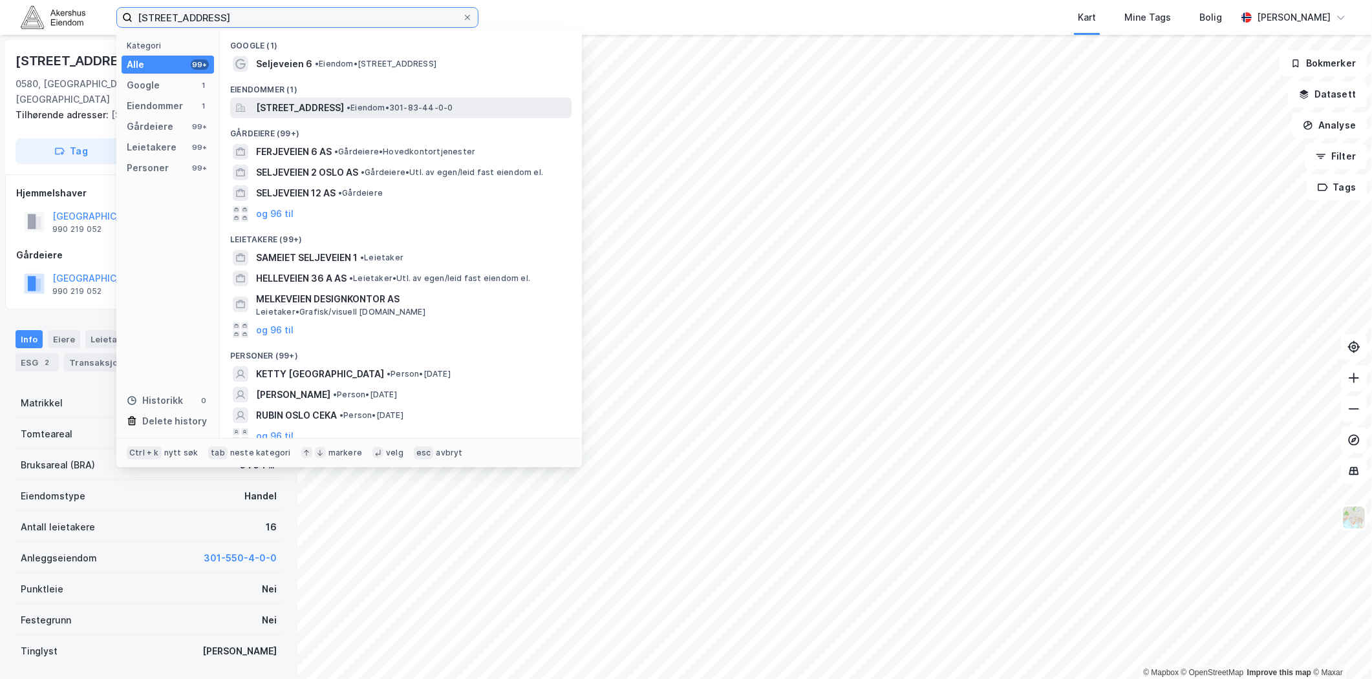
type input "[STREET_ADDRESS]"
click at [325, 101] on span "[STREET_ADDRESS]" at bounding box center [300, 108] width 88 height 16
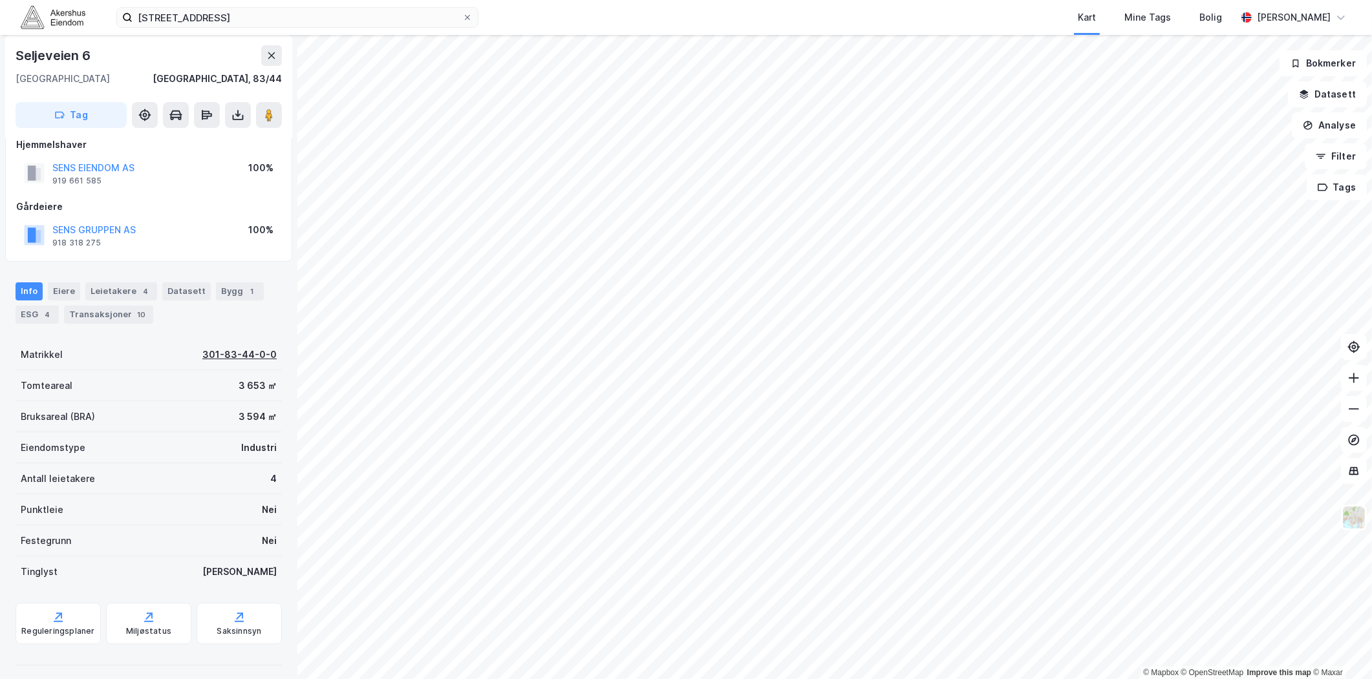
scroll to position [24, 0]
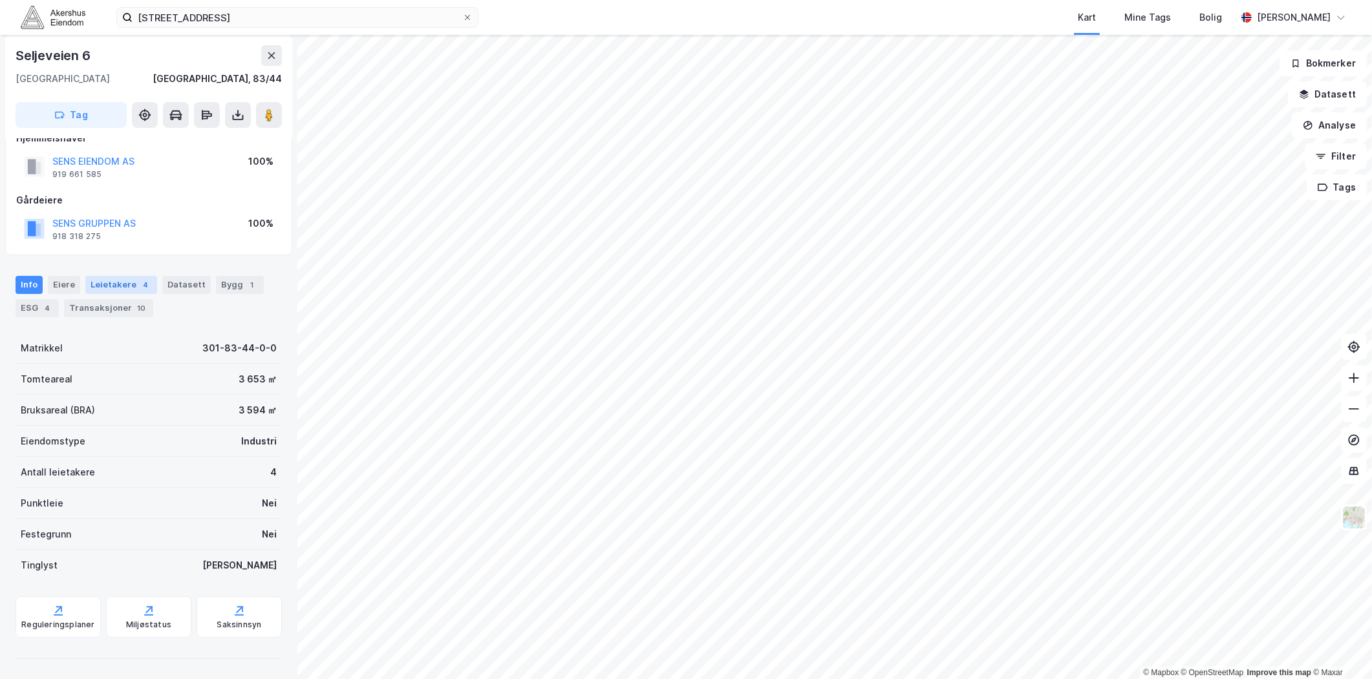
click at [102, 284] on div "Leietakere 4" at bounding box center [121, 285] width 72 height 18
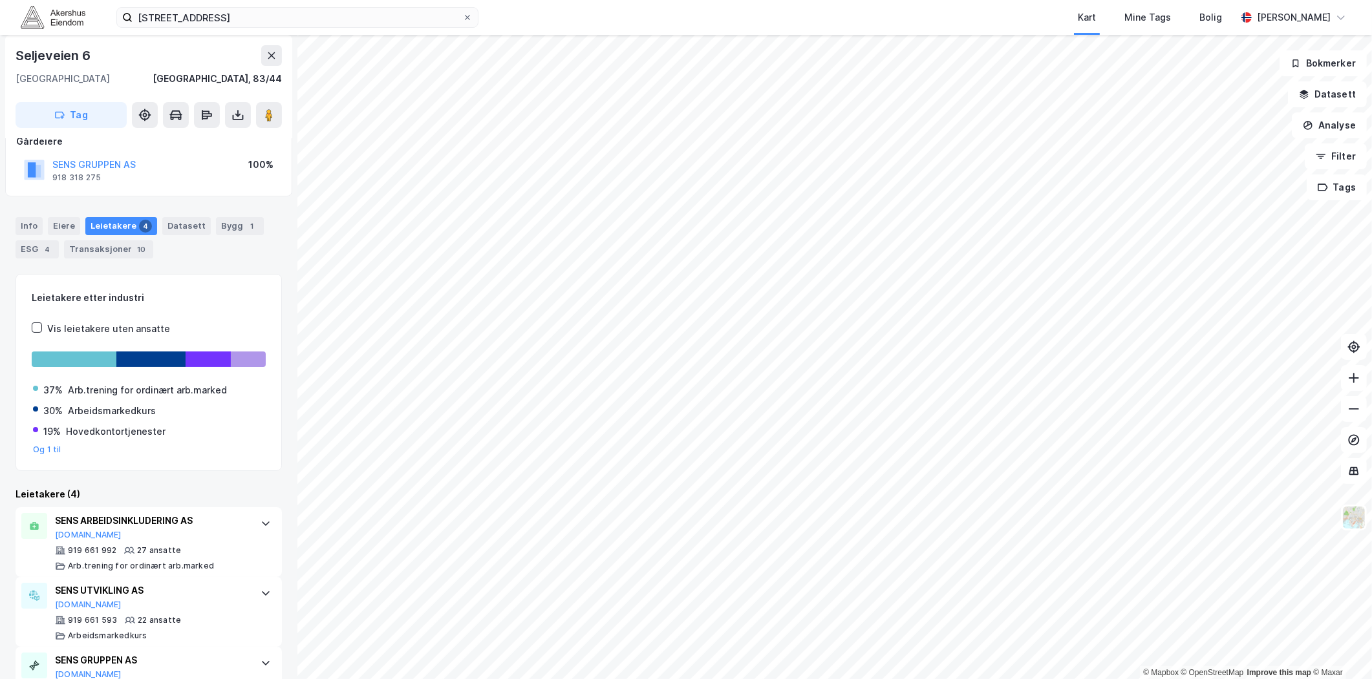
scroll to position [205, 0]
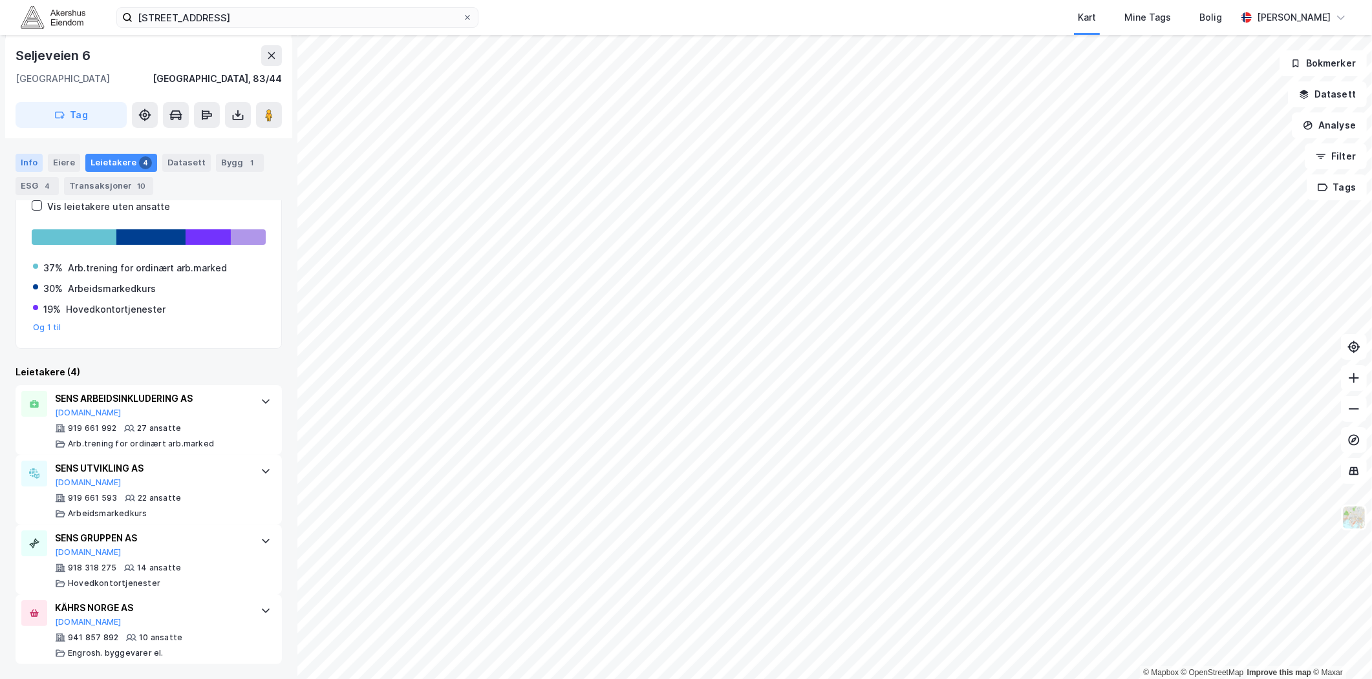
click at [31, 166] on div "Info" at bounding box center [29, 163] width 27 height 18
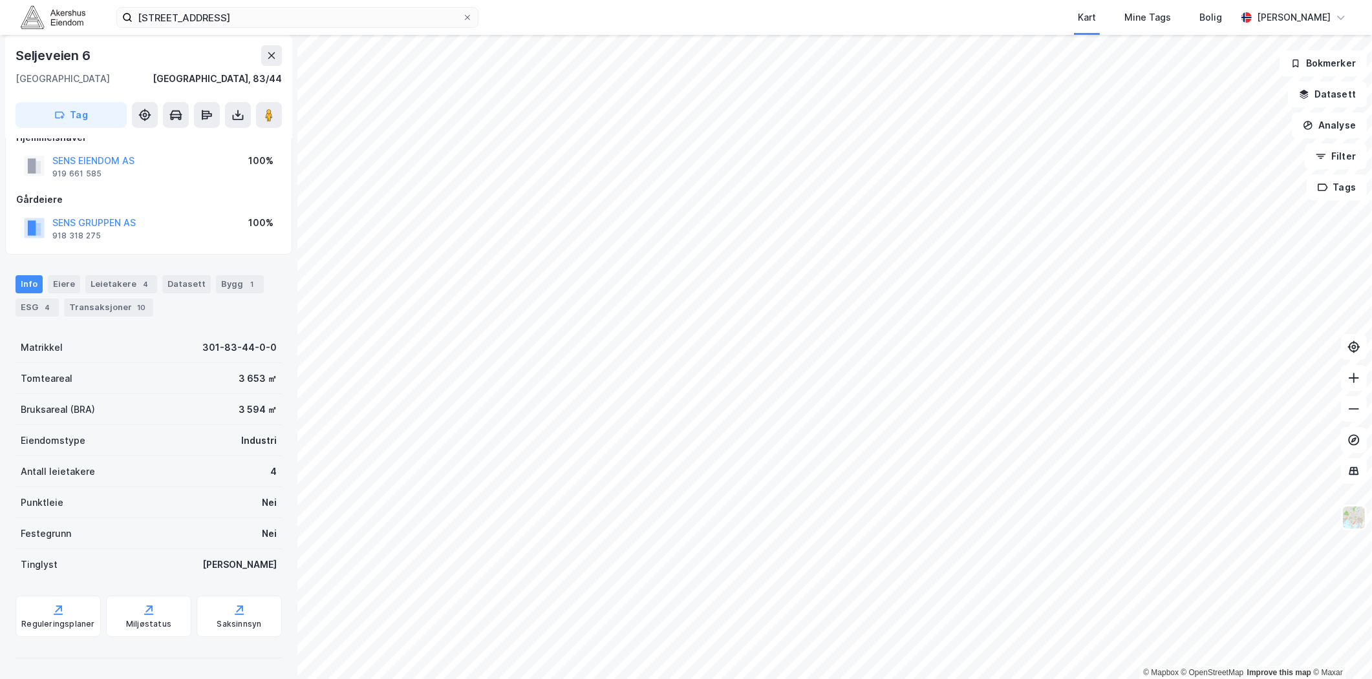
scroll to position [24, 0]
